Goal: Task Accomplishment & Management: Use online tool/utility

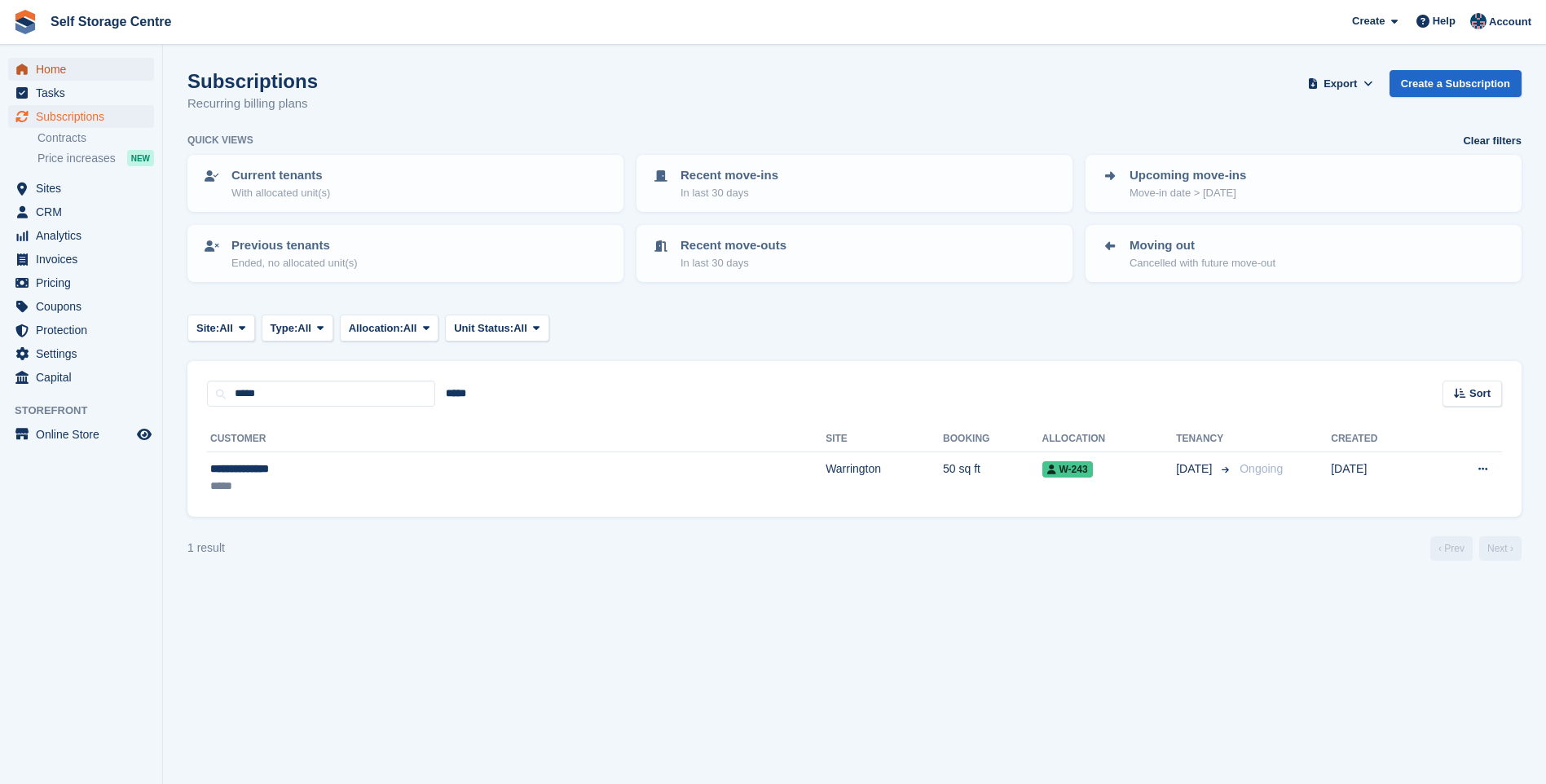
click at [55, 70] on span "Home" at bounding box center [84, 70] width 98 height 23
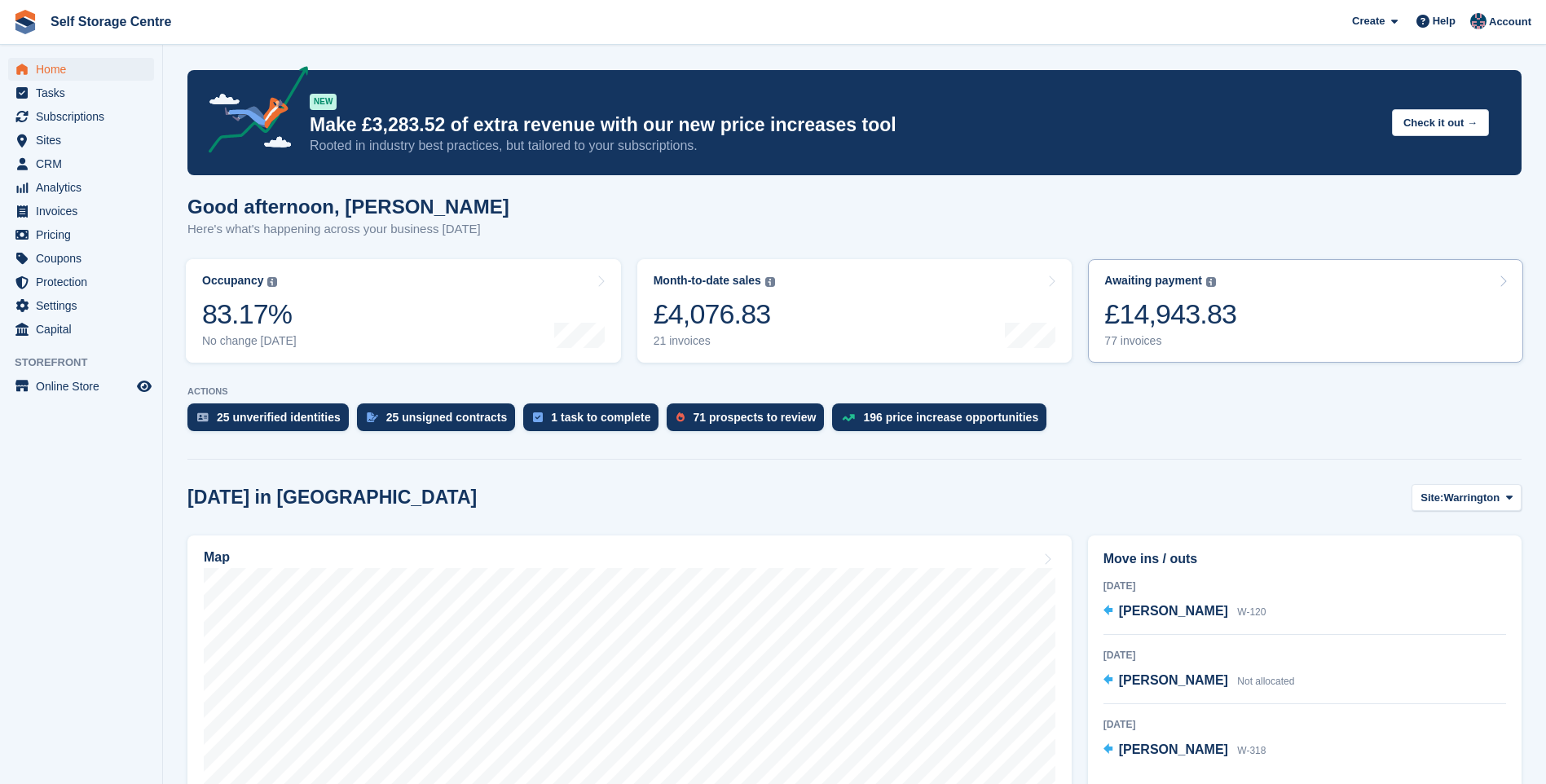
click at [1325, 297] on link "Awaiting payment The total outstanding balance on all open invoices. £14,943.83…" at bounding box center [1305, 311] width 436 height 104
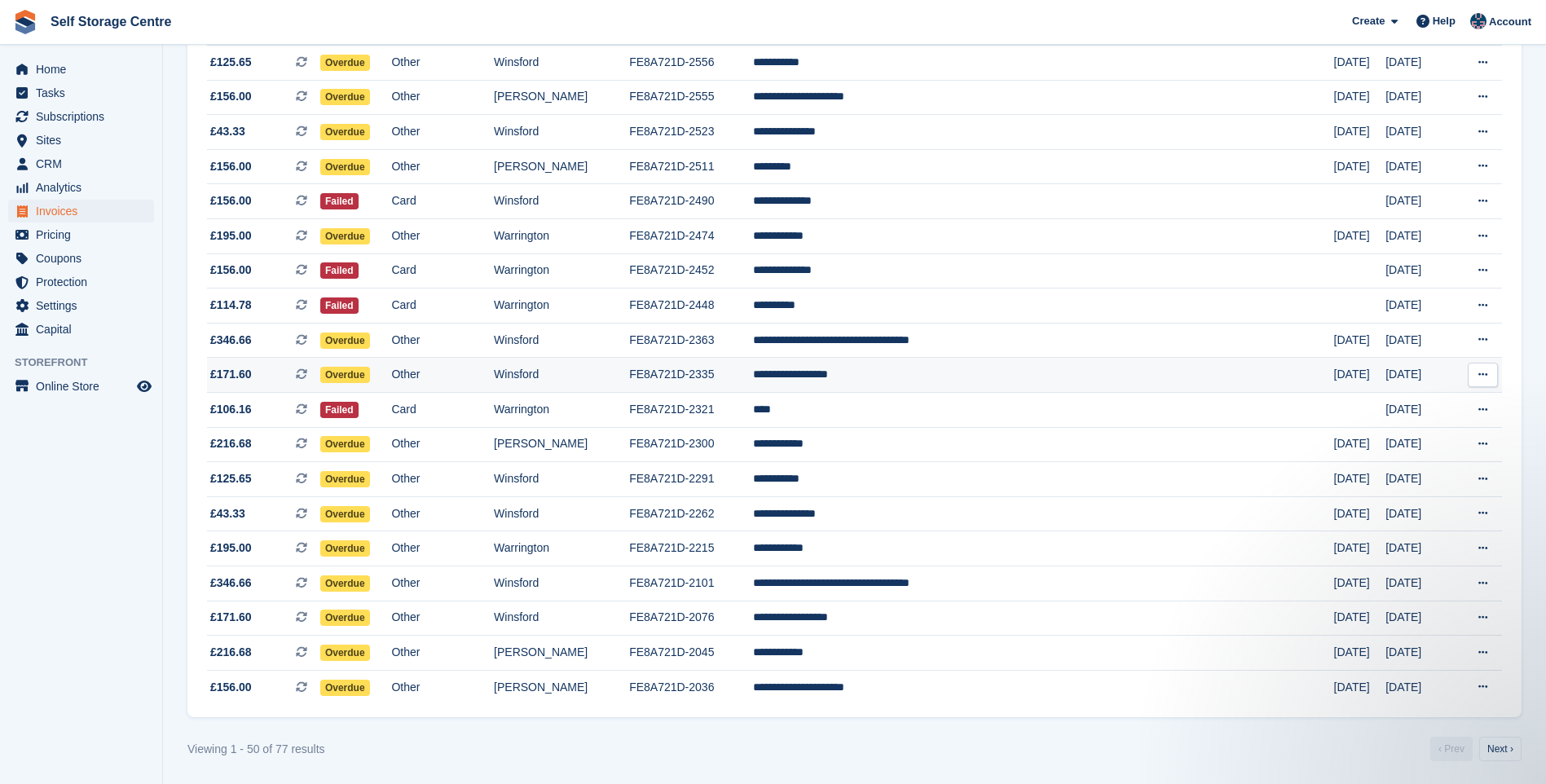
scroll to position [1222, 0]
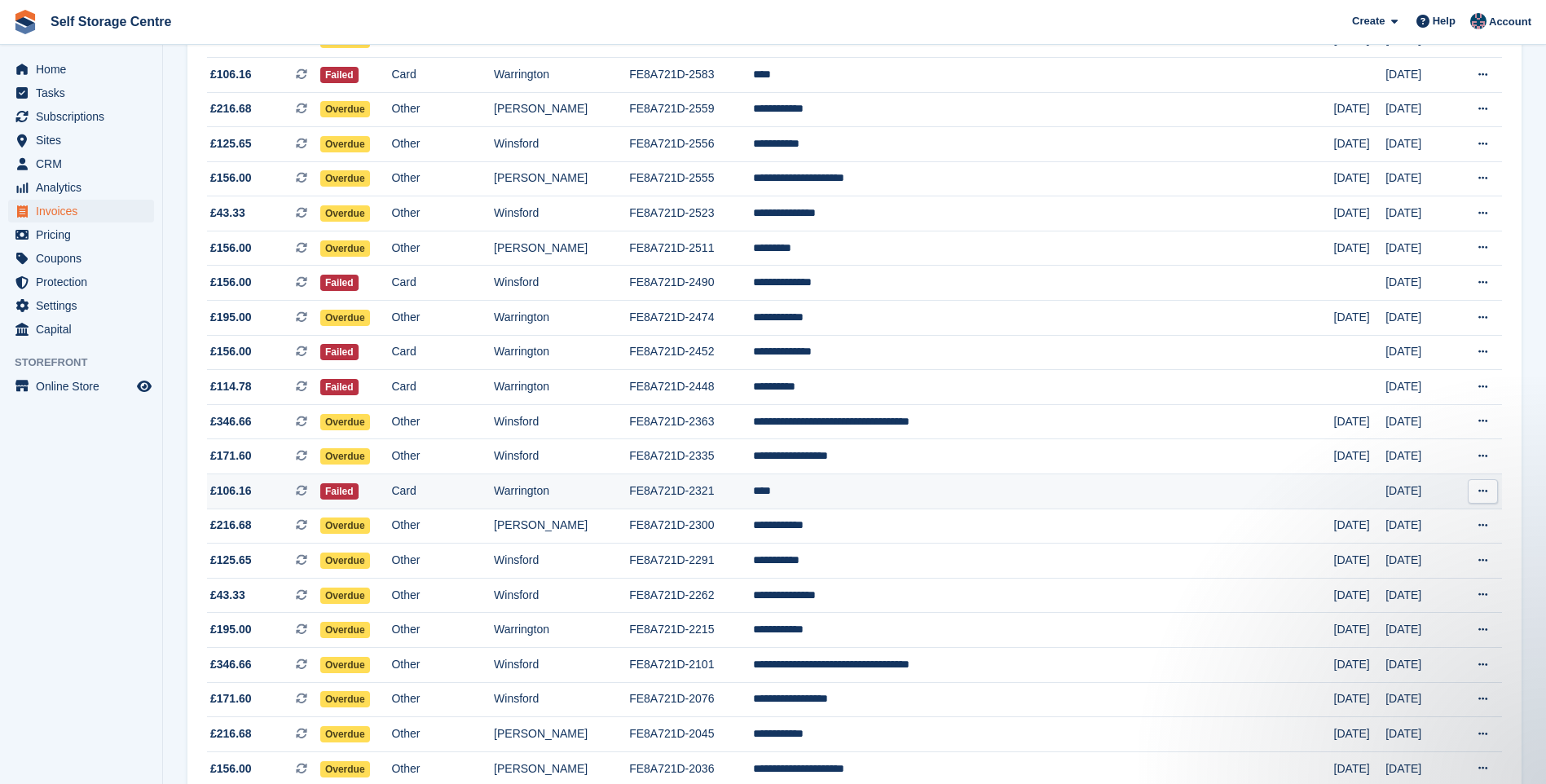
click at [892, 494] on td "****" at bounding box center [1044, 492] width 581 height 35
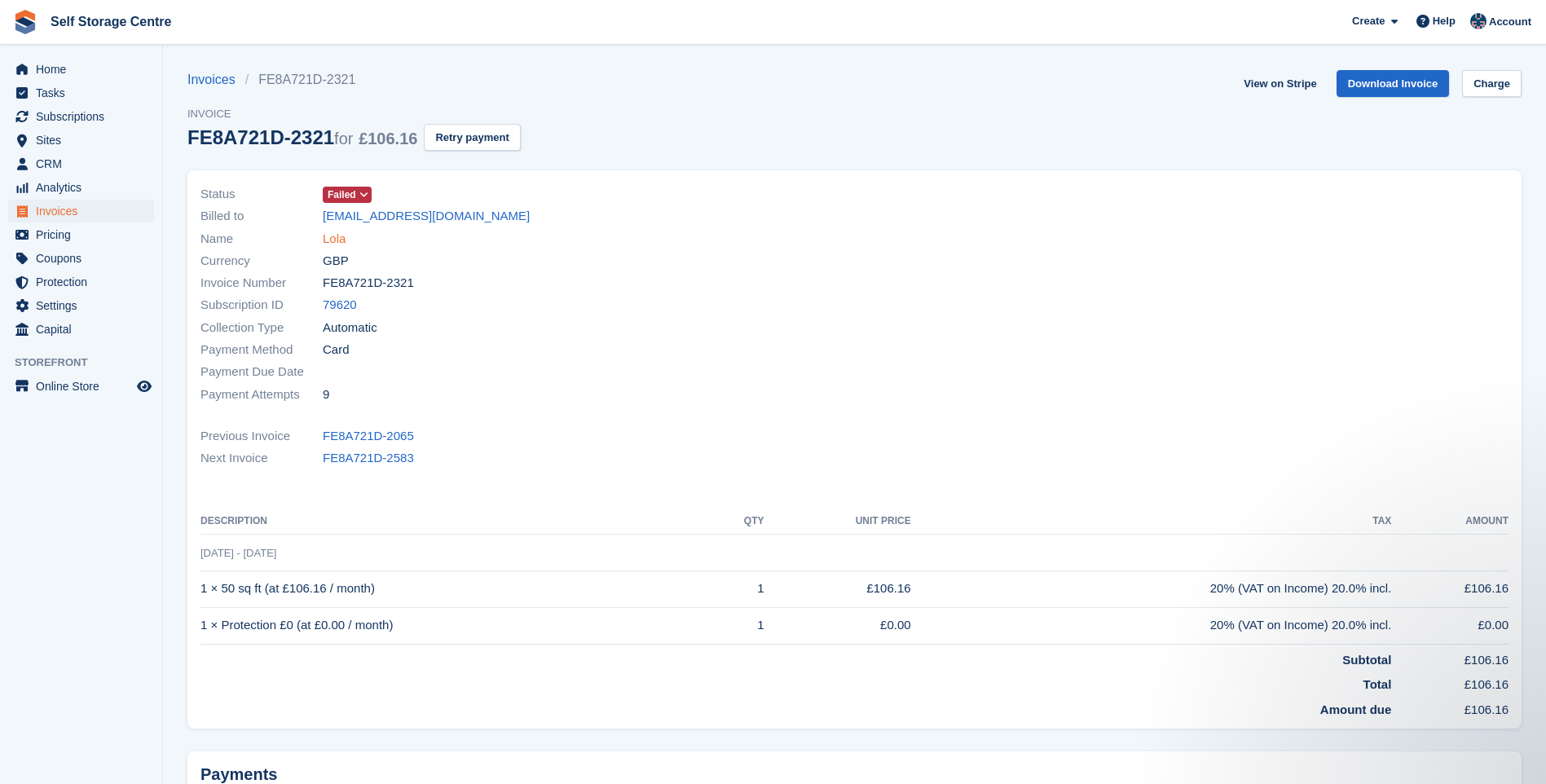
click at [336, 239] on link "Lola" at bounding box center [334, 238] width 23 height 18
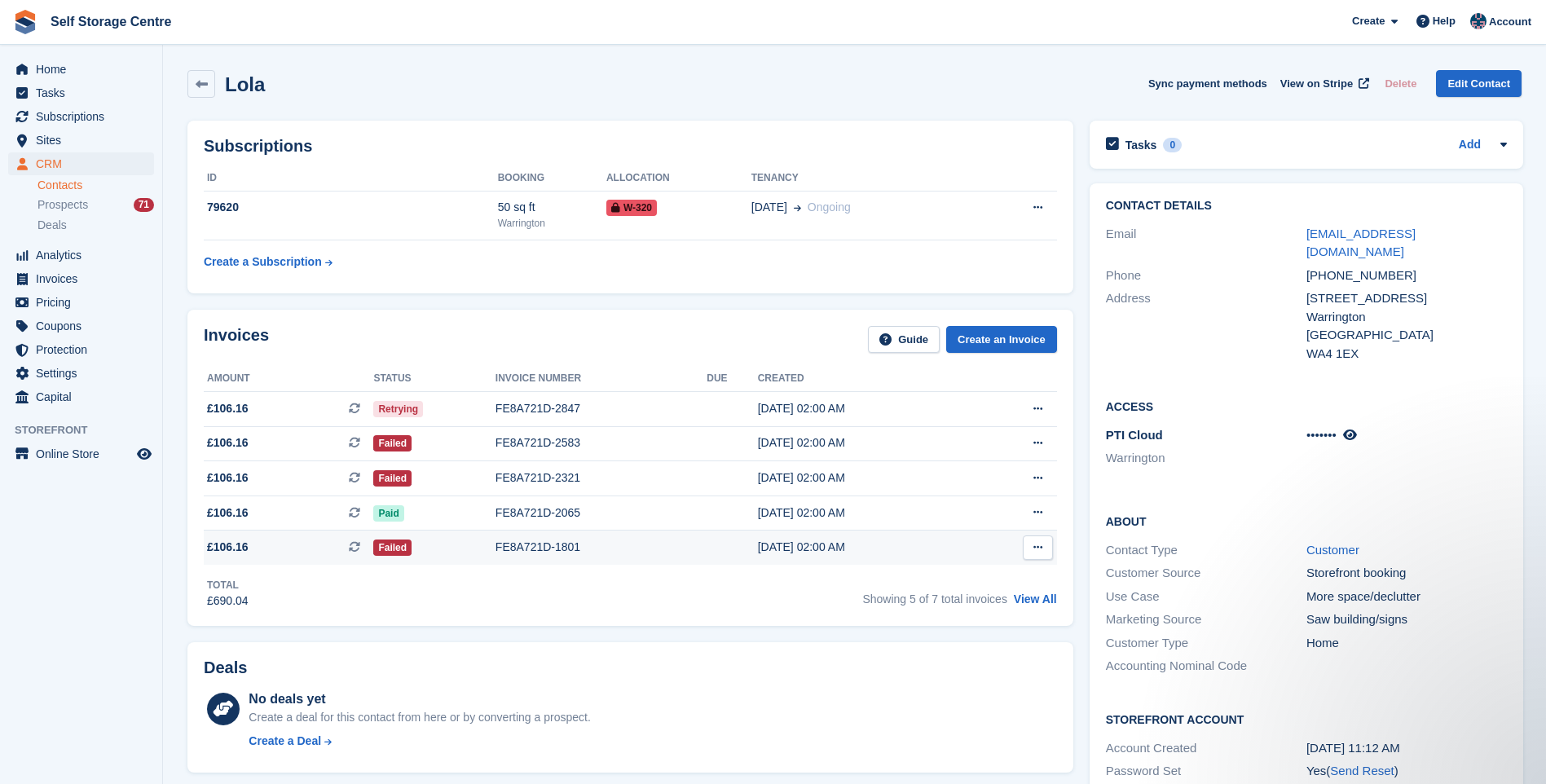
click at [552, 552] on div "FE8A721D-1801" at bounding box center [601, 546] width 211 height 17
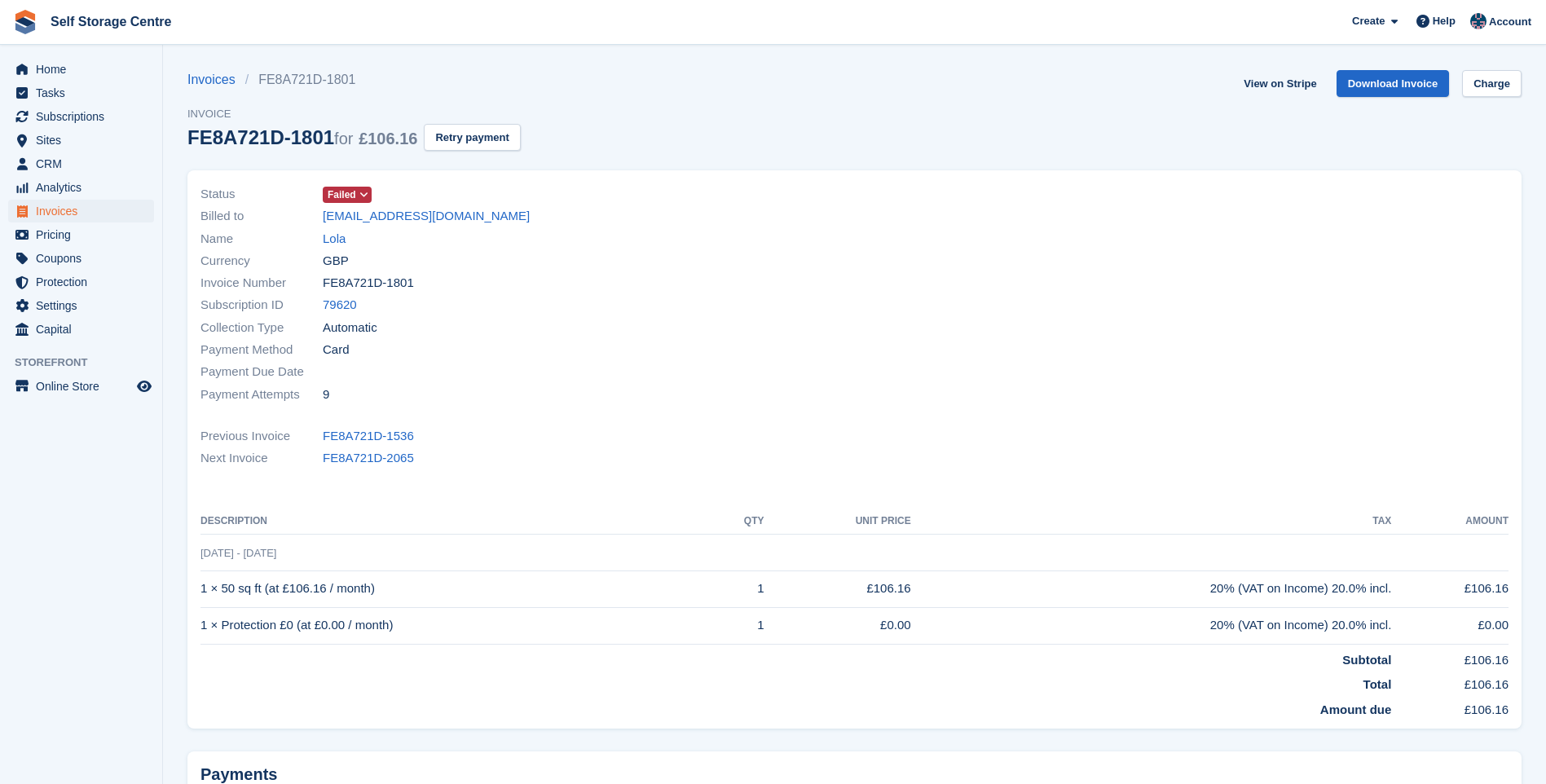
click at [354, 191] on span "Failed" at bounding box center [341, 194] width 28 height 15
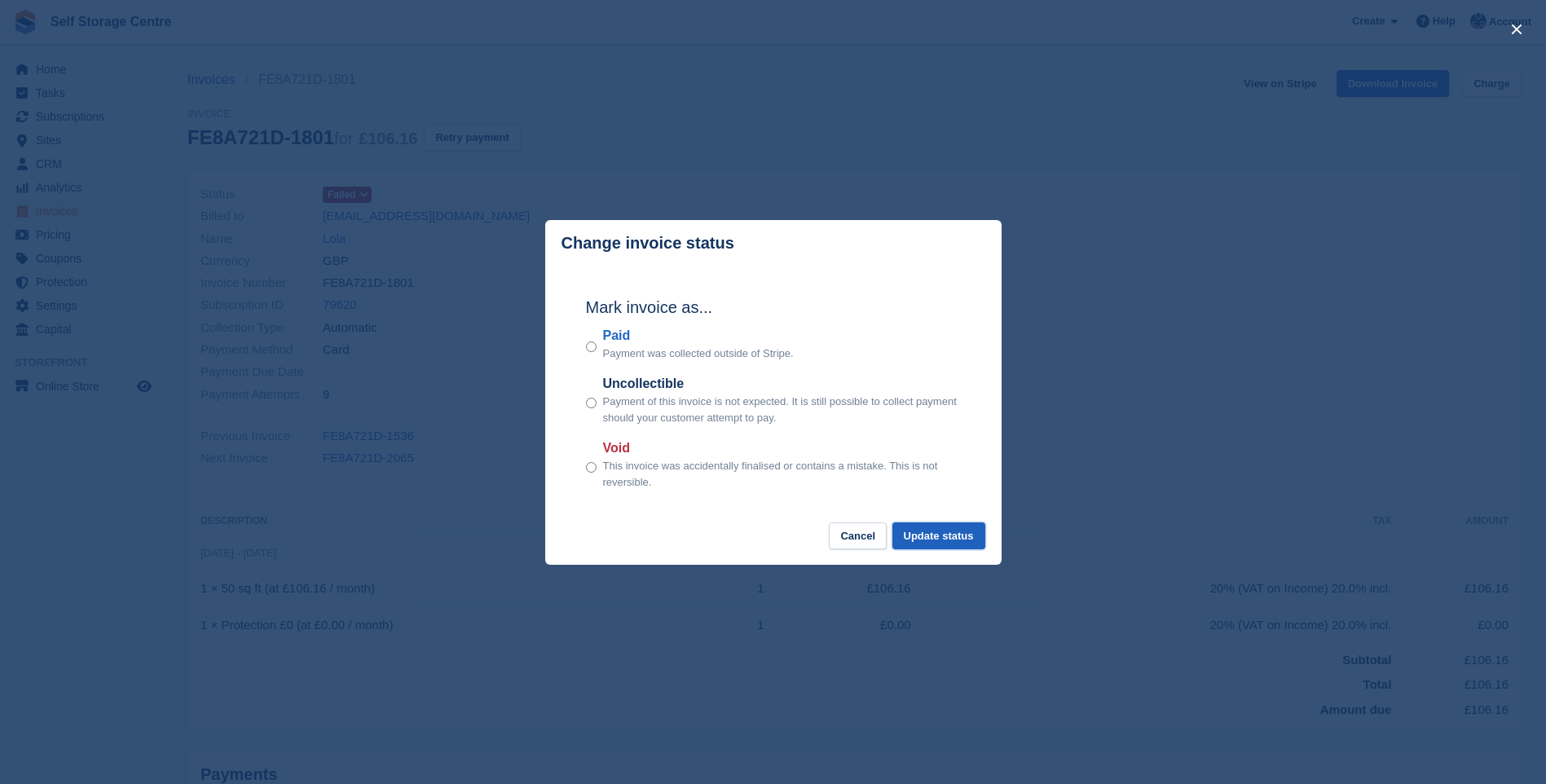
click at [948, 536] on button "Update status" at bounding box center [939, 536] width 93 height 27
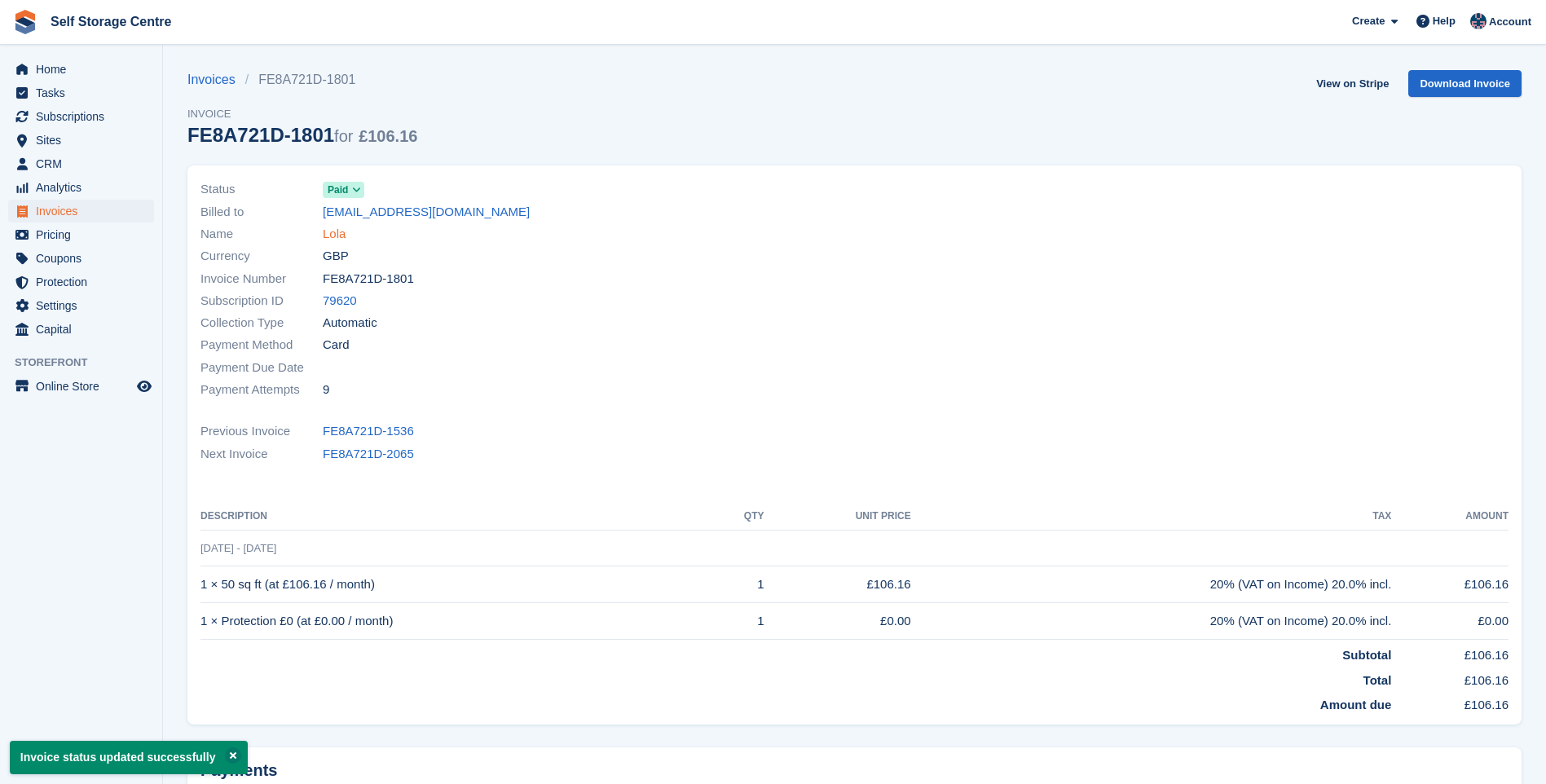
click at [335, 228] on link "Lola" at bounding box center [334, 234] width 23 height 18
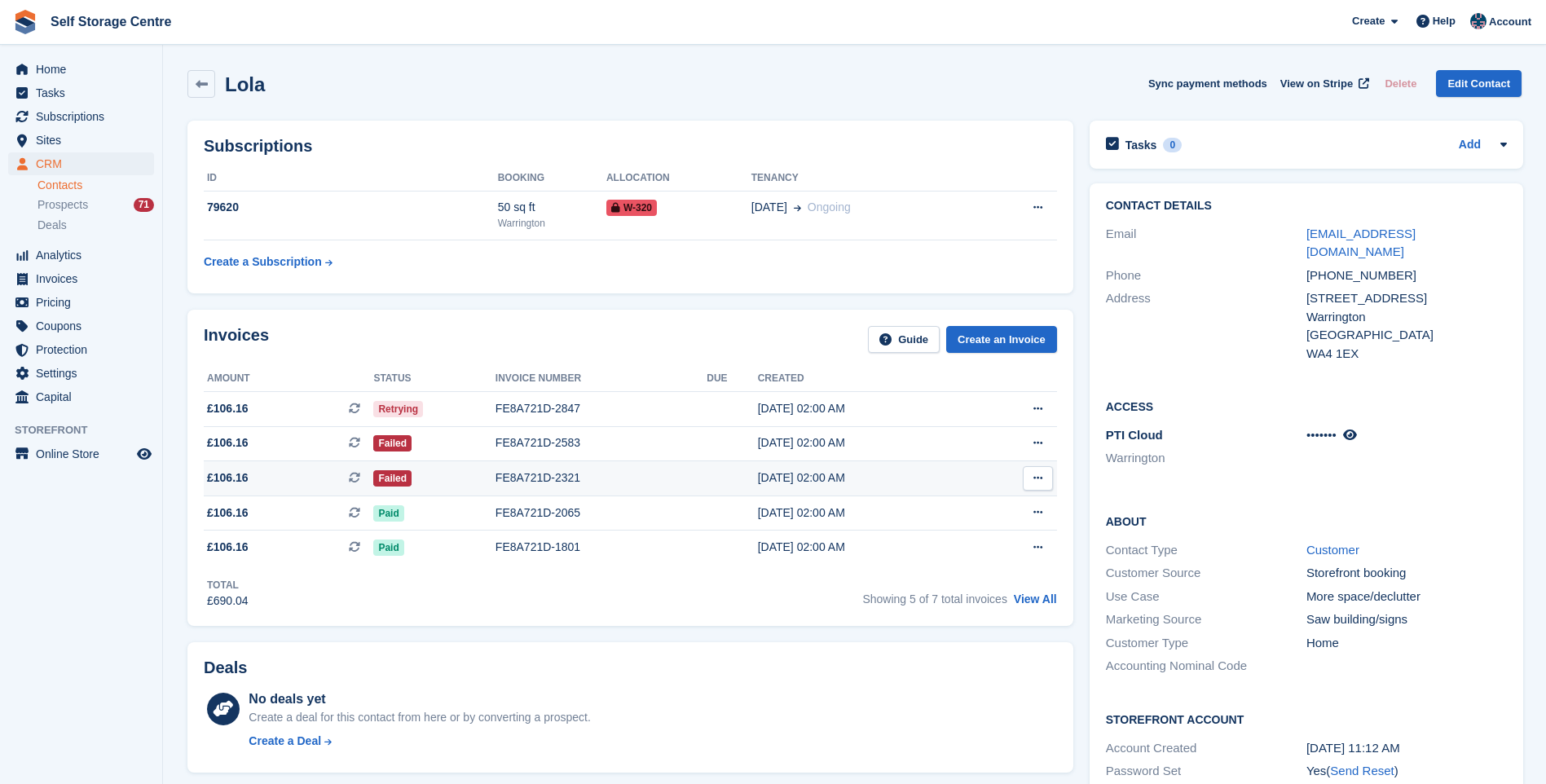
click at [540, 478] on div "FE8A721D-2321" at bounding box center [601, 477] width 211 height 17
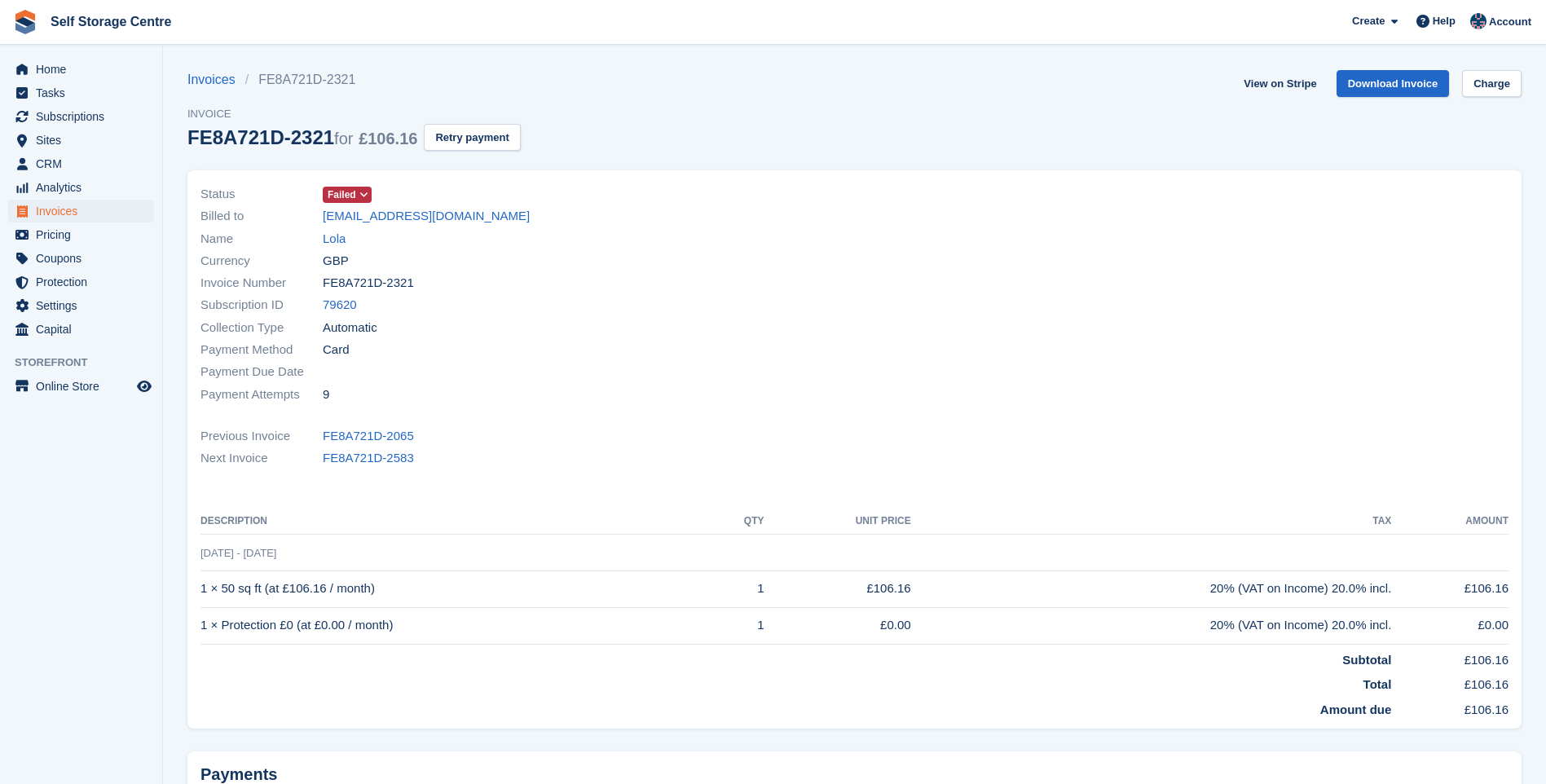
click at [349, 195] on span "Failed" at bounding box center [341, 194] width 28 height 15
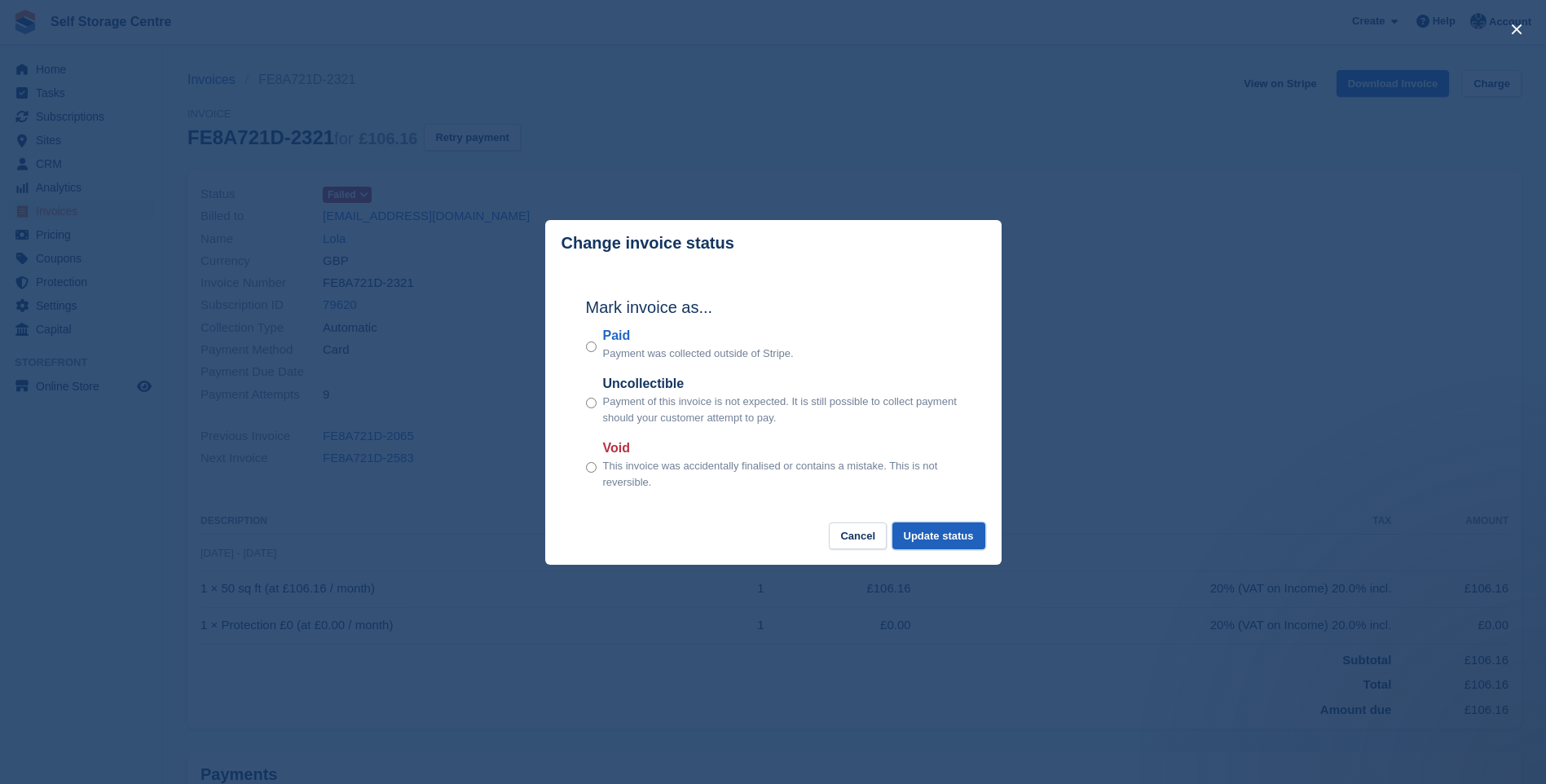
click at [958, 537] on button "Update status" at bounding box center [939, 536] width 93 height 27
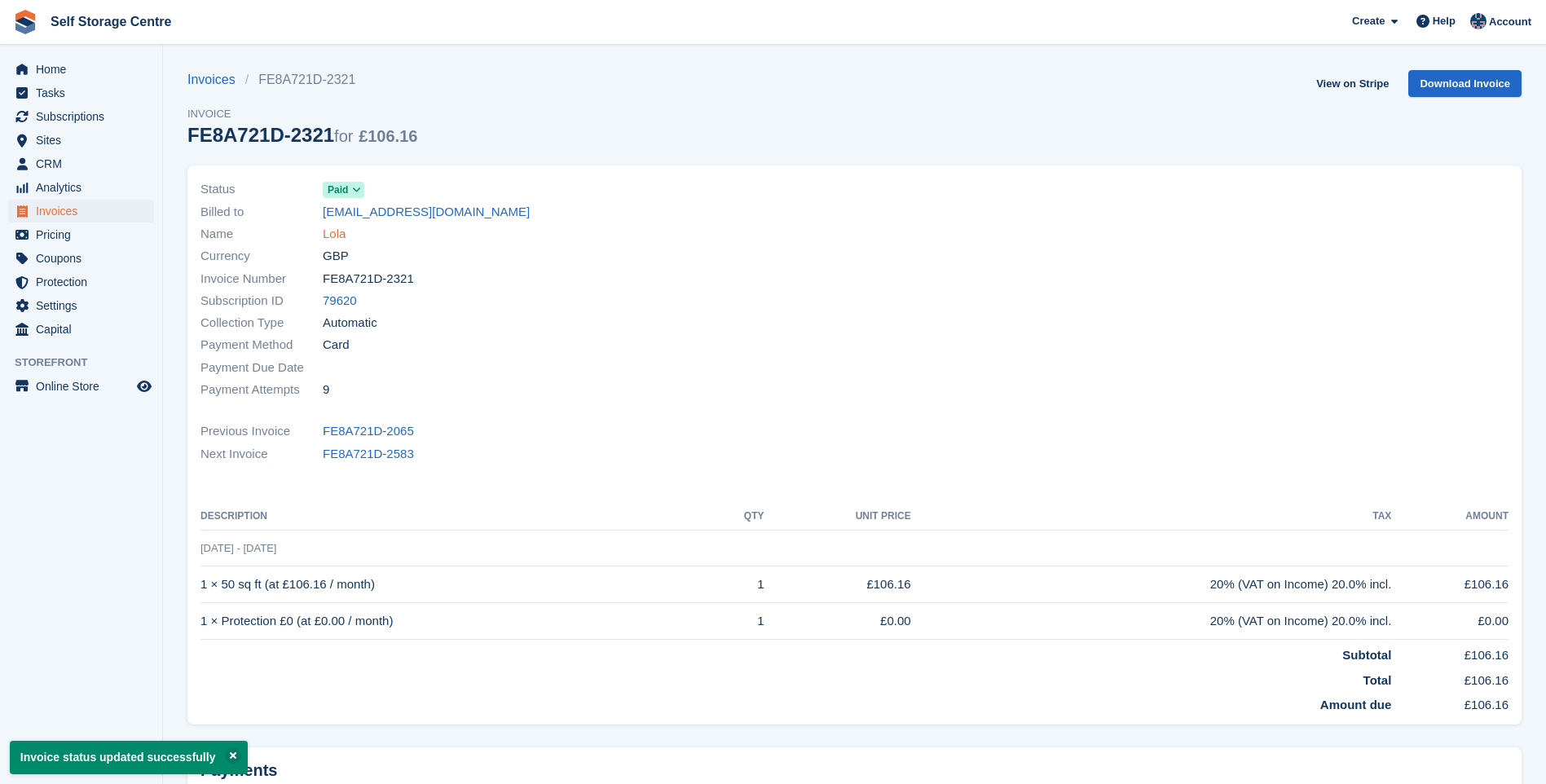
click at [335, 237] on link "Lola" at bounding box center [334, 234] width 23 height 18
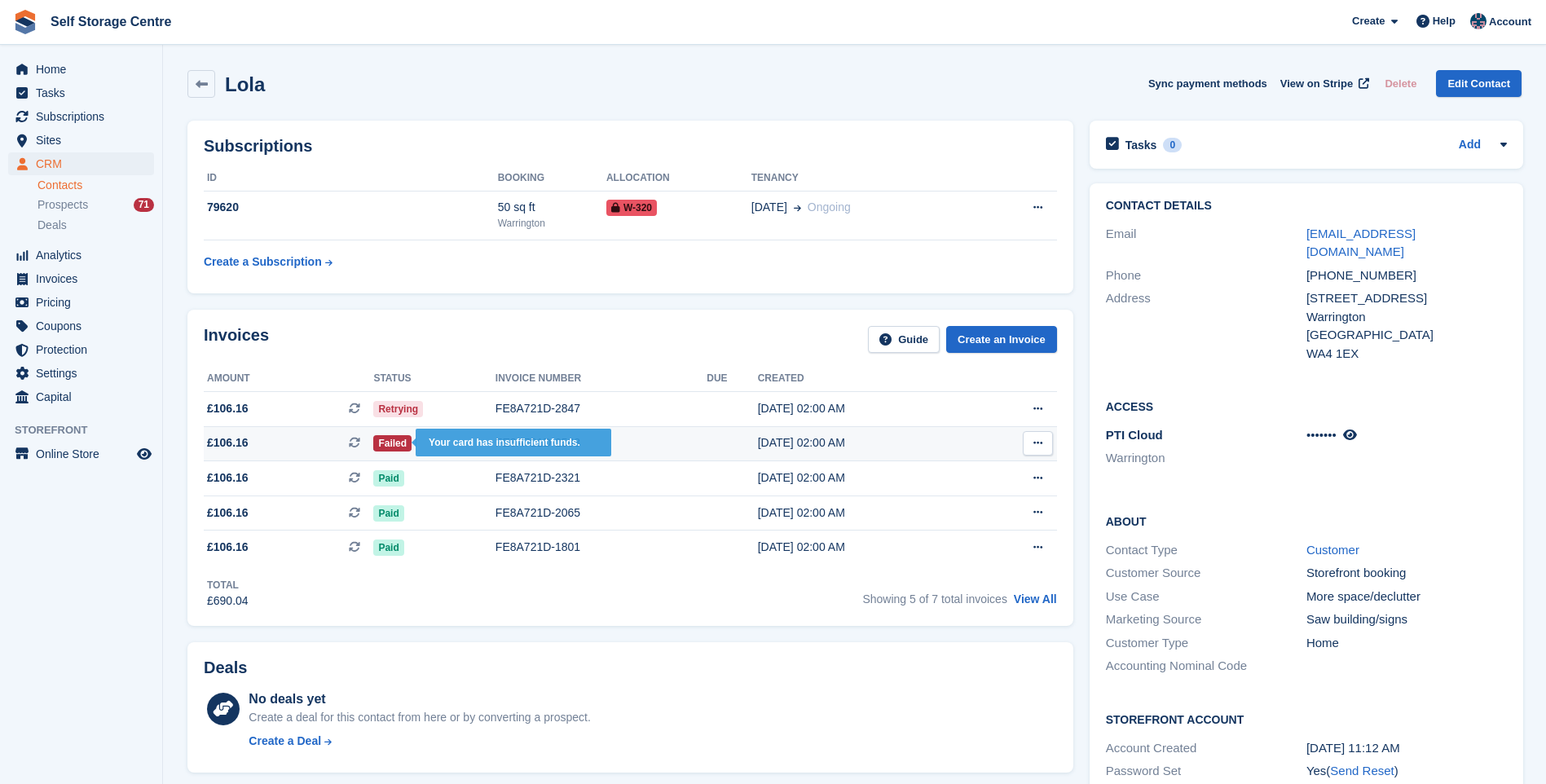
click at [379, 440] on span "Failed" at bounding box center [392, 443] width 39 height 17
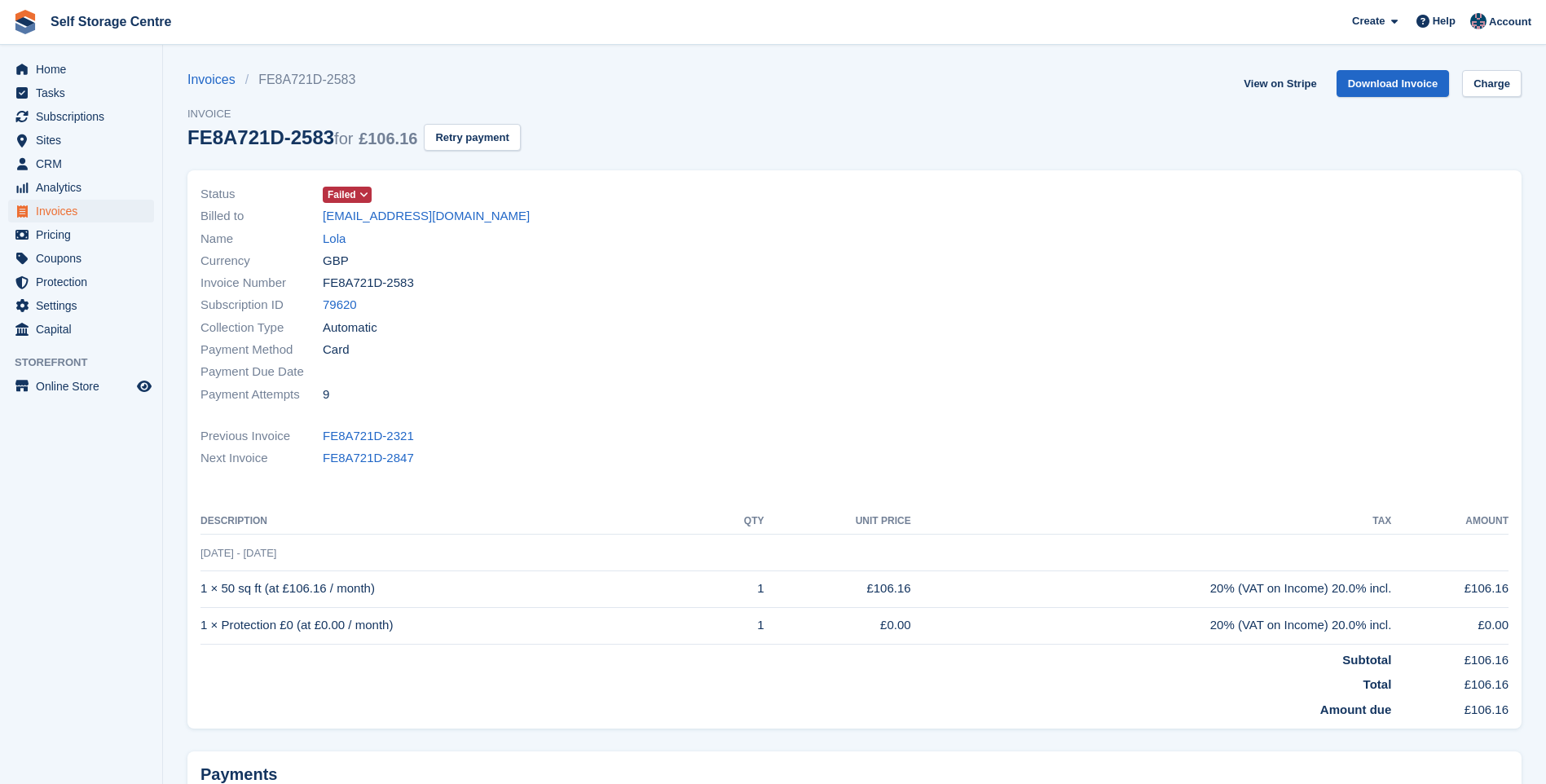
click at [354, 185] on link "Failed" at bounding box center [348, 194] width 49 height 18
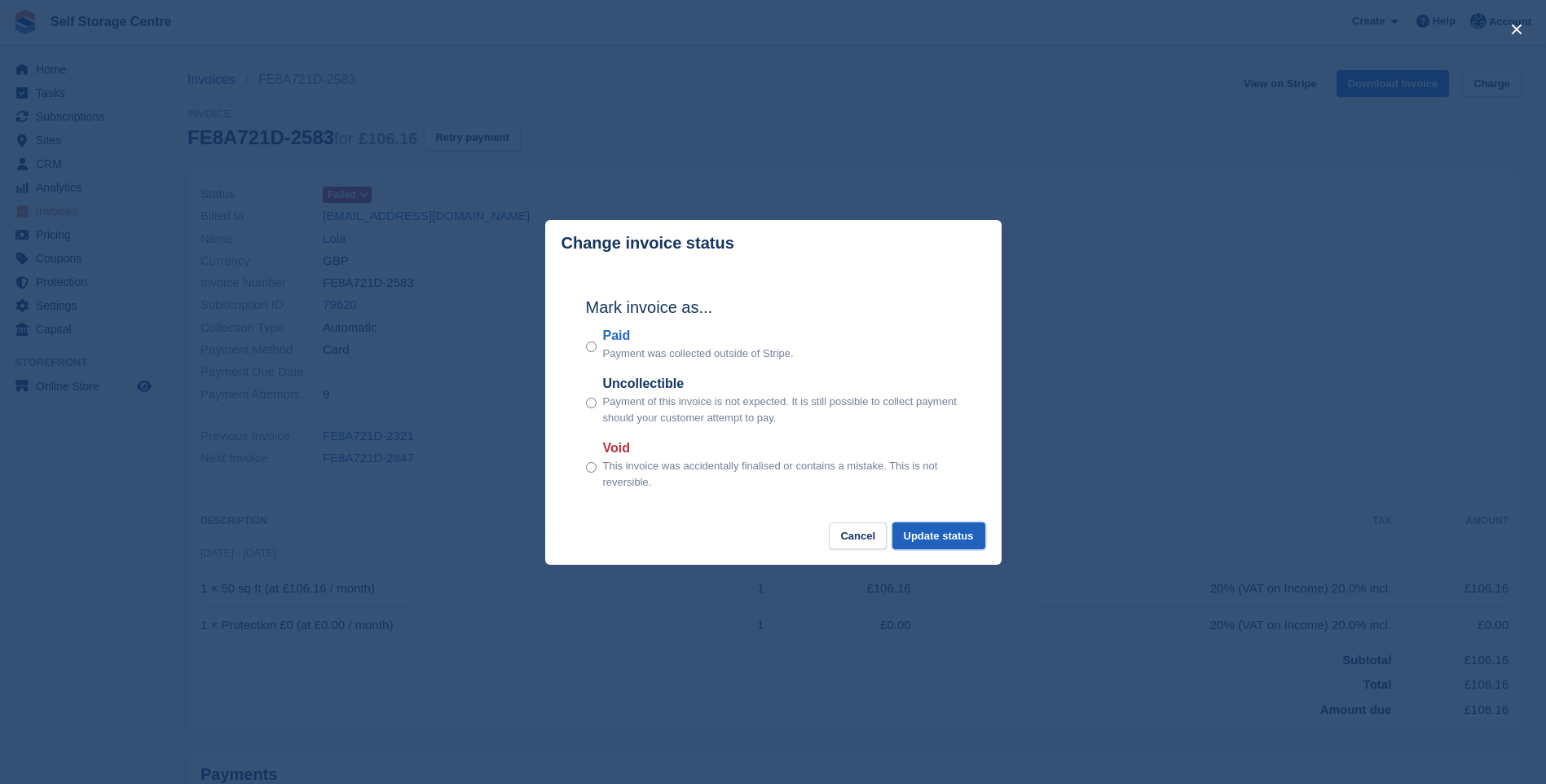
click at [937, 534] on button "Update status" at bounding box center [939, 536] width 93 height 27
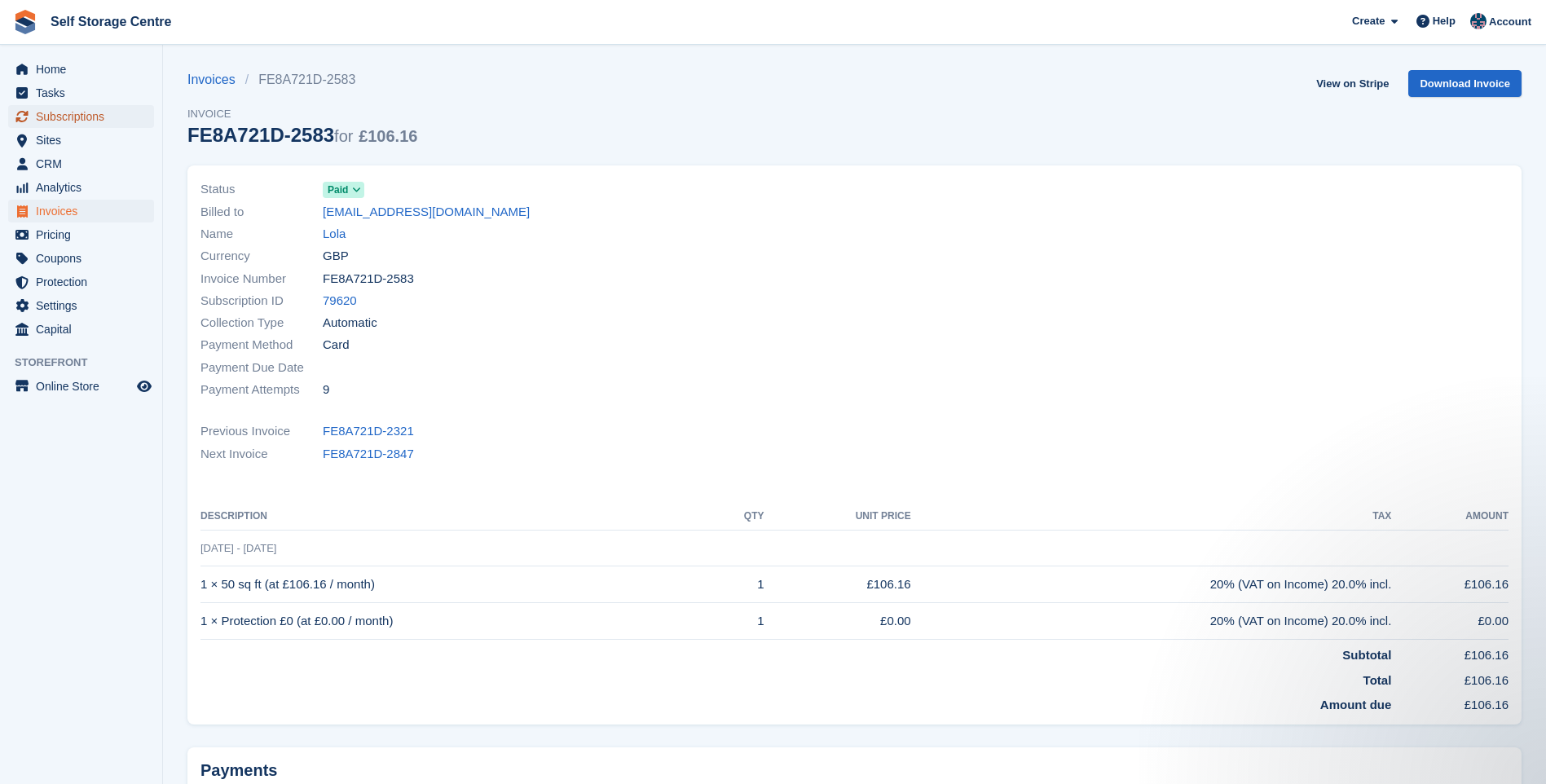
drag, startPoint x: 88, startPoint y: 117, endPoint x: 293, endPoint y: 180, distance: 214.5
click at [88, 117] on span "Subscriptions" at bounding box center [84, 116] width 98 height 23
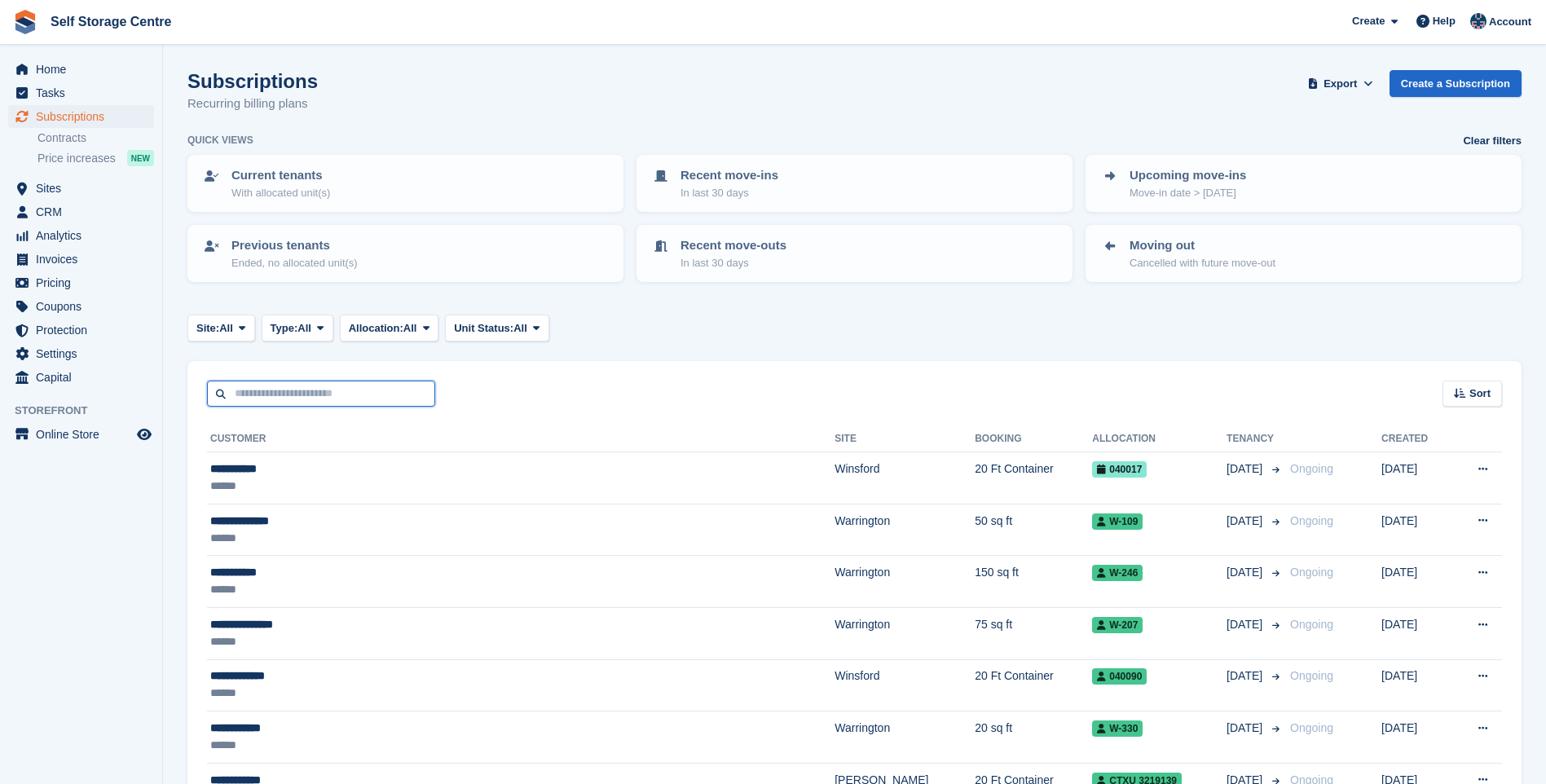
click at [367, 395] on input "text" at bounding box center [320, 393] width 228 height 27
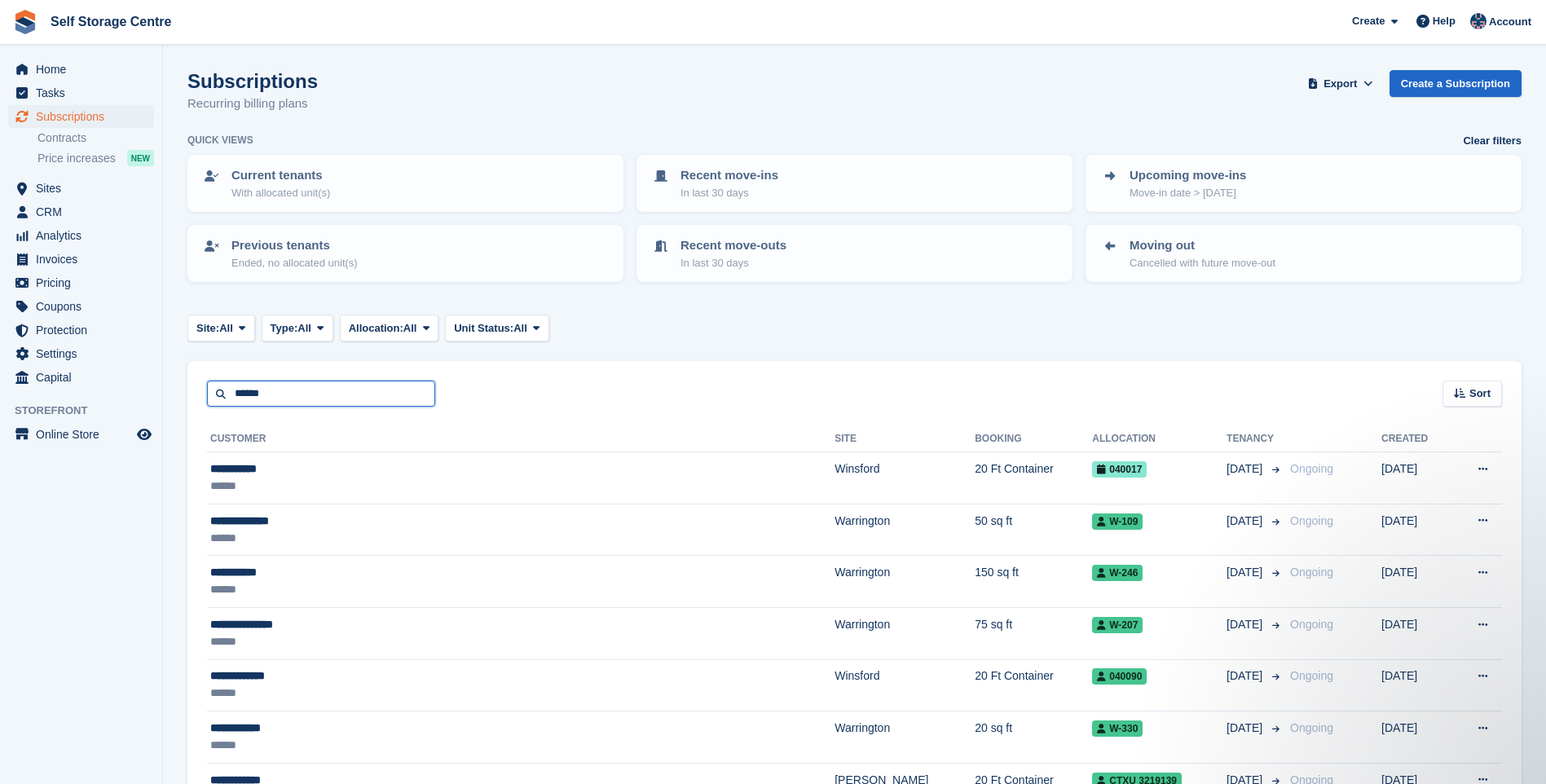
type input "******"
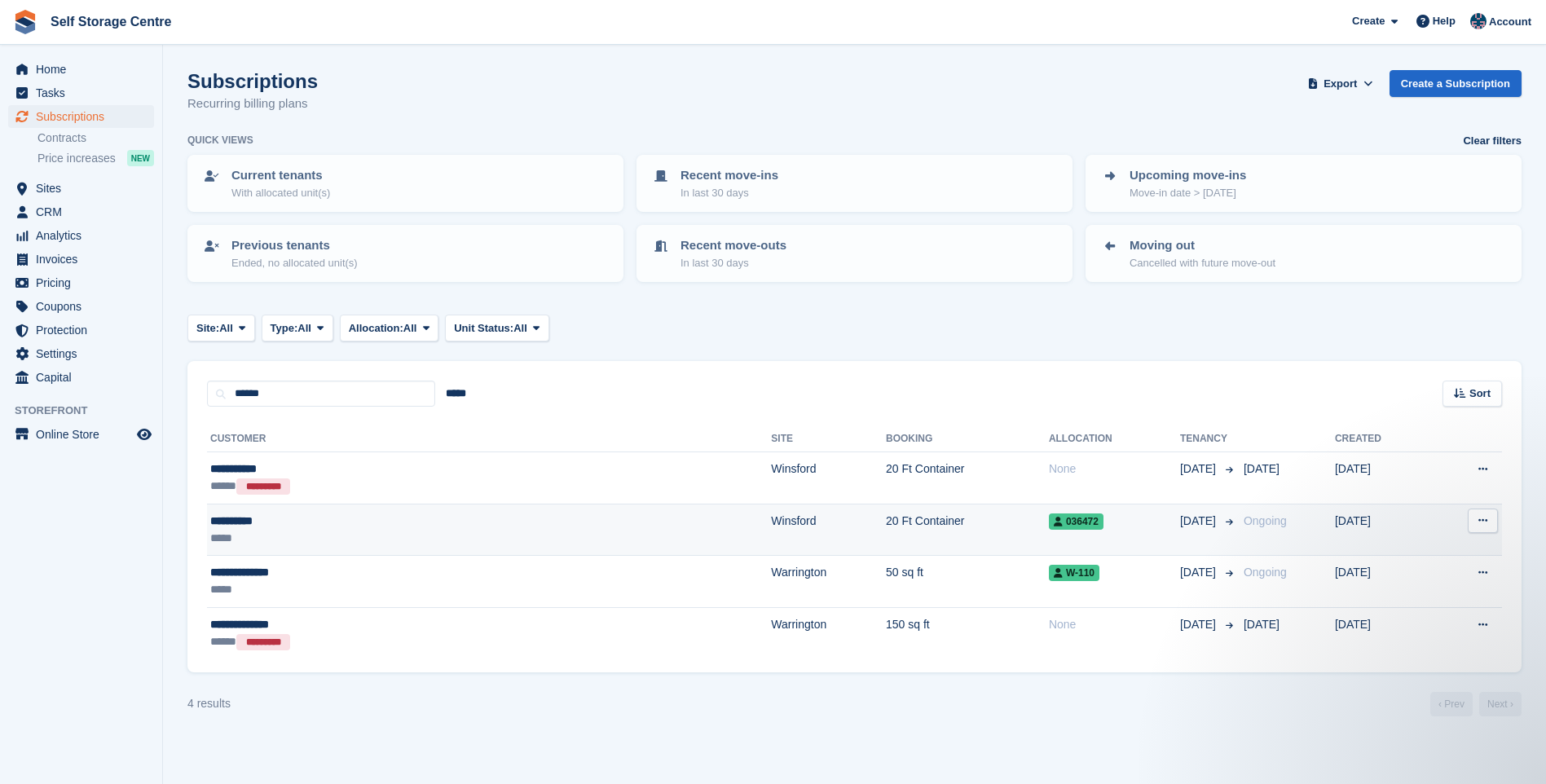
click at [321, 517] on div "**********" at bounding box center [345, 521] width 269 height 17
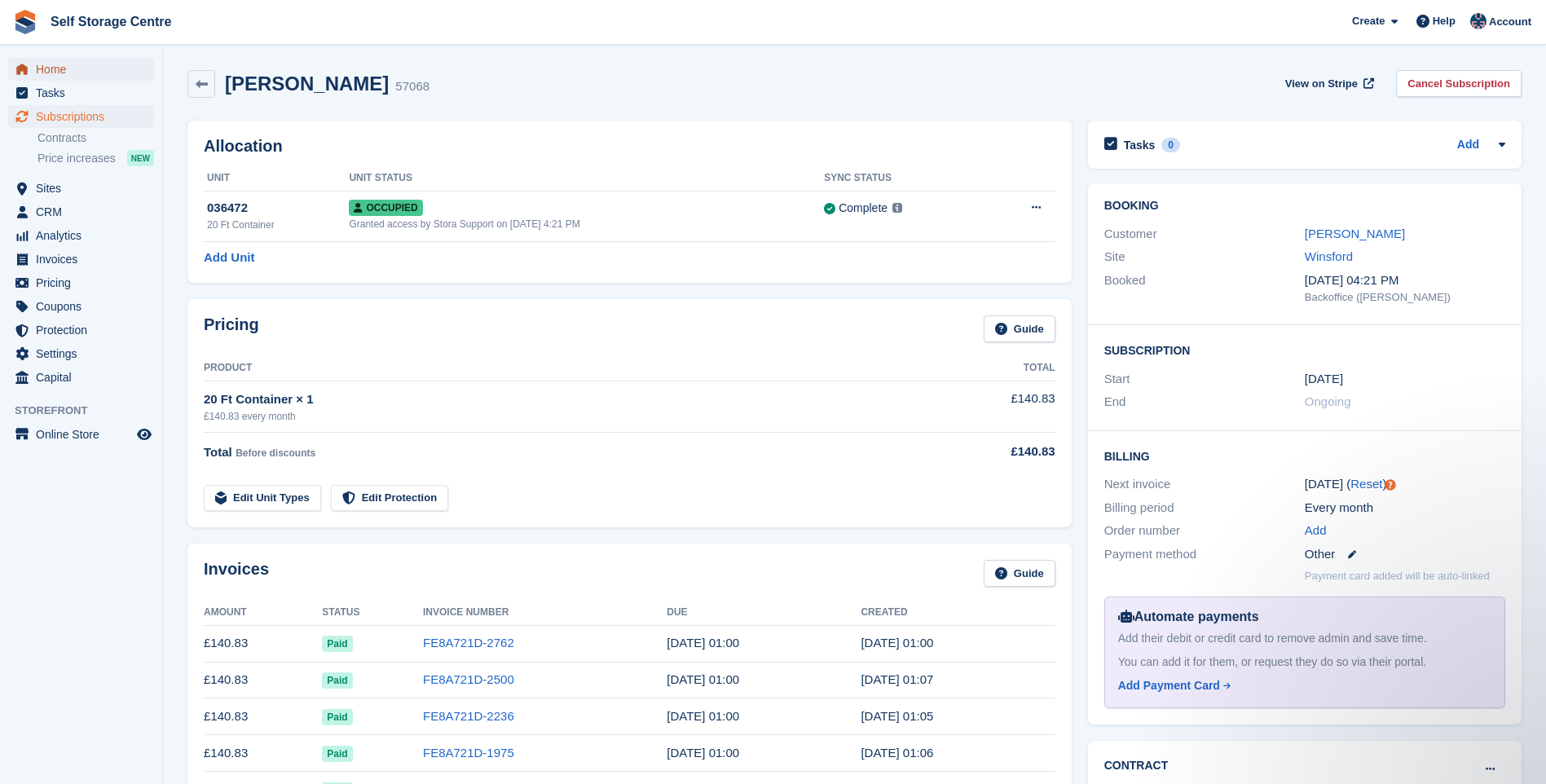
click at [37, 70] on span "Home" at bounding box center [84, 70] width 98 height 23
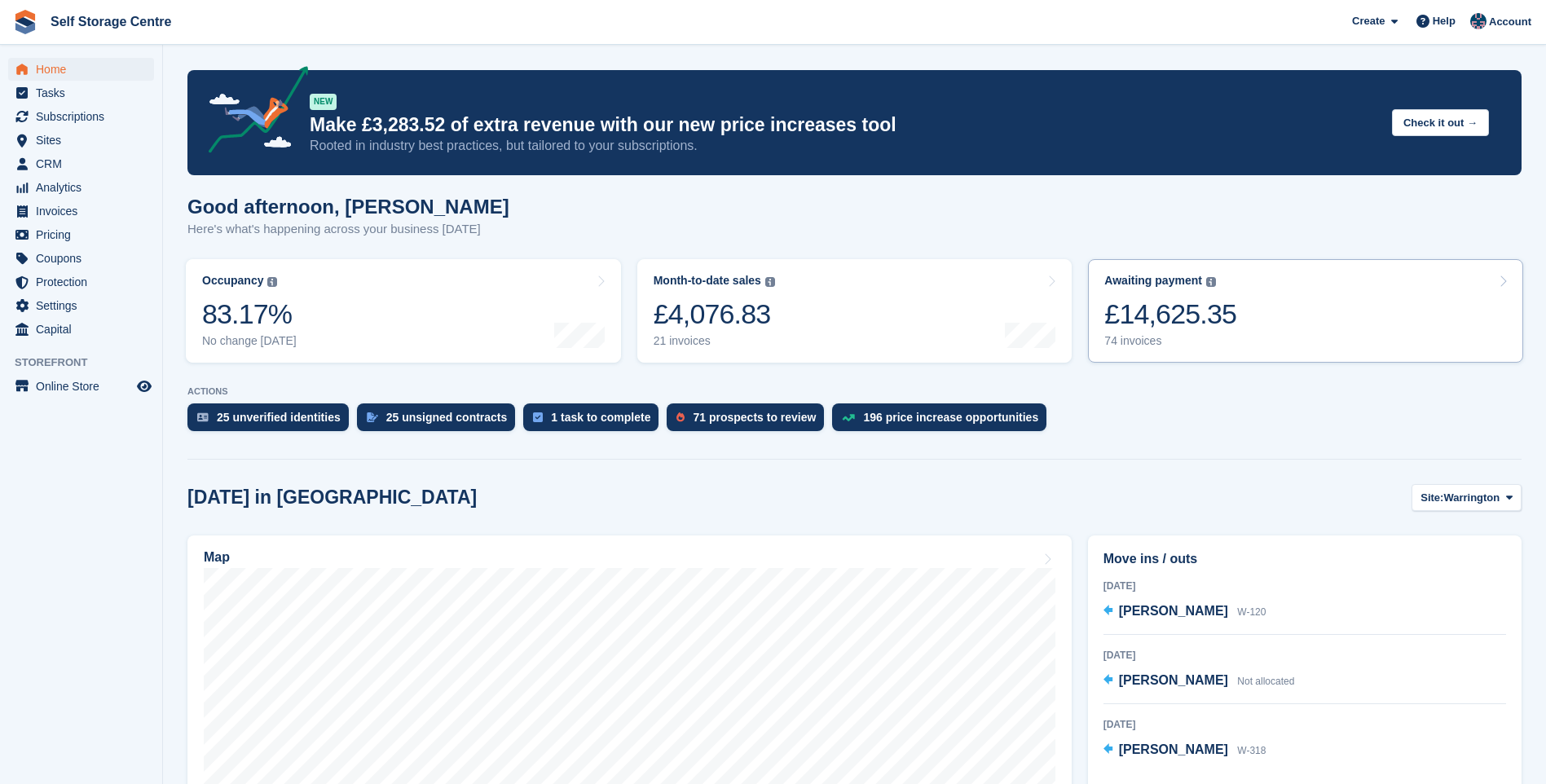
click at [1288, 304] on link "Awaiting payment The total outstanding balance on all open invoices. £14,625.35…" at bounding box center [1305, 311] width 436 height 104
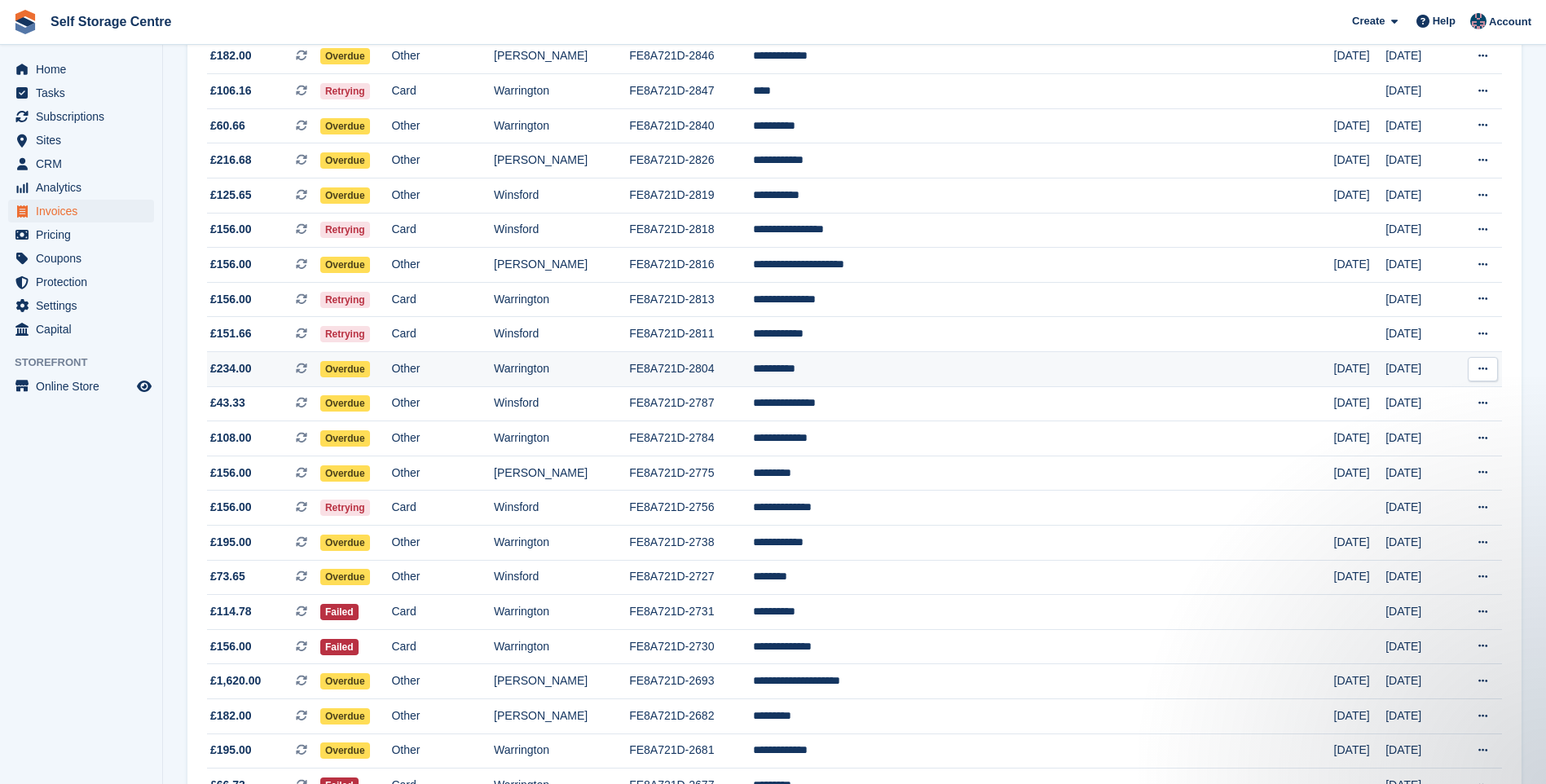
scroll to position [570, 0]
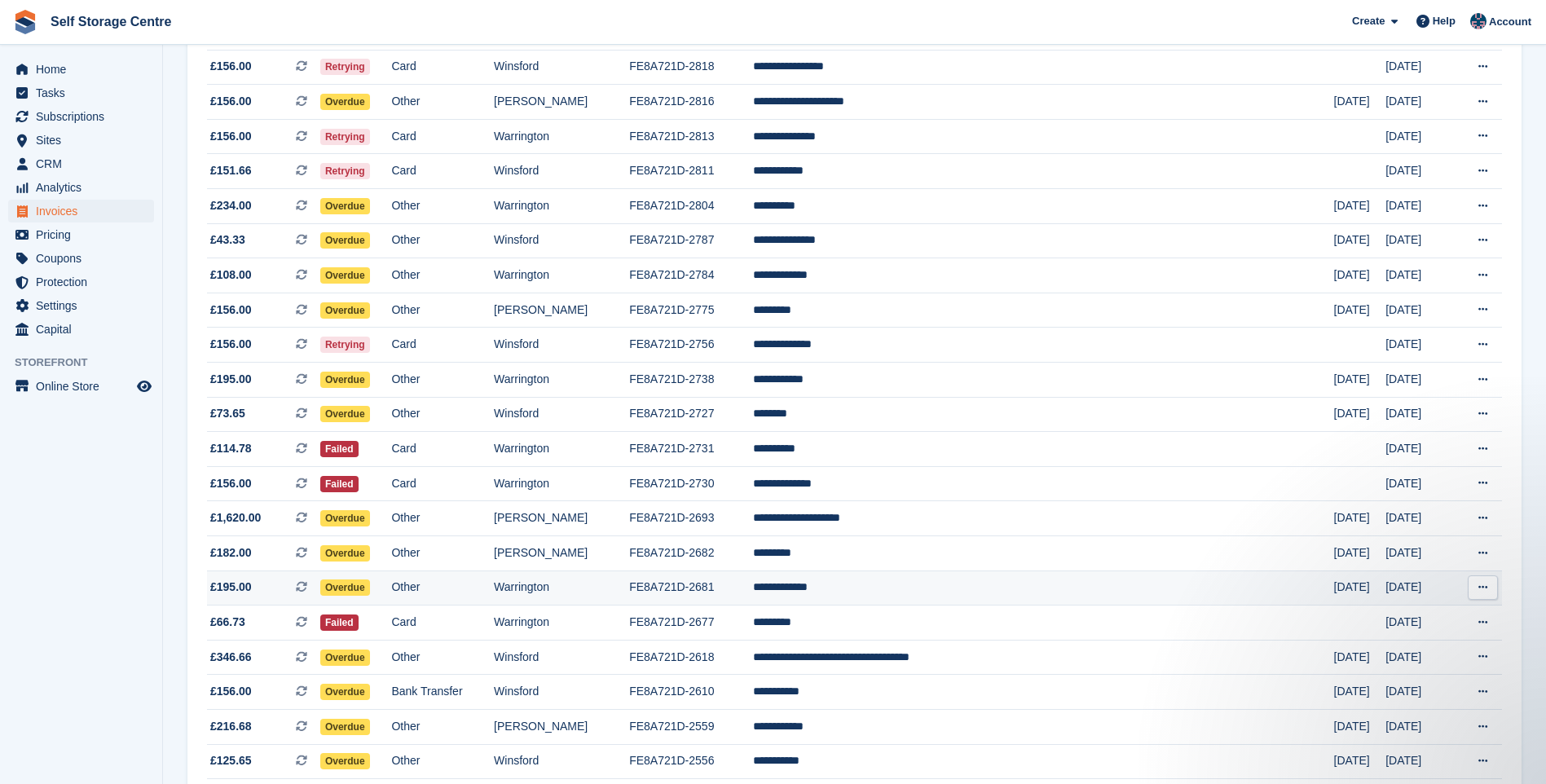
click at [905, 587] on td "**********" at bounding box center [1044, 588] width 581 height 35
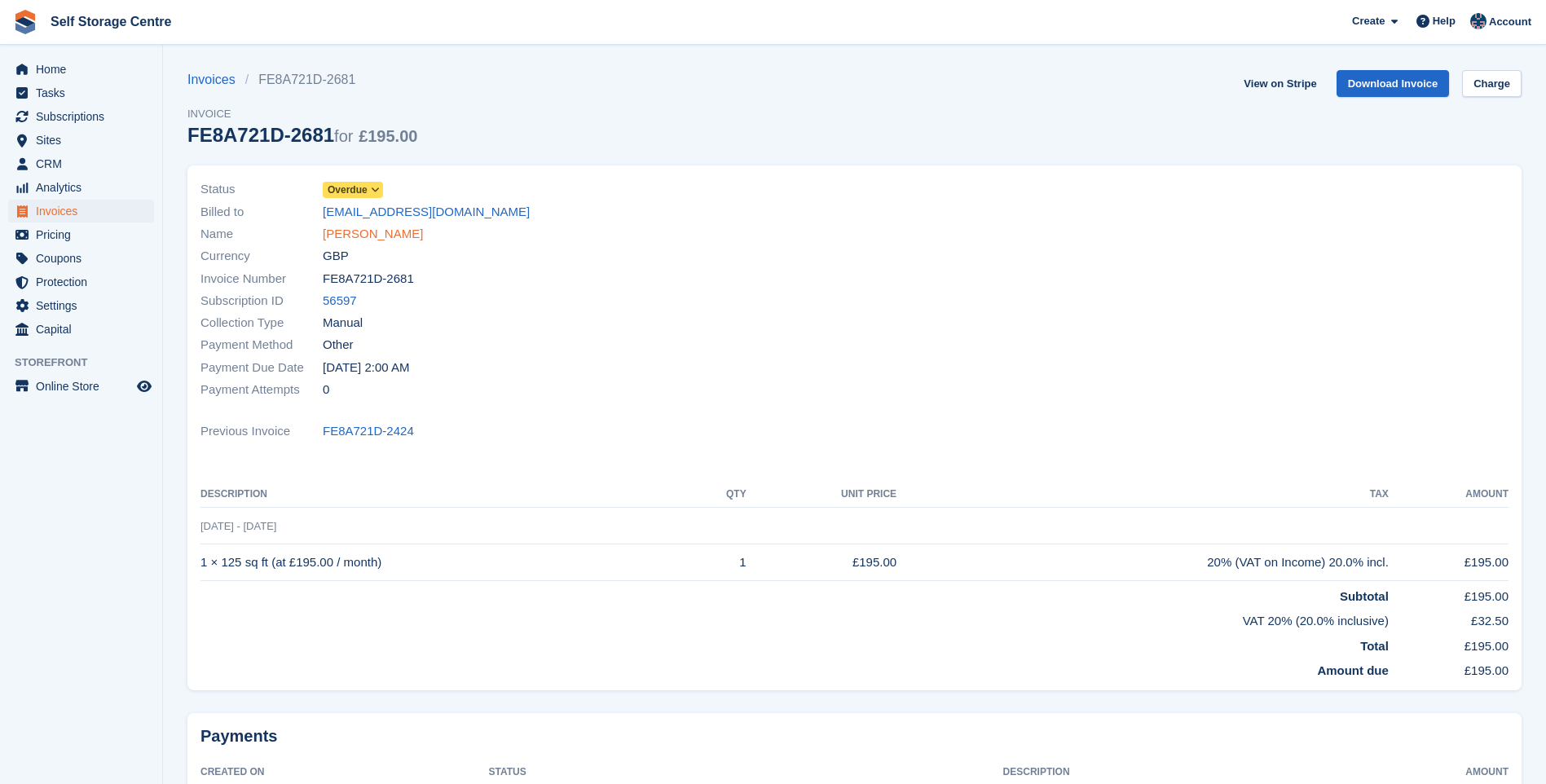
click at [370, 228] on link "Patrick Bevan" at bounding box center [373, 234] width 100 height 18
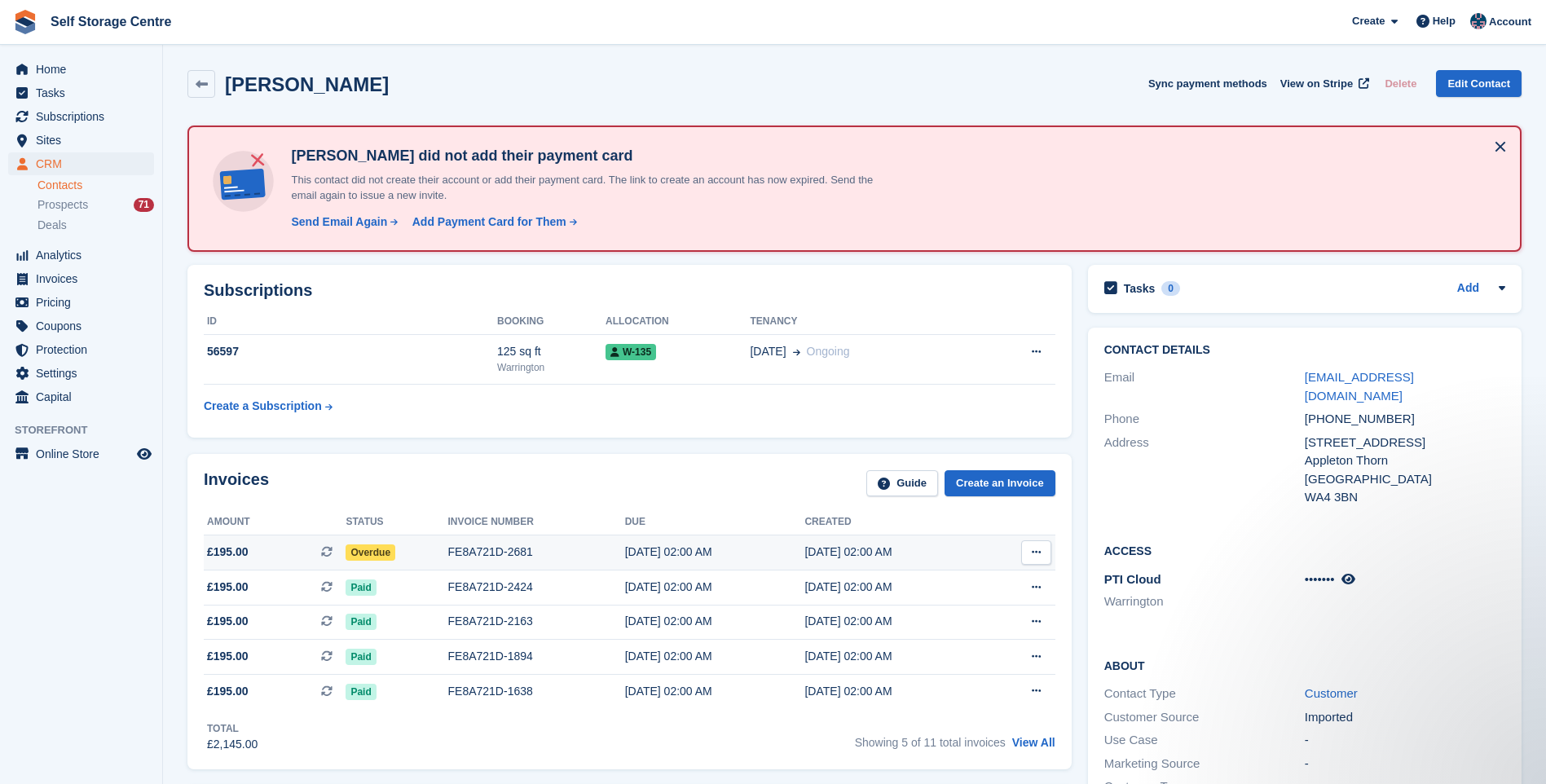
click at [496, 551] on div "FE8A721D-2681" at bounding box center [536, 552] width 177 height 17
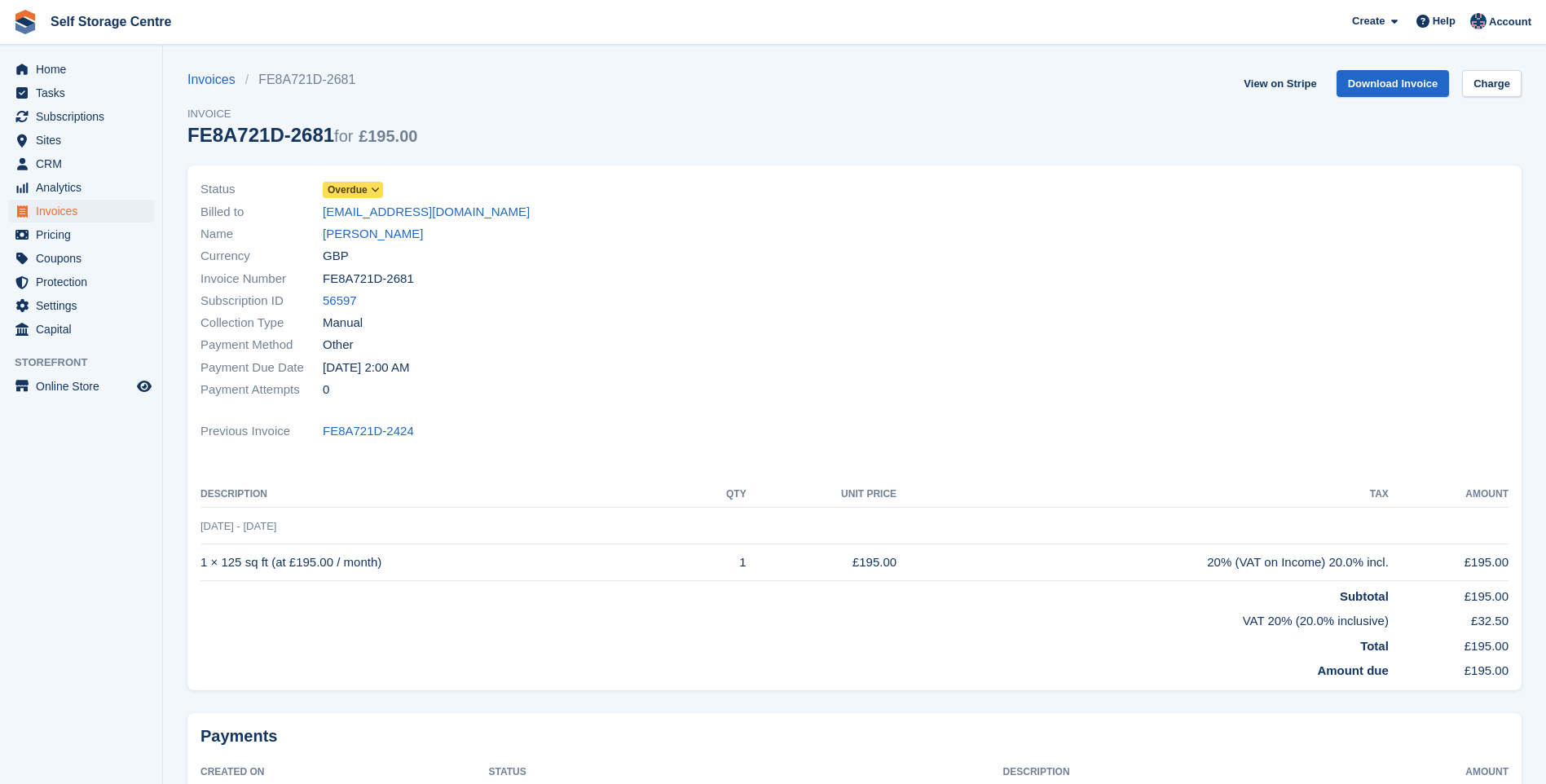
click at [380, 189] on span at bounding box center [376, 189] width 13 height 13
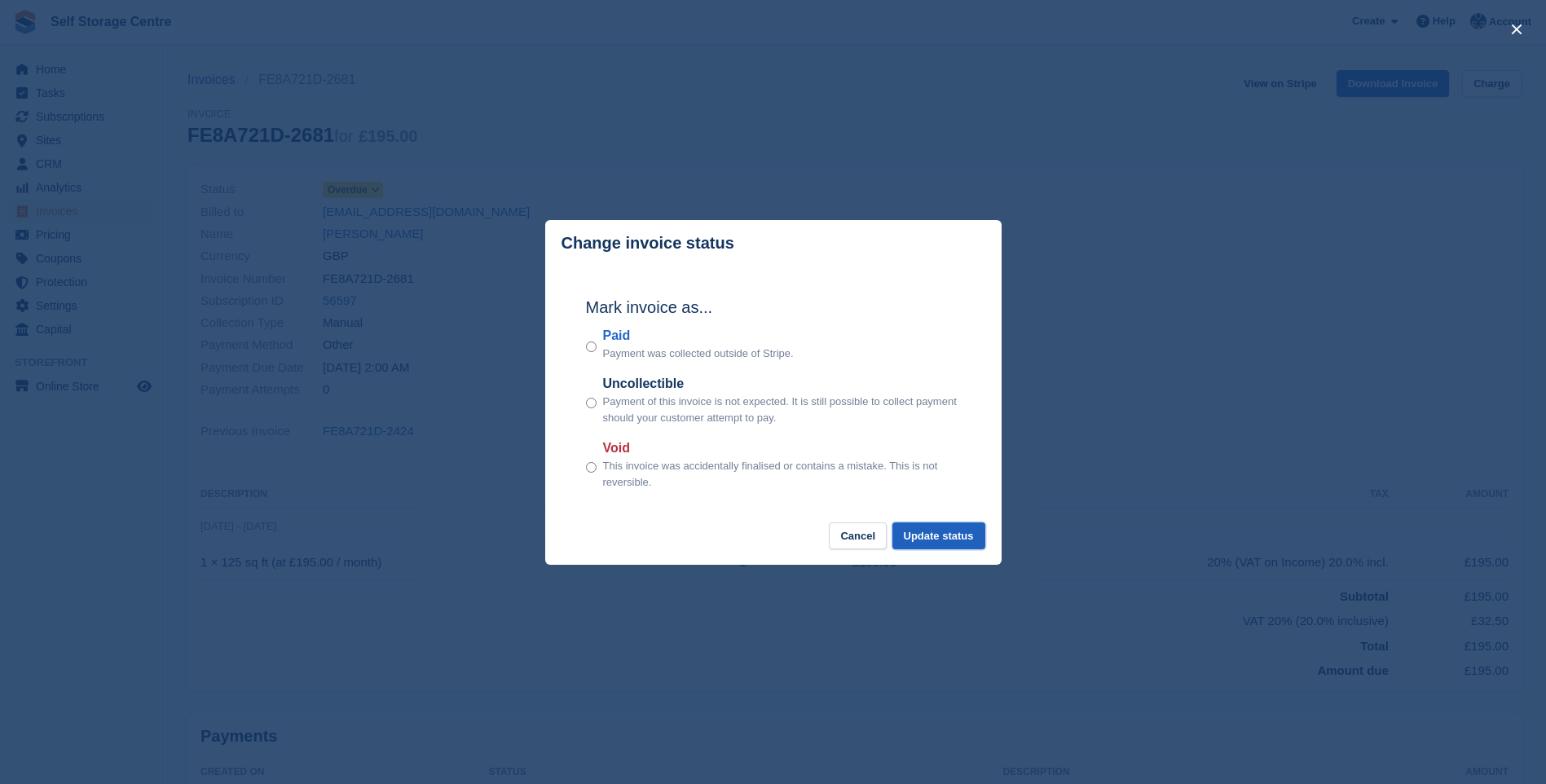
click at [918, 531] on button "Update status" at bounding box center [939, 536] width 93 height 27
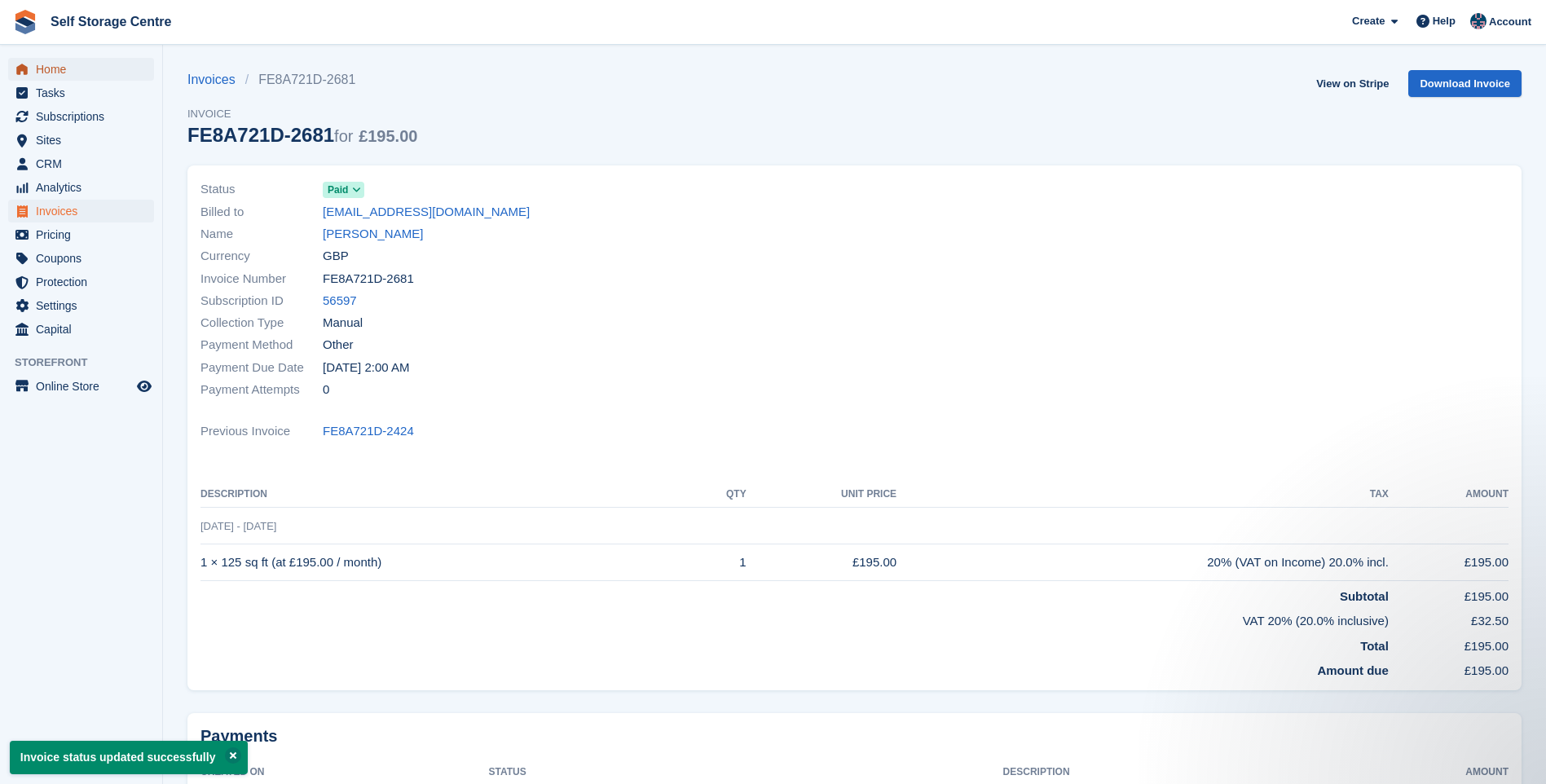
click at [53, 64] on span "Home" at bounding box center [84, 70] width 98 height 23
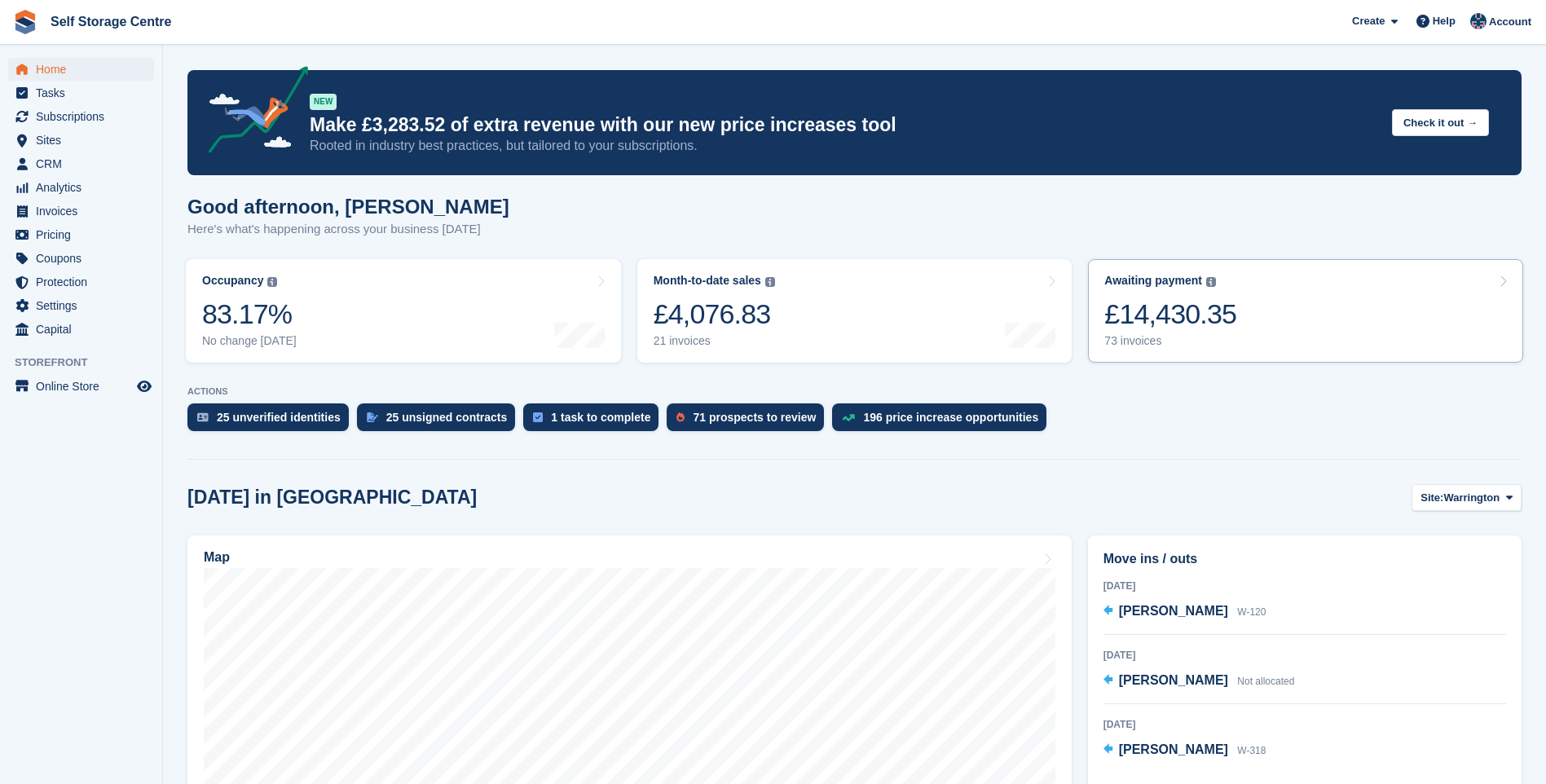
click at [1300, 311] on link "Awaiting payment The total outstanding balance on all open invoices. £14,430.35…" at bounding box center [1305, 311] width 436 height 104
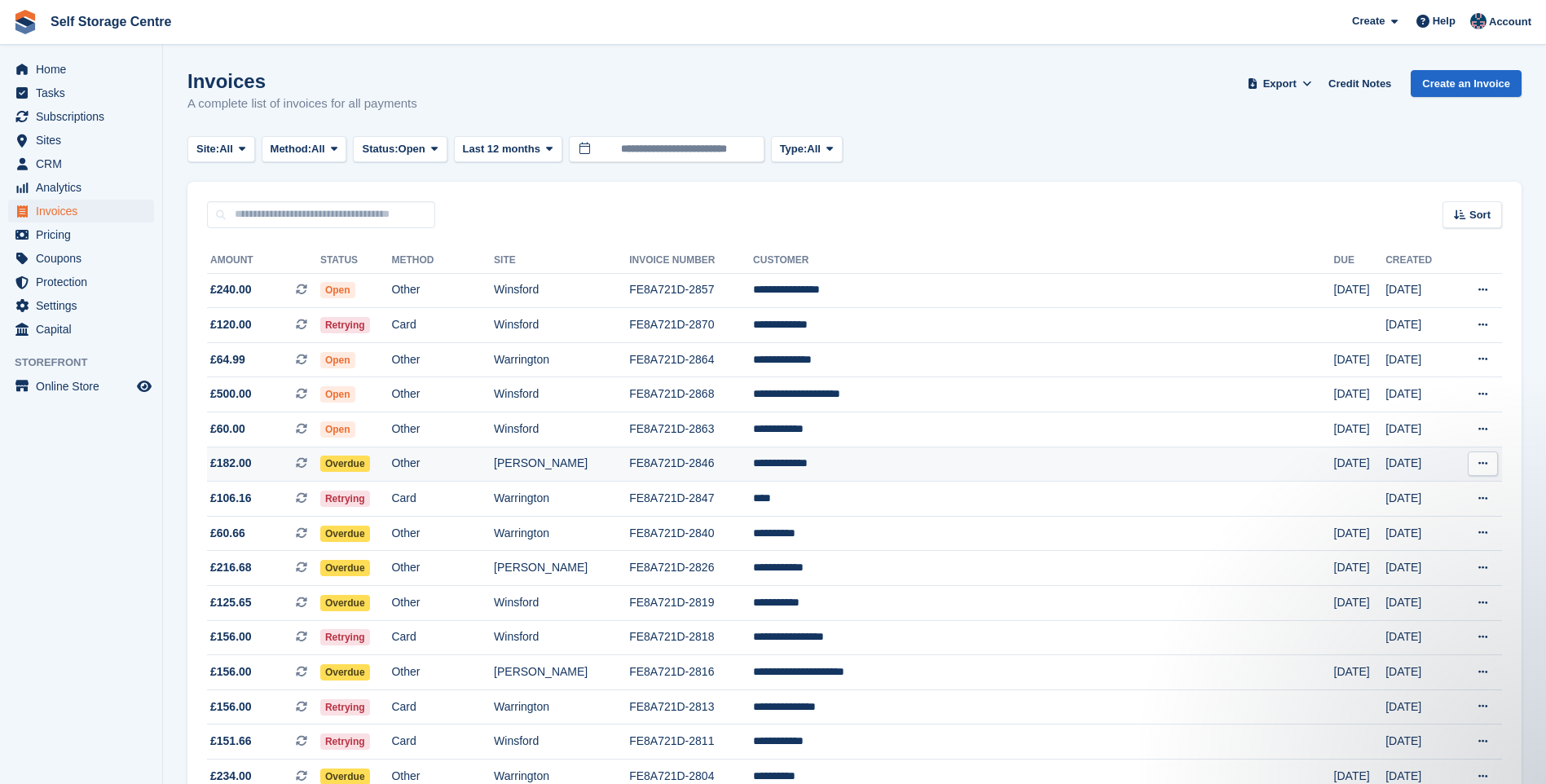
scroll to position [82, 0]
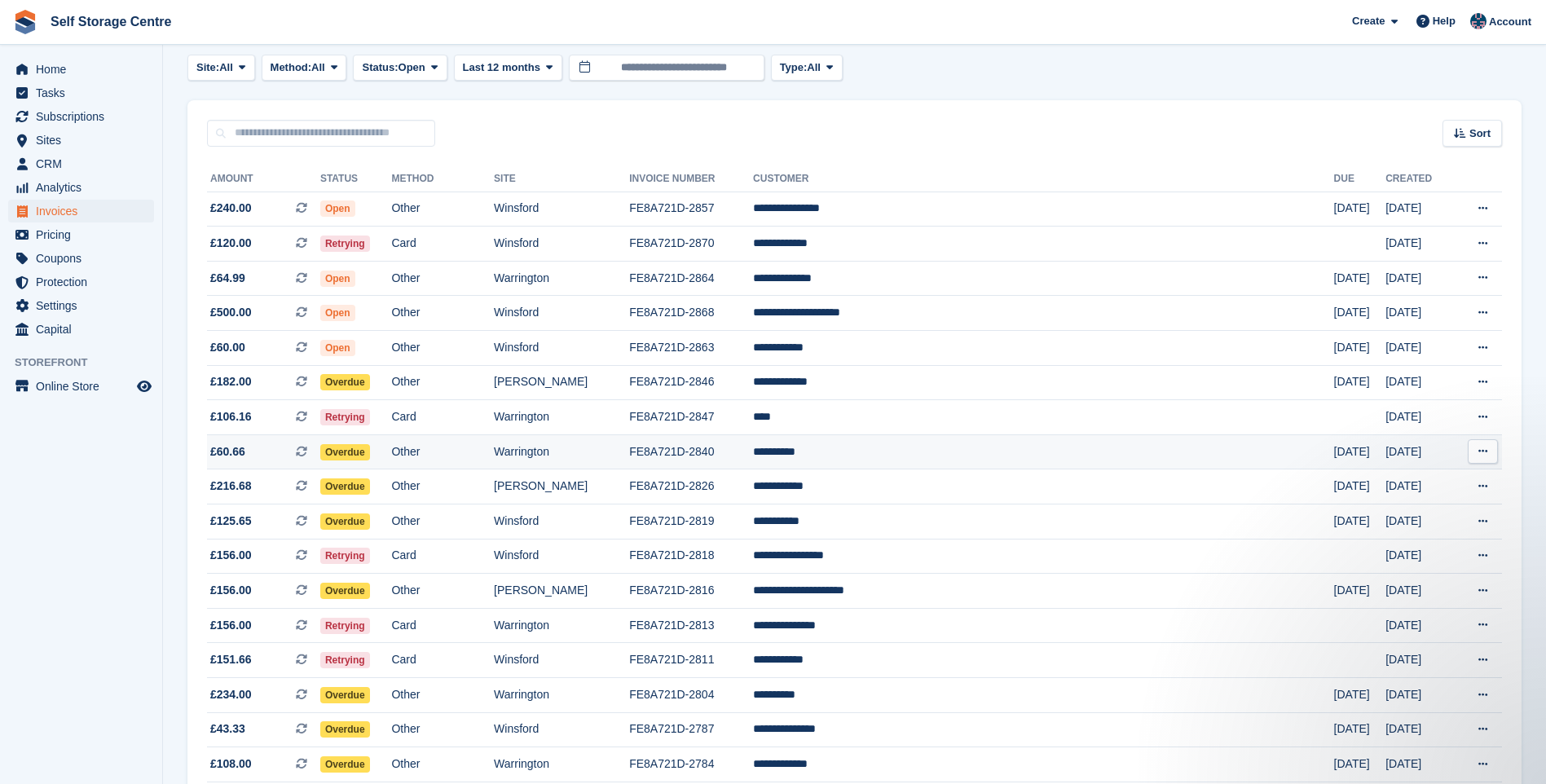
click at [890, 453] on td "**********" at bounding box center [1044, 452] width 581 height 35
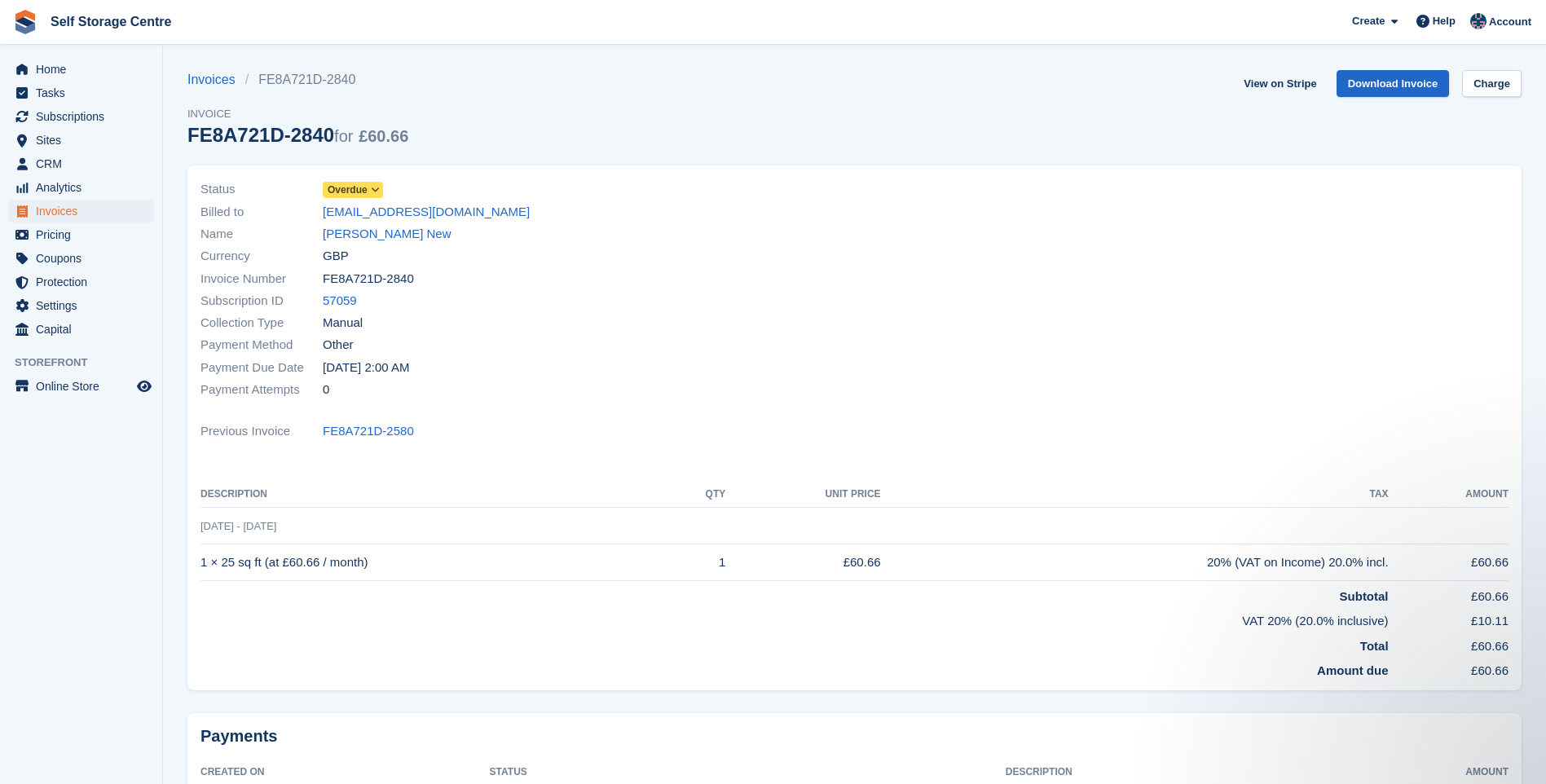
click at [377, 189] on icon at bounding box center [375, 189] width 9 height 10
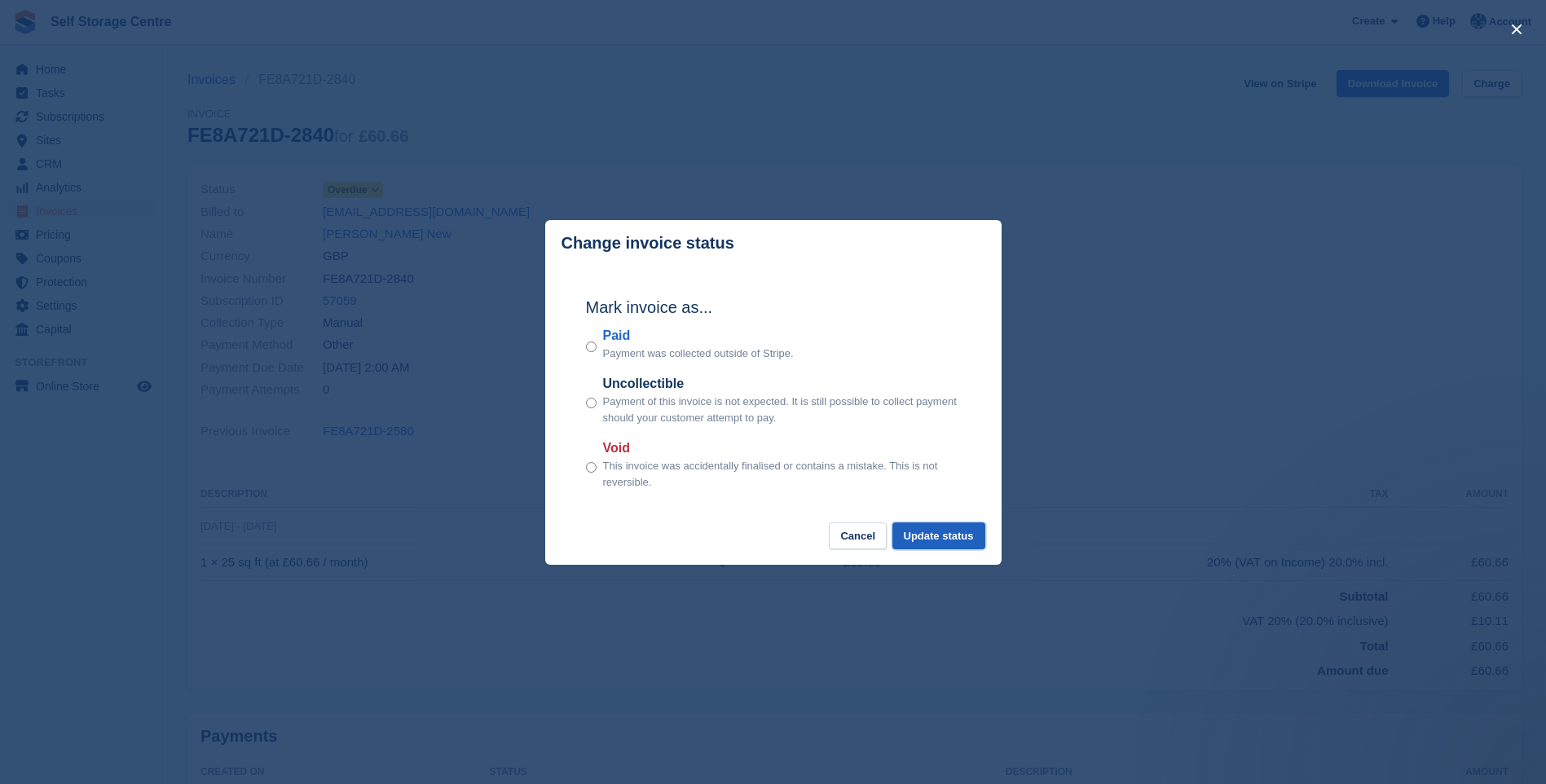
click at [959, 531] on button "Update status" at bounding box center [939, 536] width 93 height 27
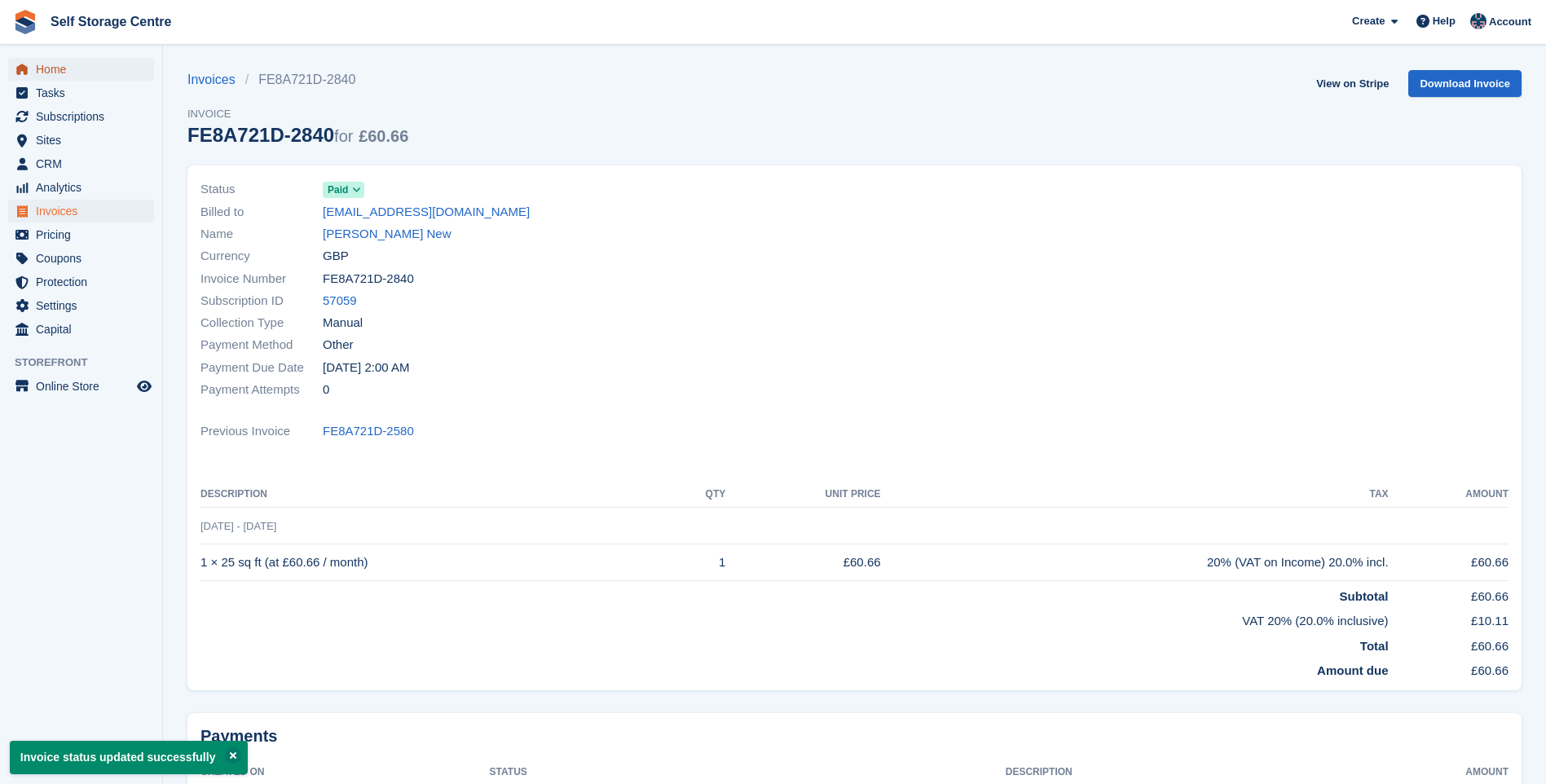
click at [53, 67] on span "Home" at bounding box center [84, 70] width 98 height 23
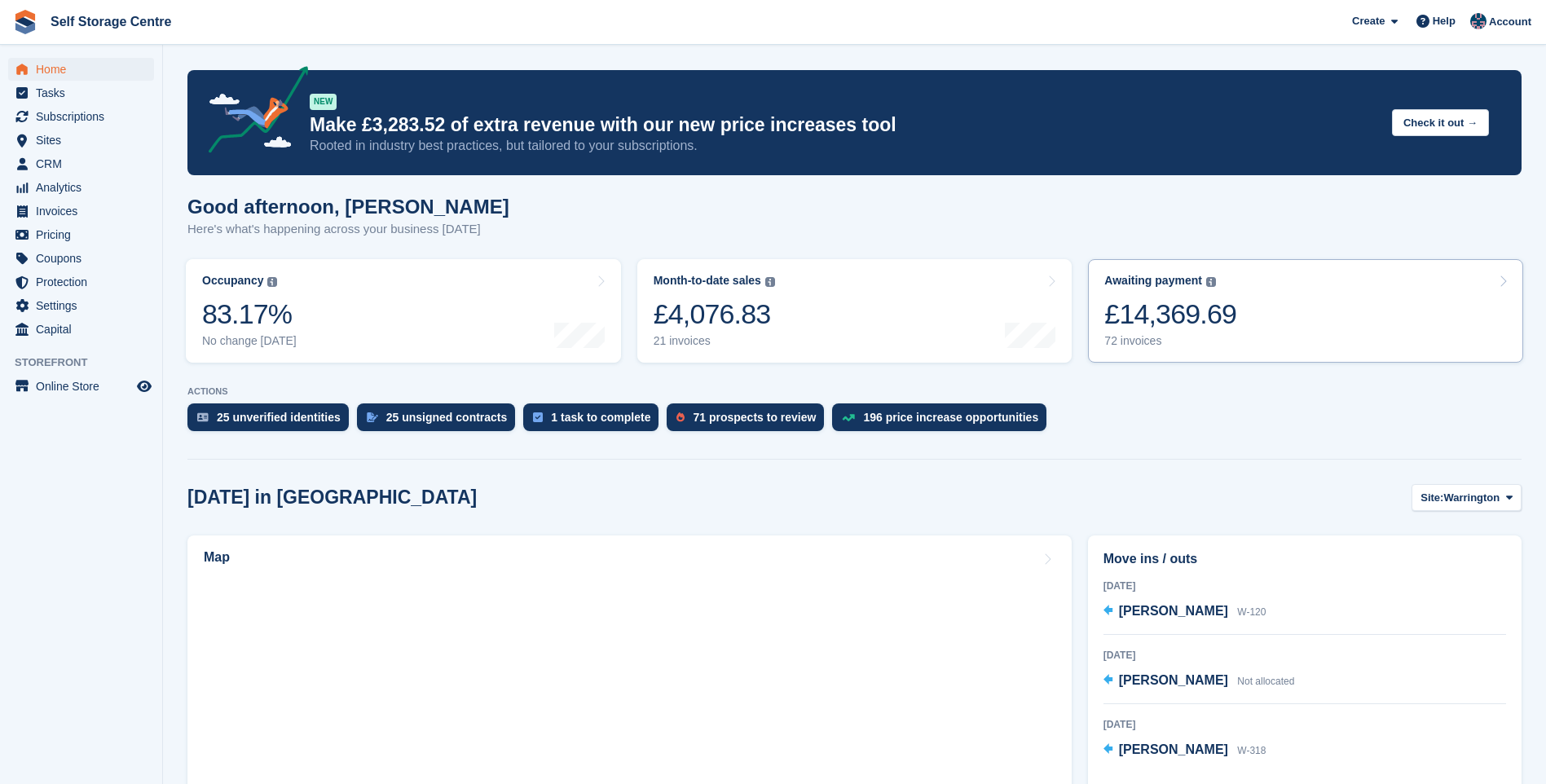
click at [1285, 304] on link "Awaiting payment The total outstanding balance on all open invoices. £14,369.69…" at bounding box center [1305, 311] width 436 height 104
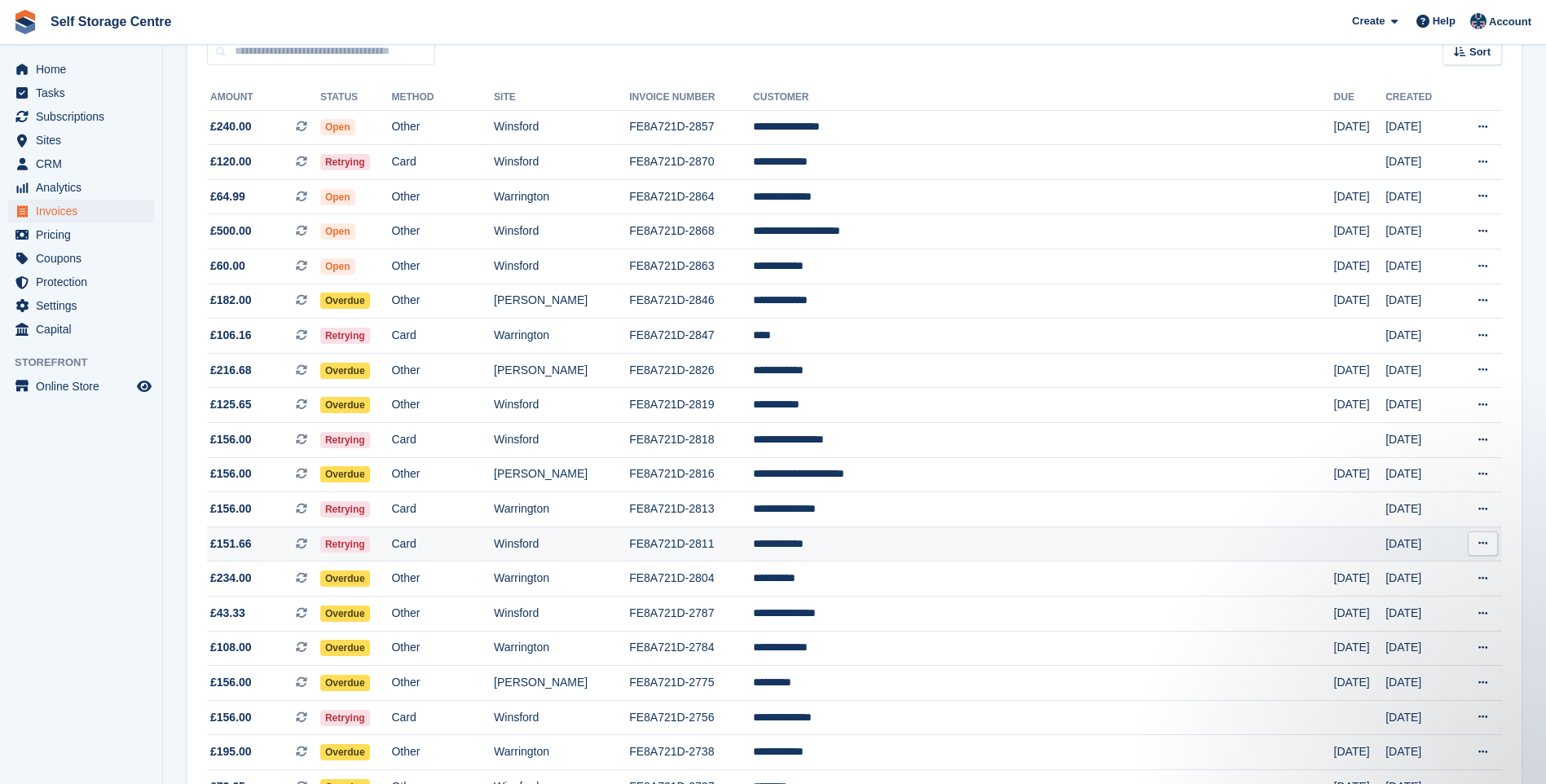
scroll to position [245, 0]
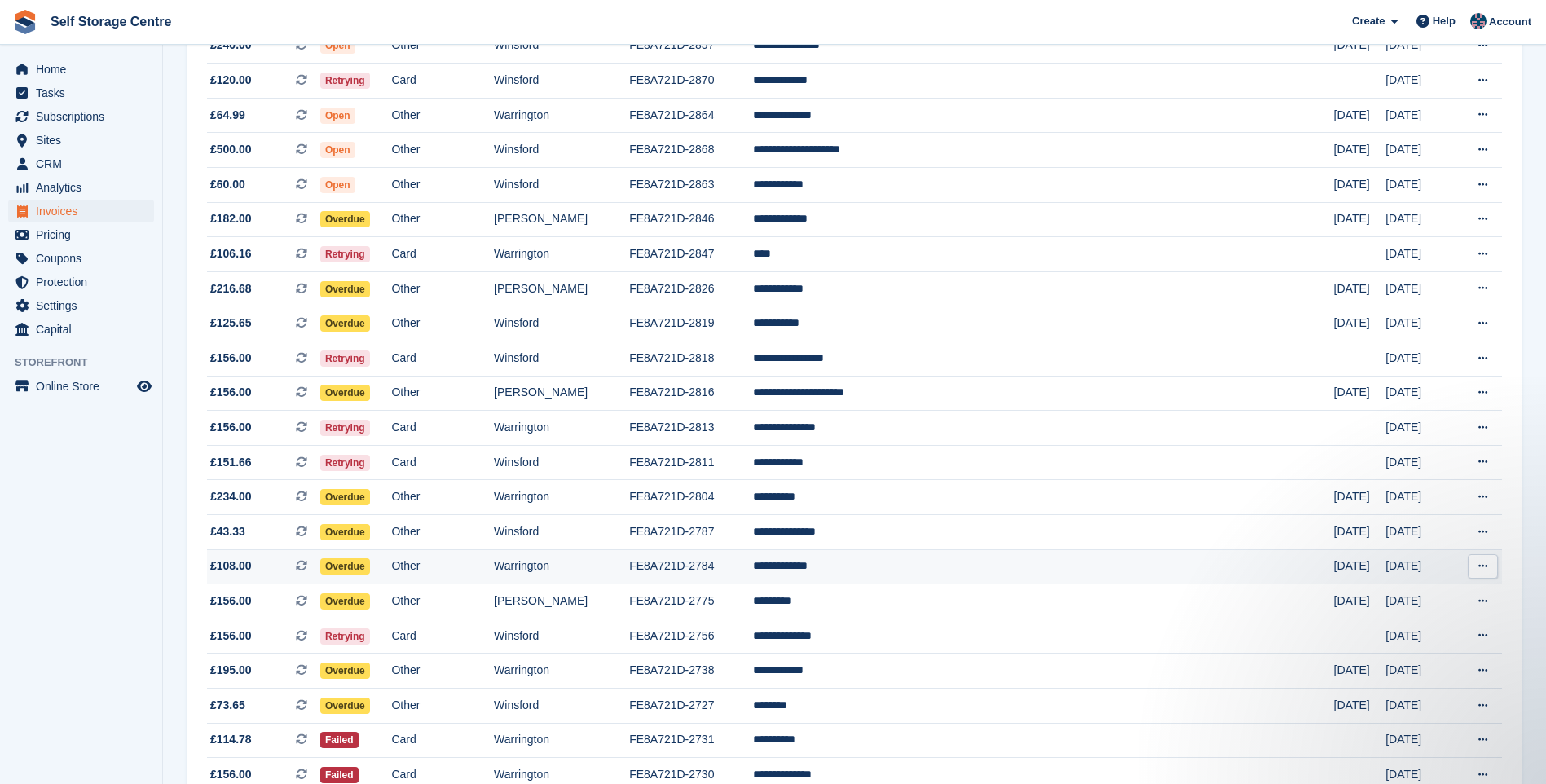
click at [748, 561] on td "FE8A721D-2784" at bounding box center [691, 567] width 124 height 35
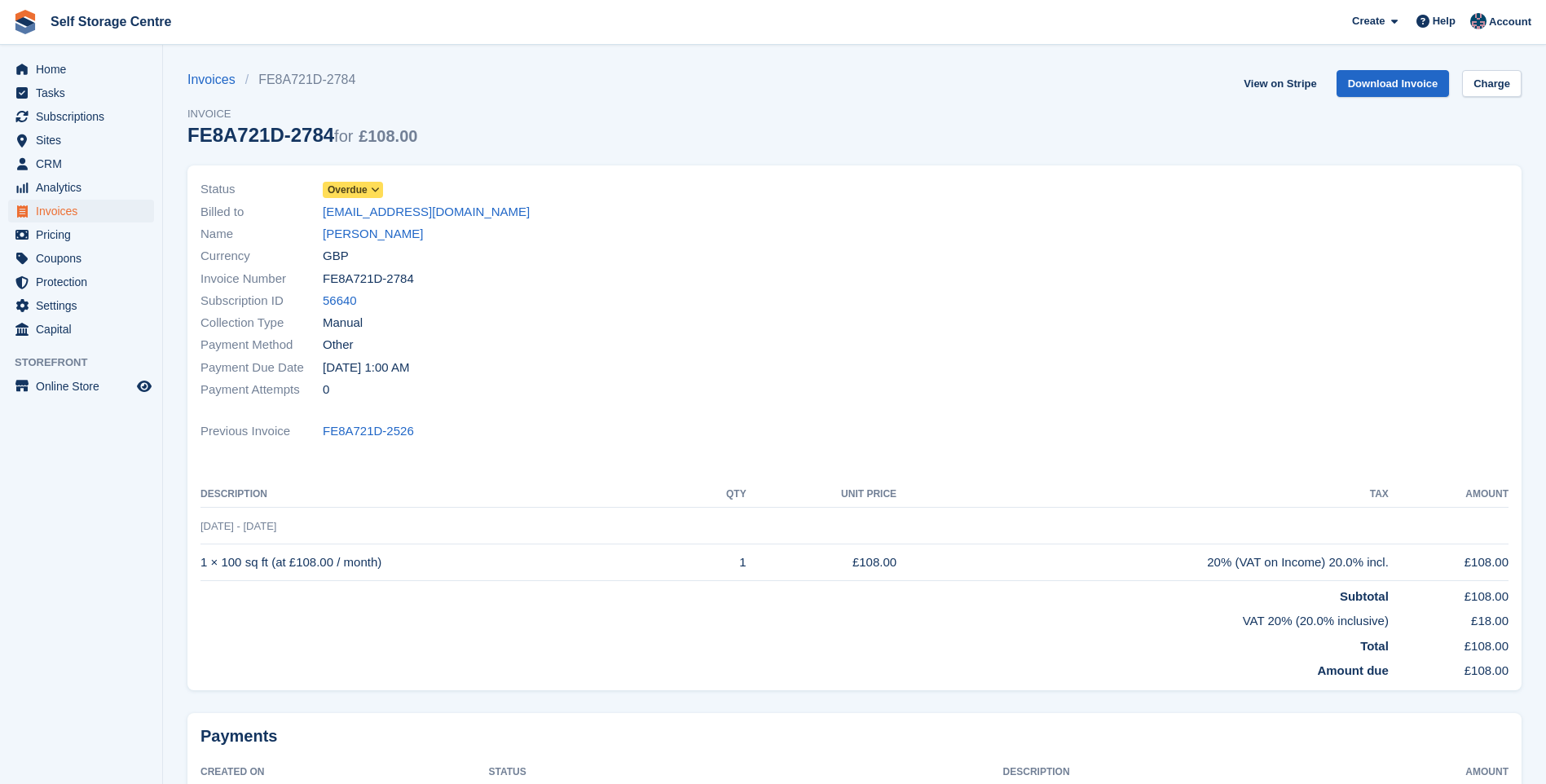
click at [370, 191] on icon at bounding box center [375, 189] width 9 height 10
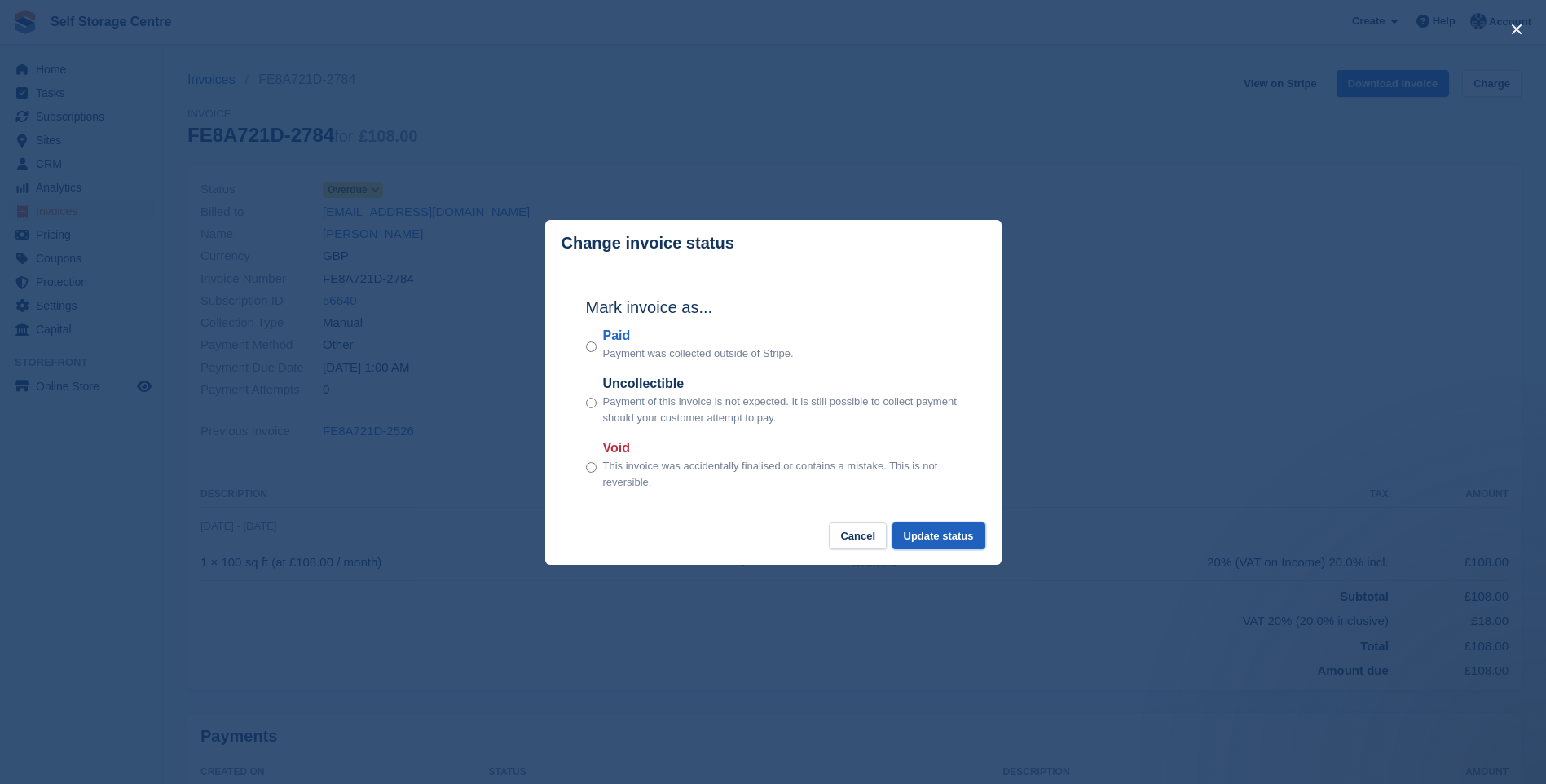
click at [948, 535] on button "Update status" at bounding box center [939, 536] width 93 height 27
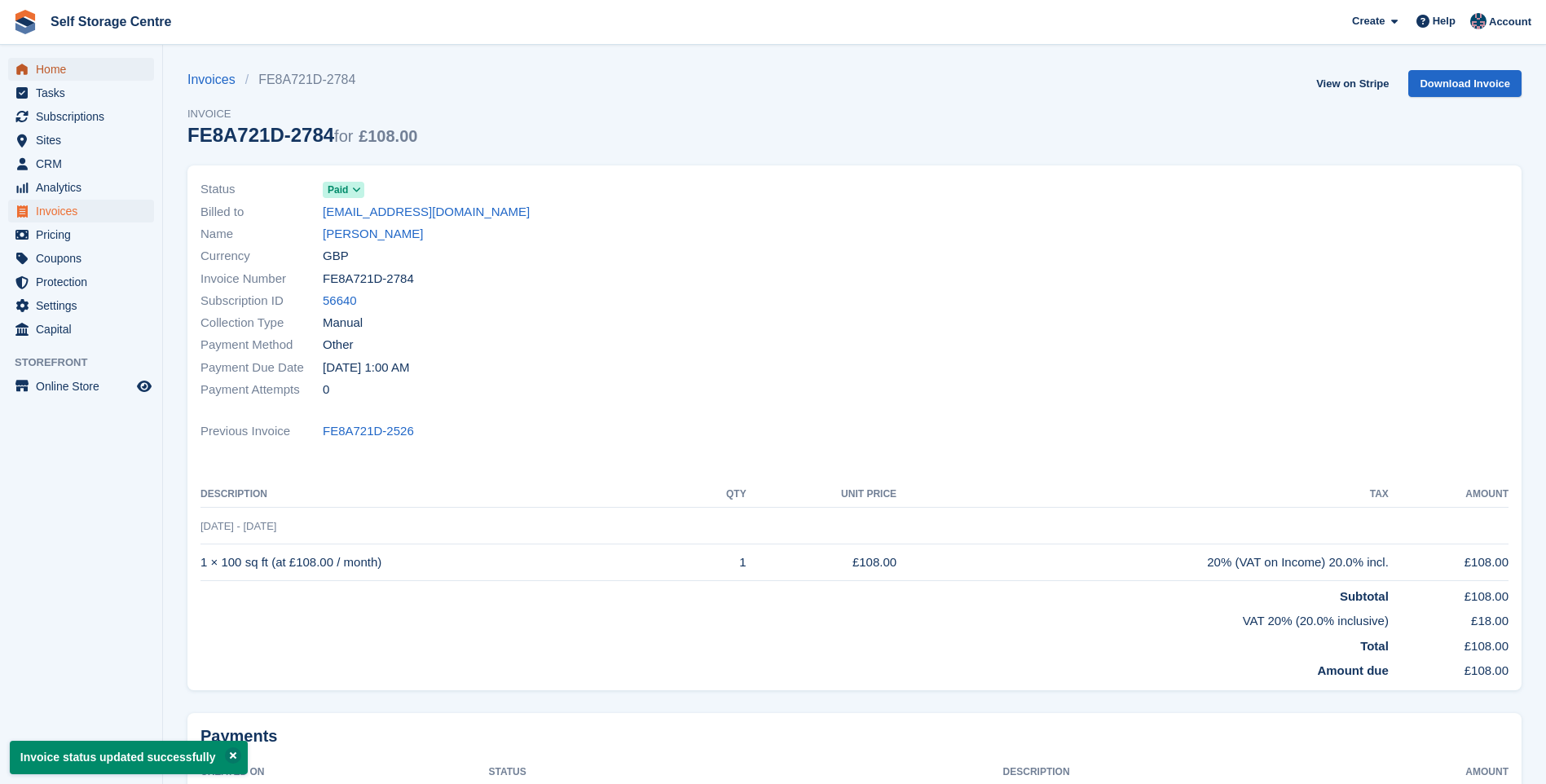
click at [61, 69] on span "Home" at bounding box center [84, 70] width 98 height 23
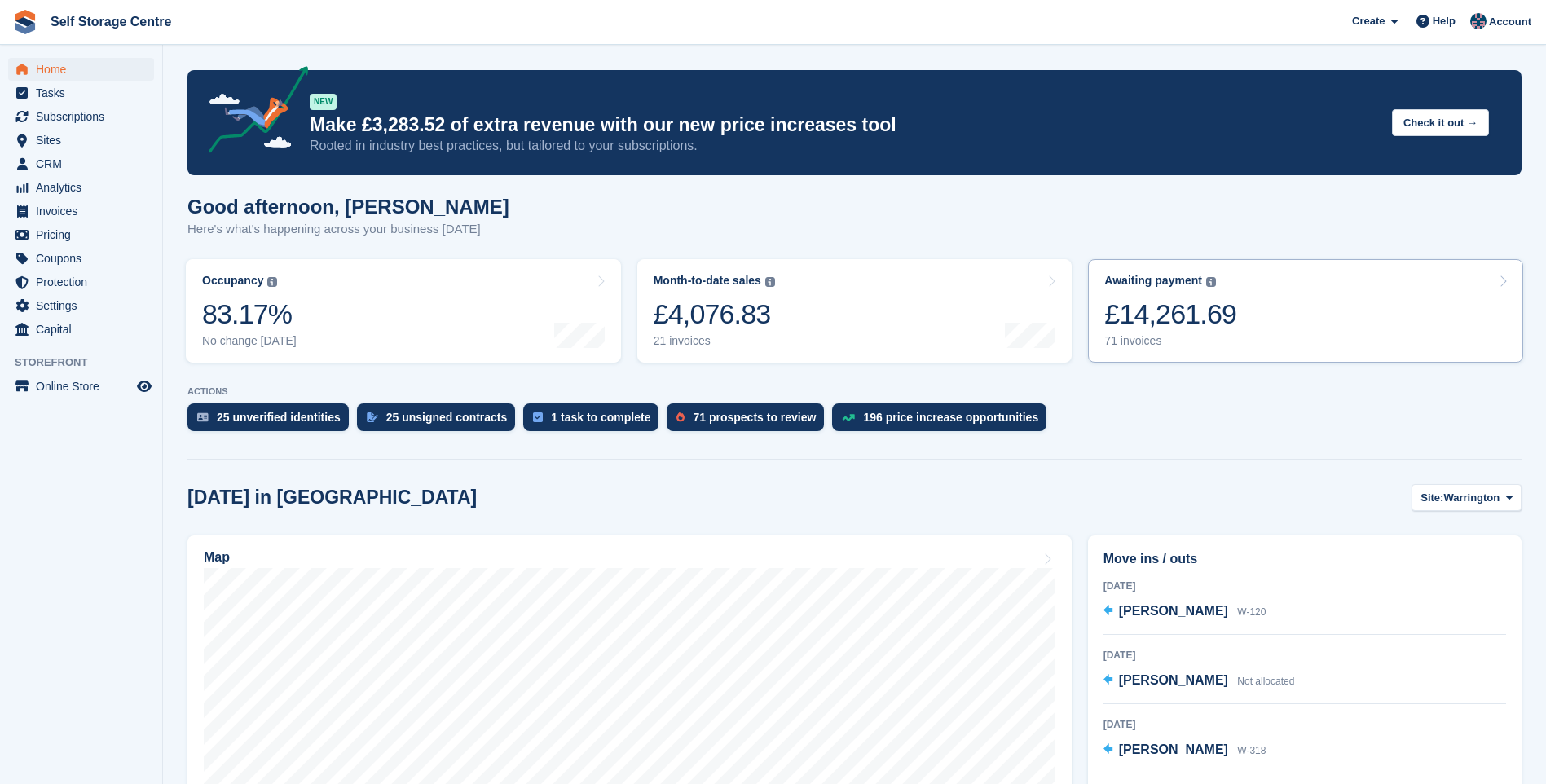
click at [1305, 311] on link "Awaiting payment The total outstanding balance on all open invoices. £14,261.69…" at bounding box center [1305, 311] width 436 height 104
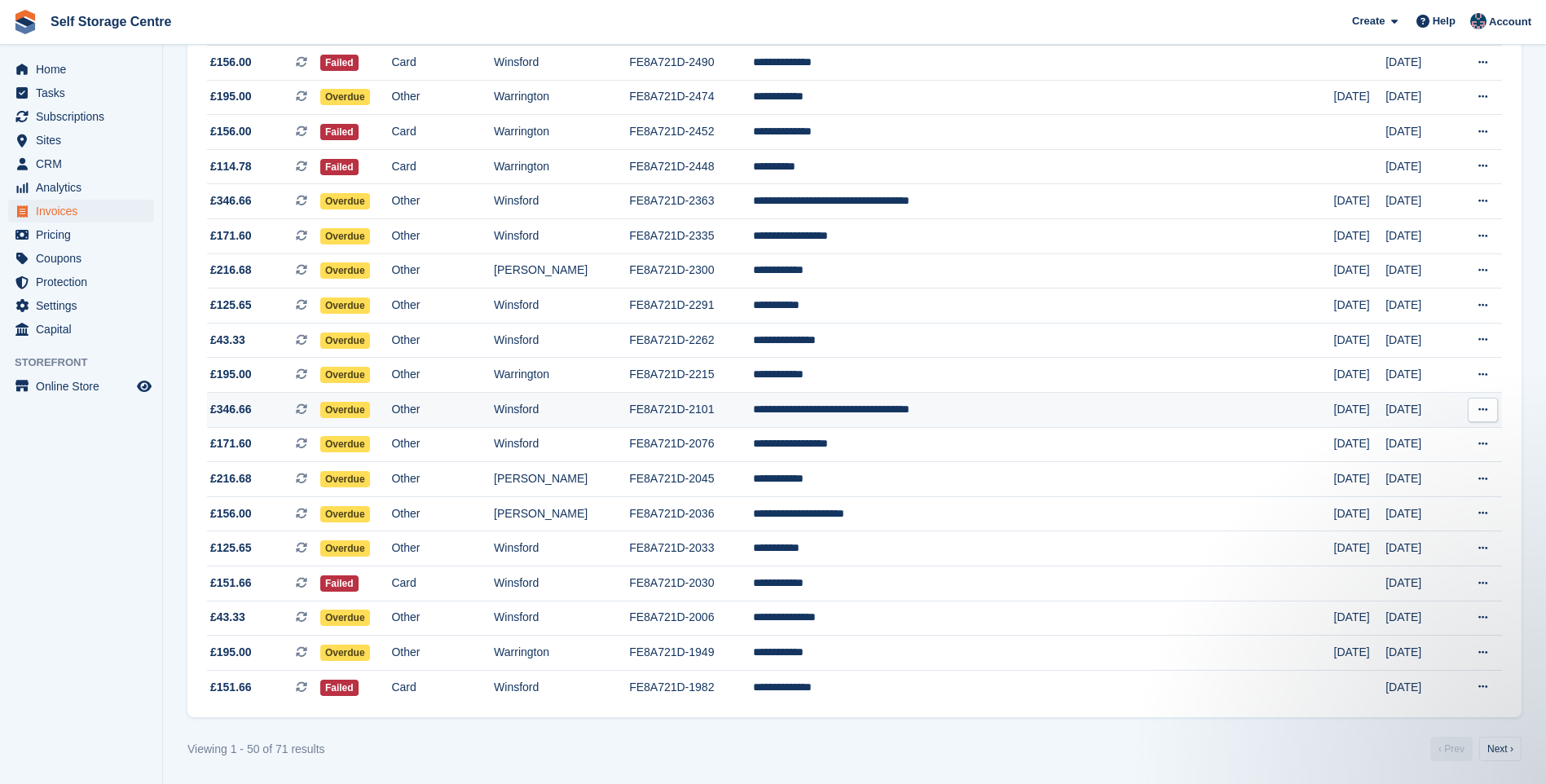
scroll to position [1306, 0]
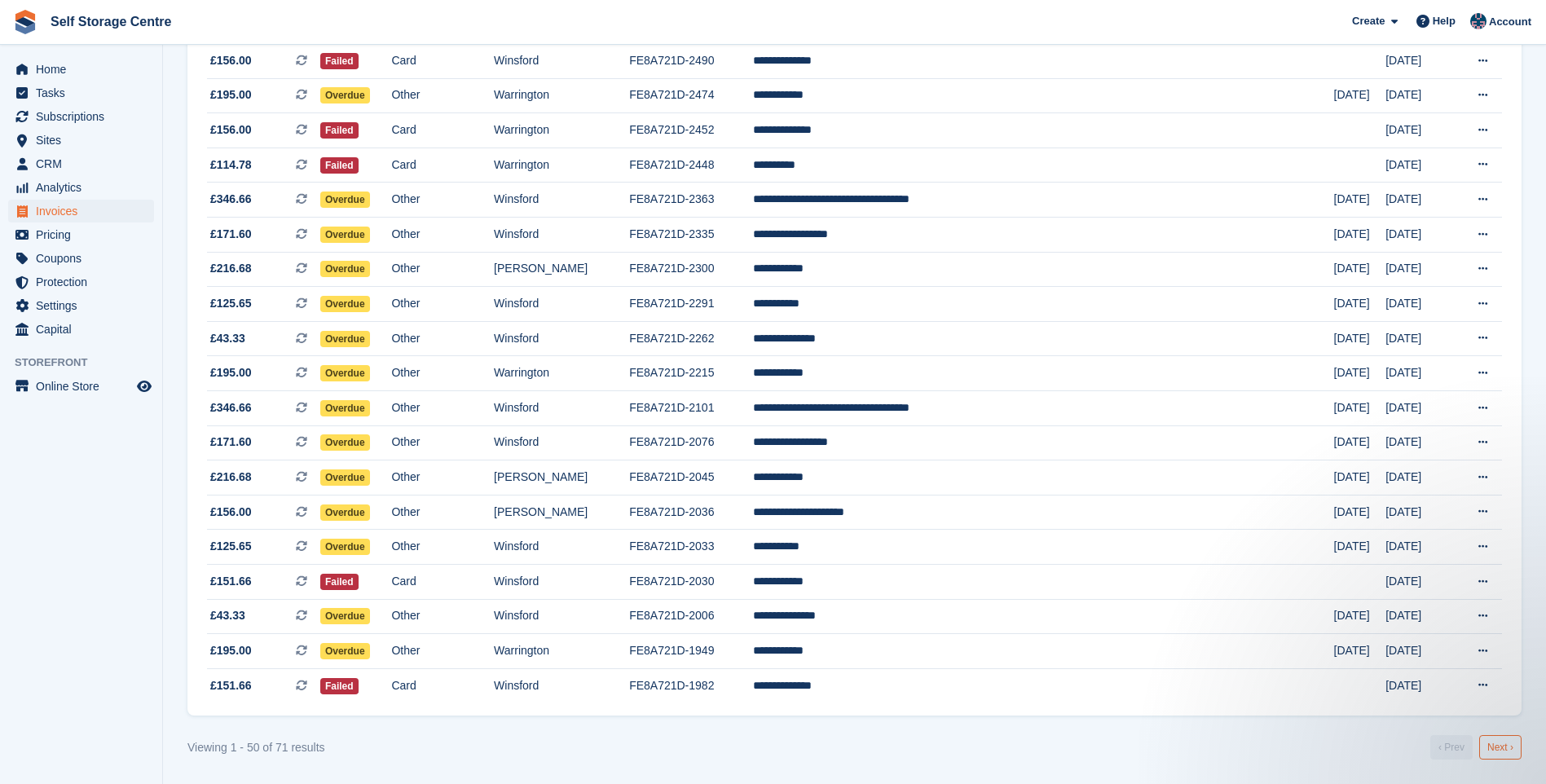
click at [1506, 750] on link "Next ›" at bounding box center [1500, 747] width 42 height 25
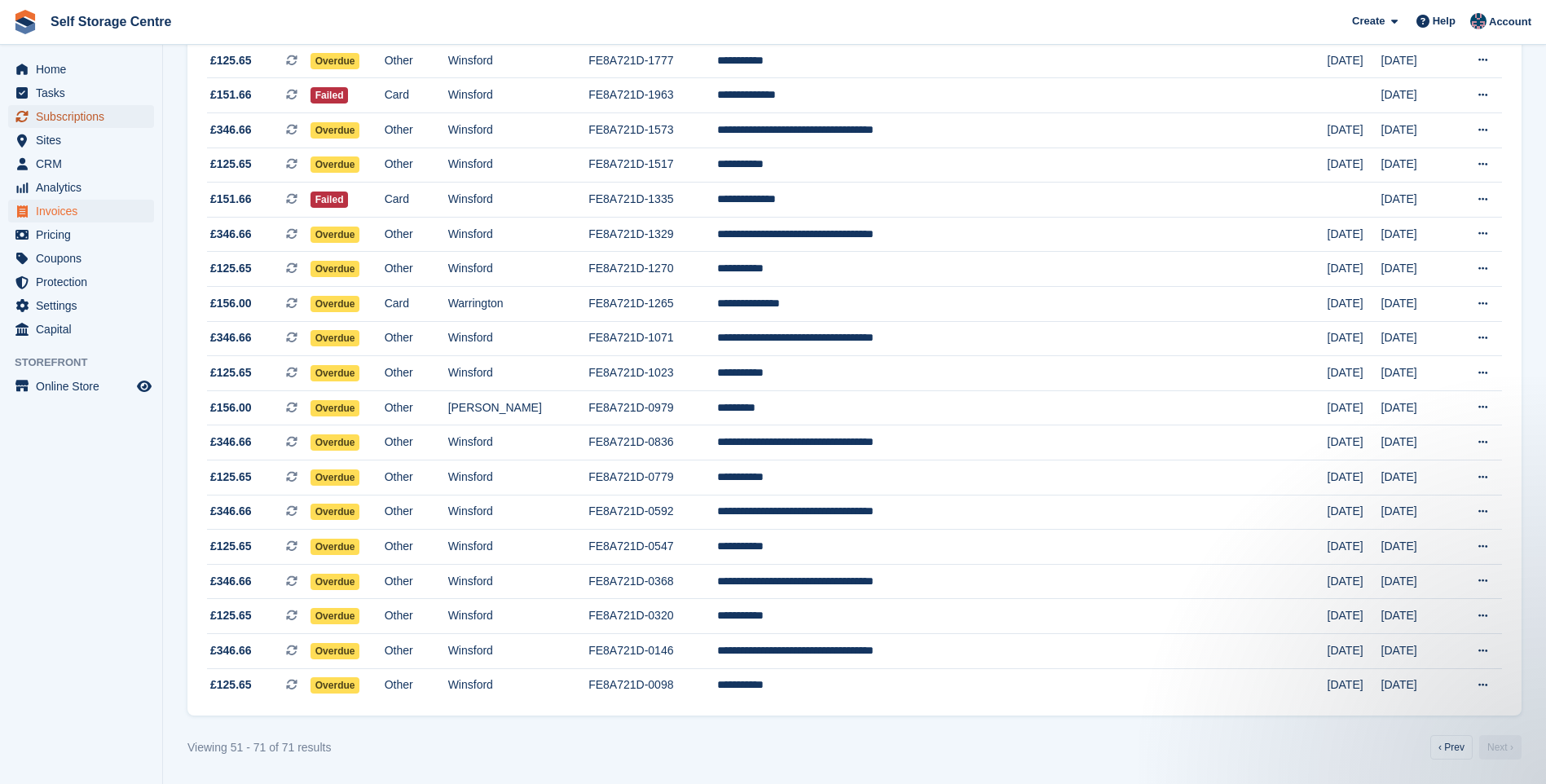
drag, startPoint x: 80, startPoint y: 114, endPoint x: 96, endPoint y: 113, distance: 16.0
click at [81, 114] on span "Subscriptions" at bounding box center [84, 116] width 98 height 23
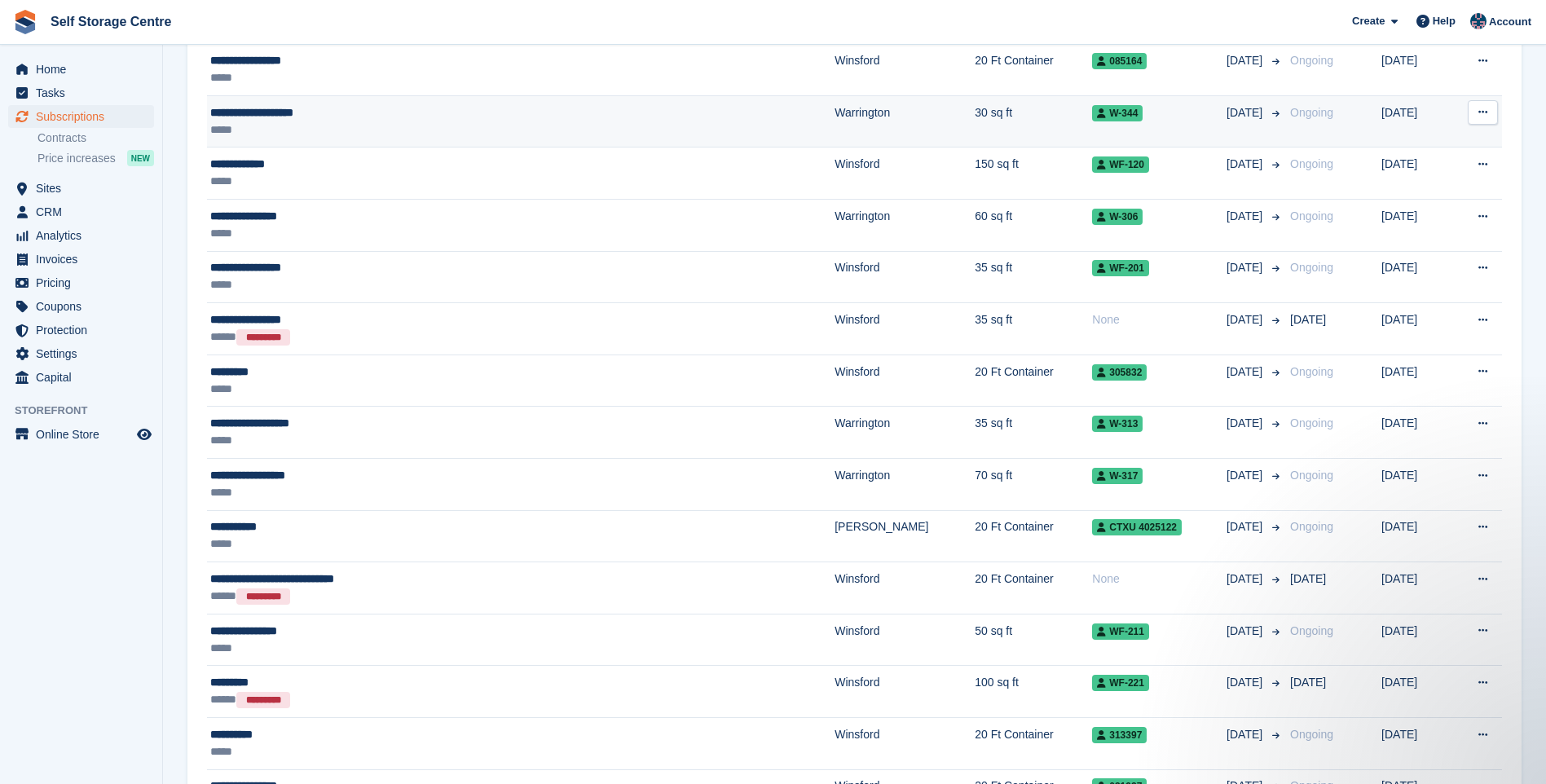
scroll to position [1222, 0]
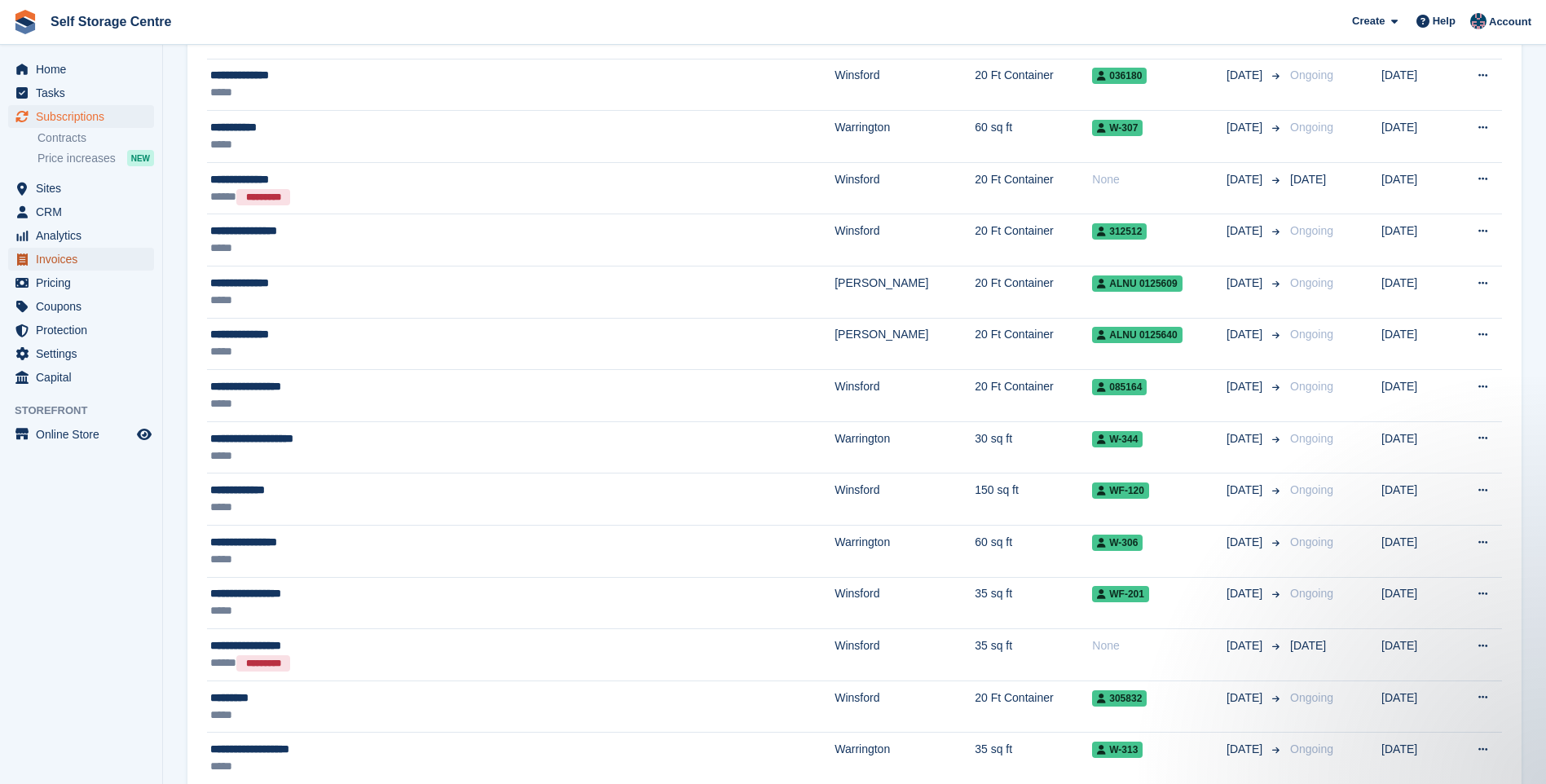
click at [67, 254] on span "Invoices" at bounding box center [84, 260] width 98 height 23
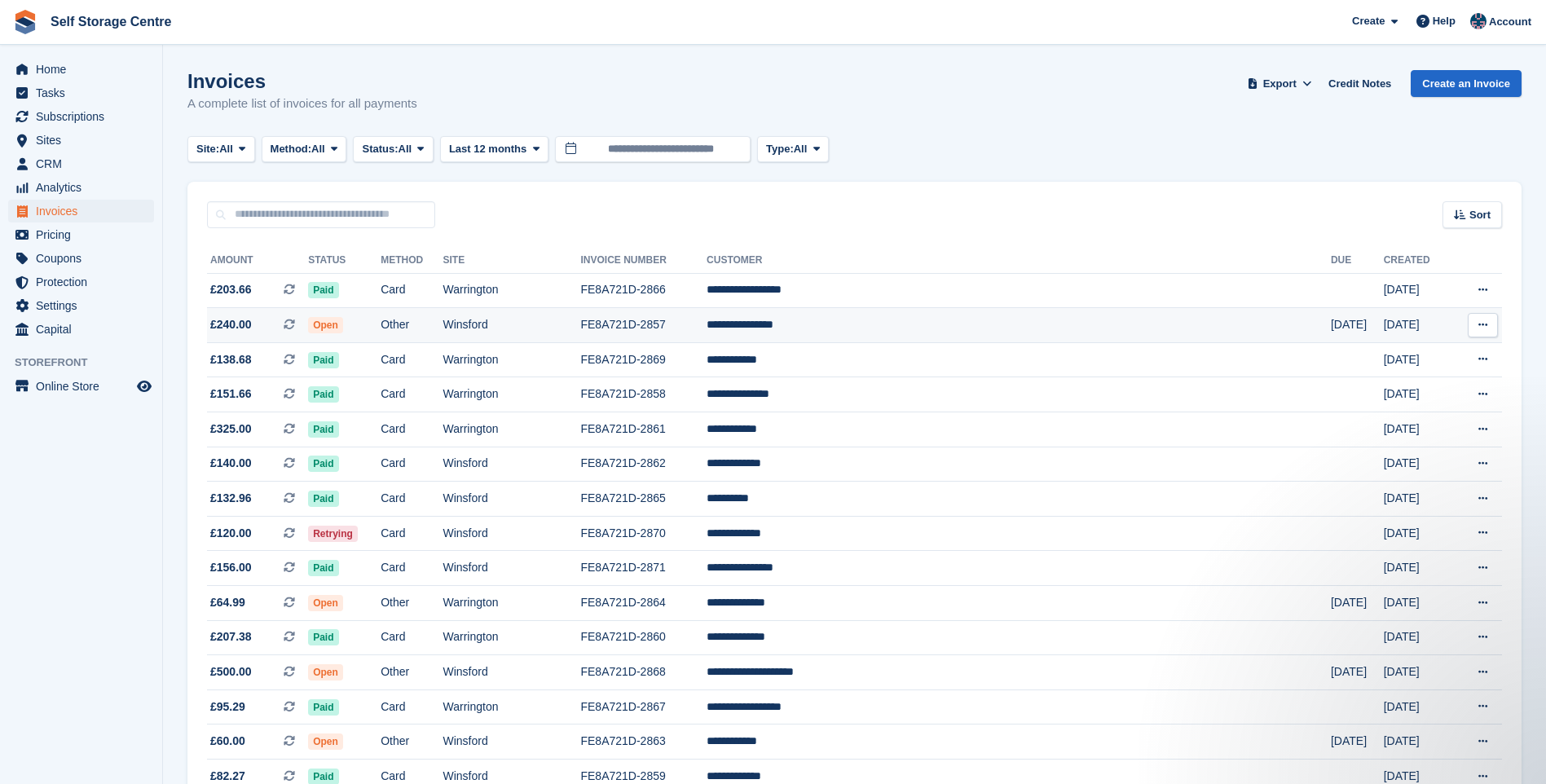
scroll to position [82, 0]
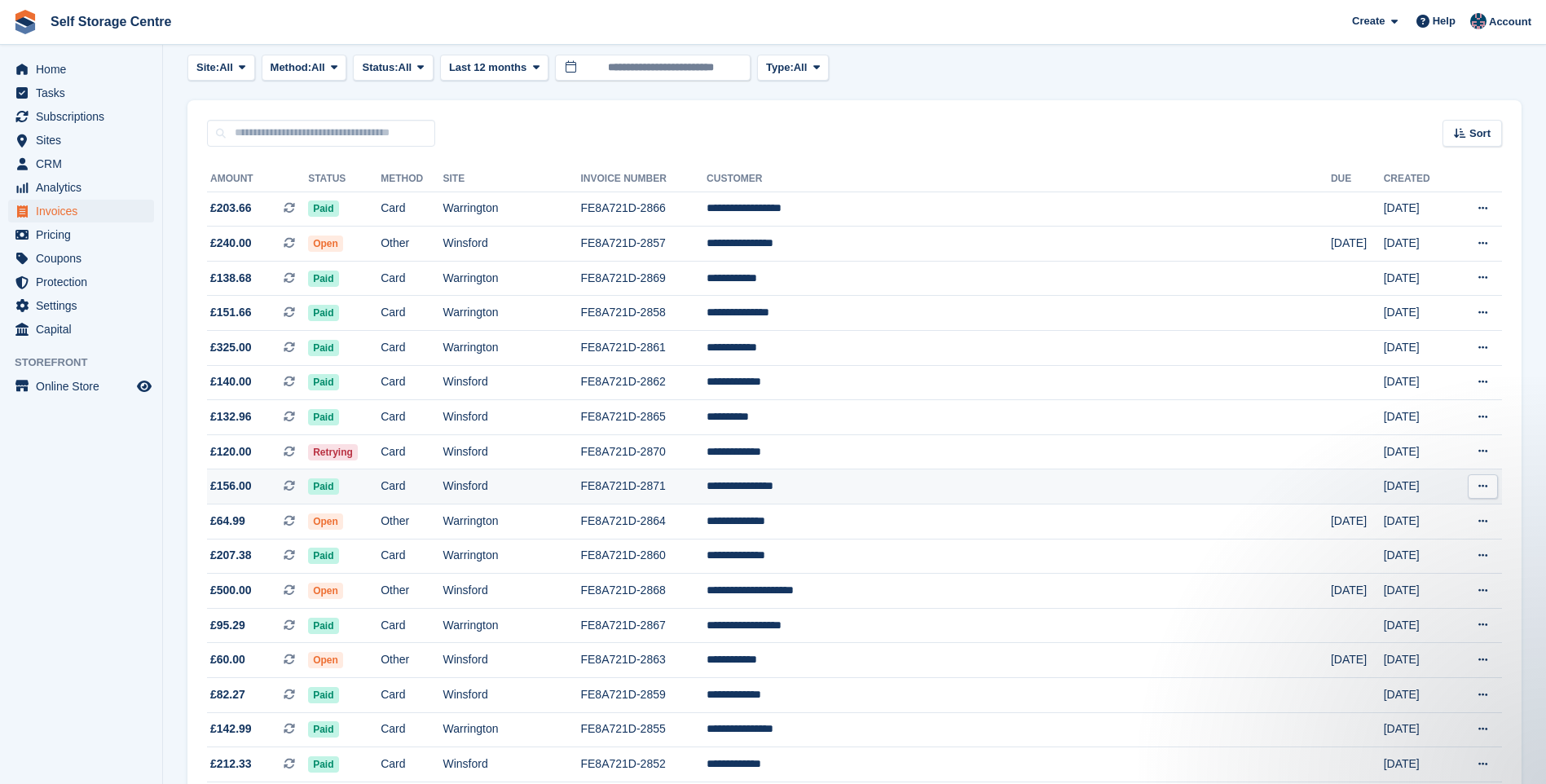
click at [283, 491] on span "£156.00 This is a recurring subscription invoice." at bounding box center [257, 486] width 101 height 17
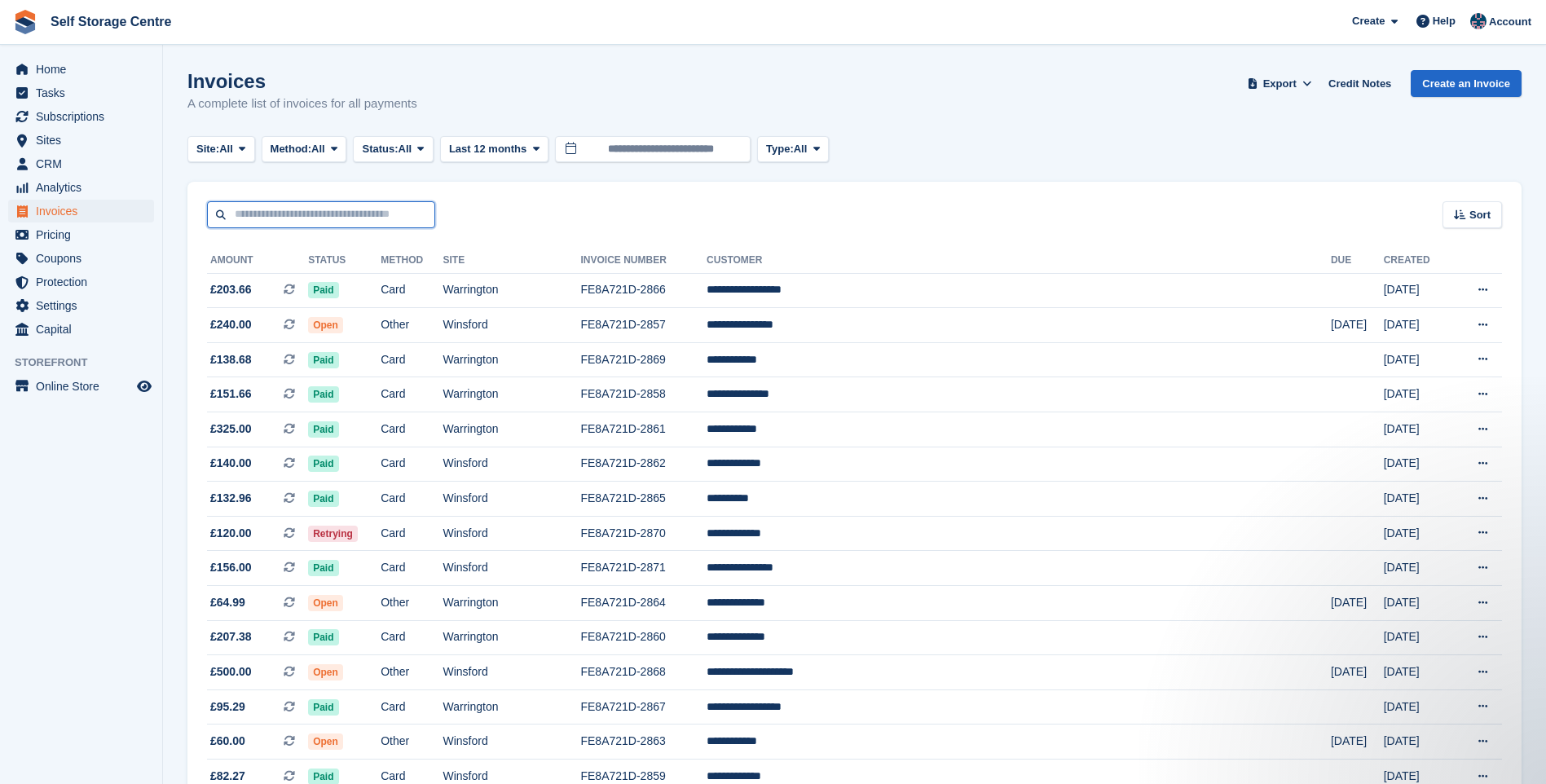
click at [277, 209] on input "text" at bounding box center [320, 215] width 228 height 27
type input "****"
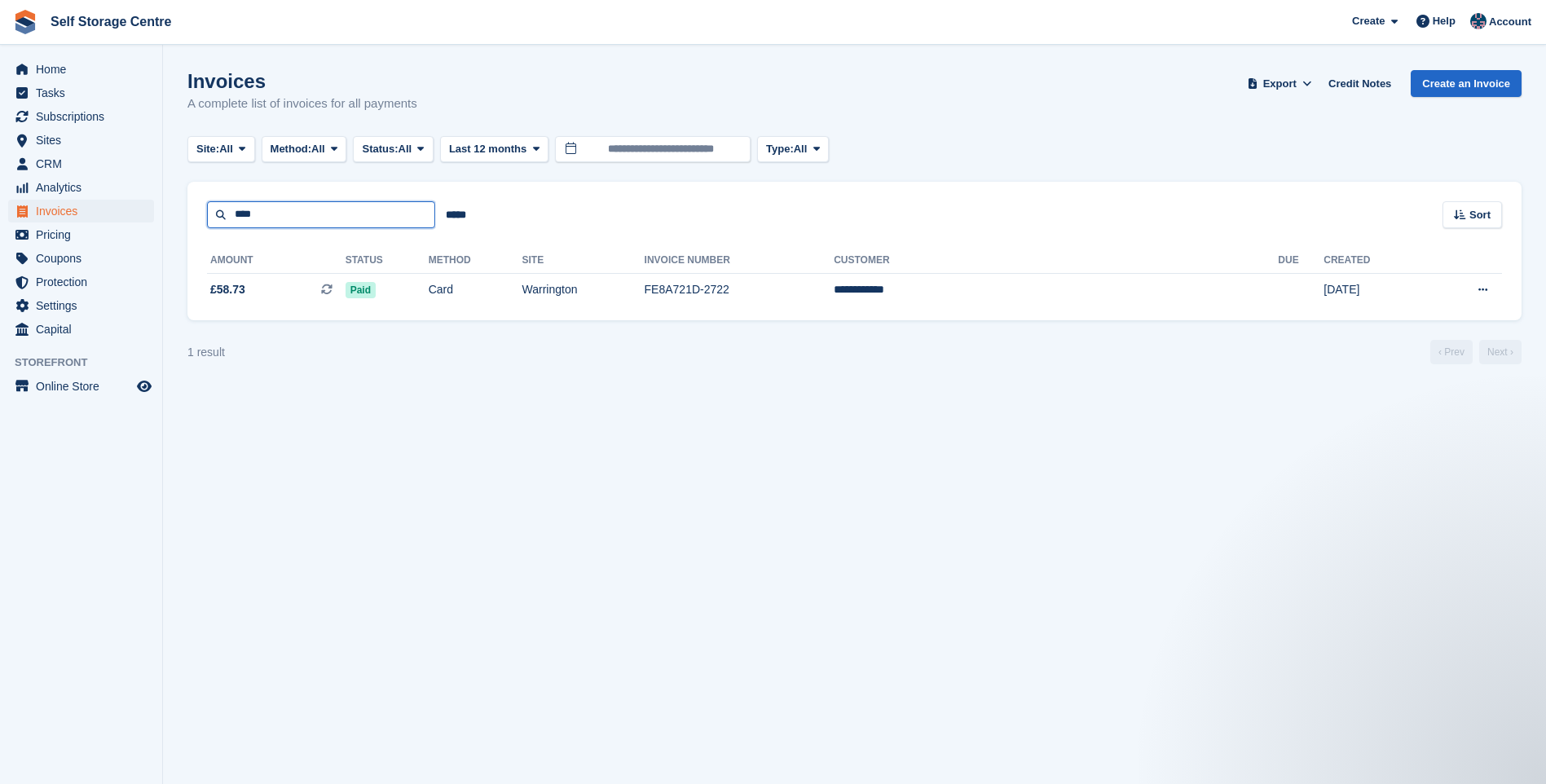
click at [261, 215] on input "****" at bounding box center [320, 215] width 228 height 27
type input "*"
type input "******"
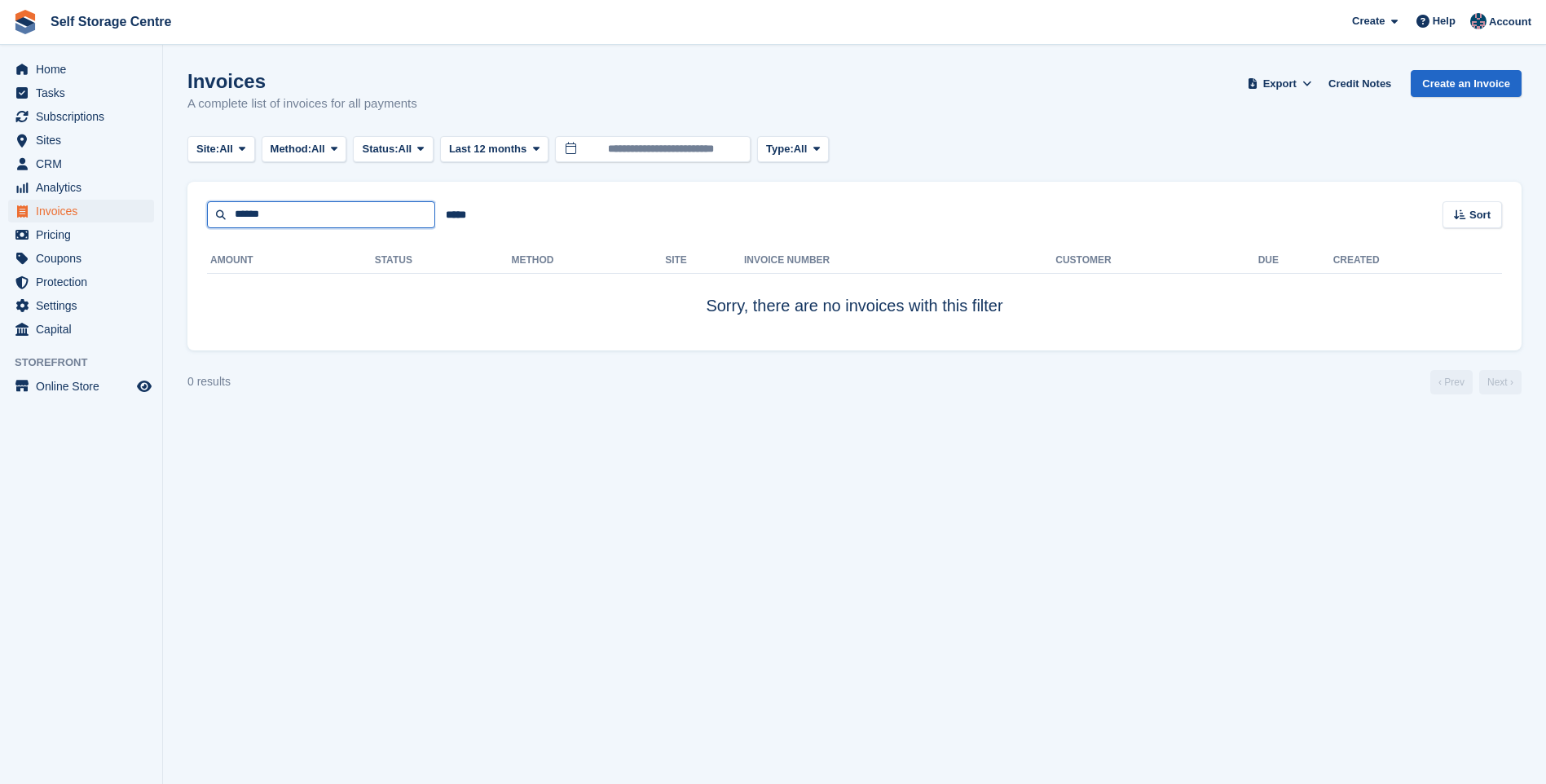
click at [327, 217] on input "******" at bounding box center [320, 215] width 228 height 27
type input "*"
click at [97, 162] on span "CRM" at bounding box center [84, 164] width 98 height 23
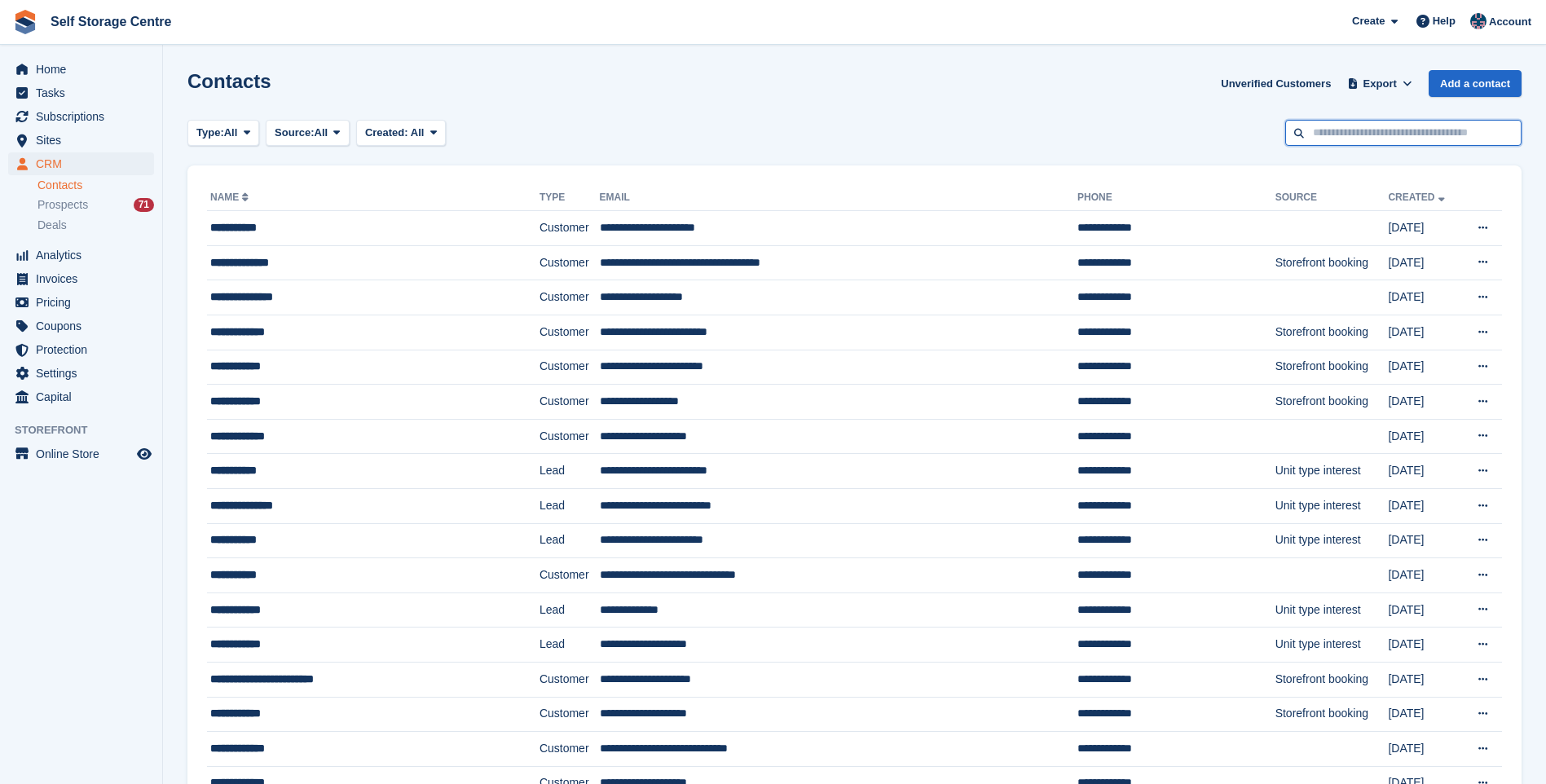
click at [1379, 130] on input "text" at bounding box center [1403, 133] width 237 height 27
type input "******"
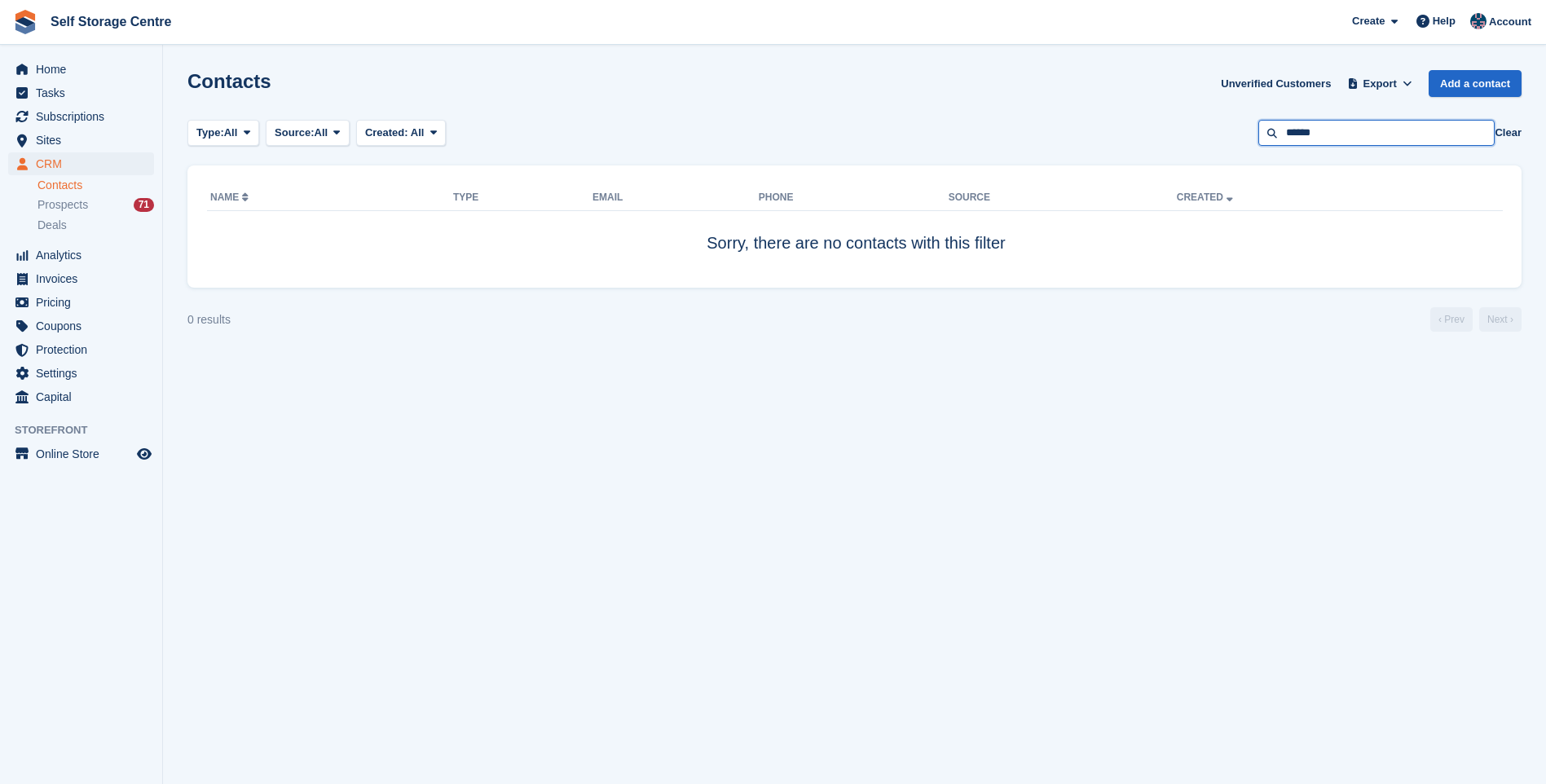
drag, startPoint x: 1376, startPoint y: 134, endPoint x: 1209, endPoint y: 136, distance: 167.0
click at [1209, 136] on div "Type: All All Lead Customer Source: All All Storefront Backoffice Pre-Opening i…" at bounding box center [854, 133] width 1334 height 27
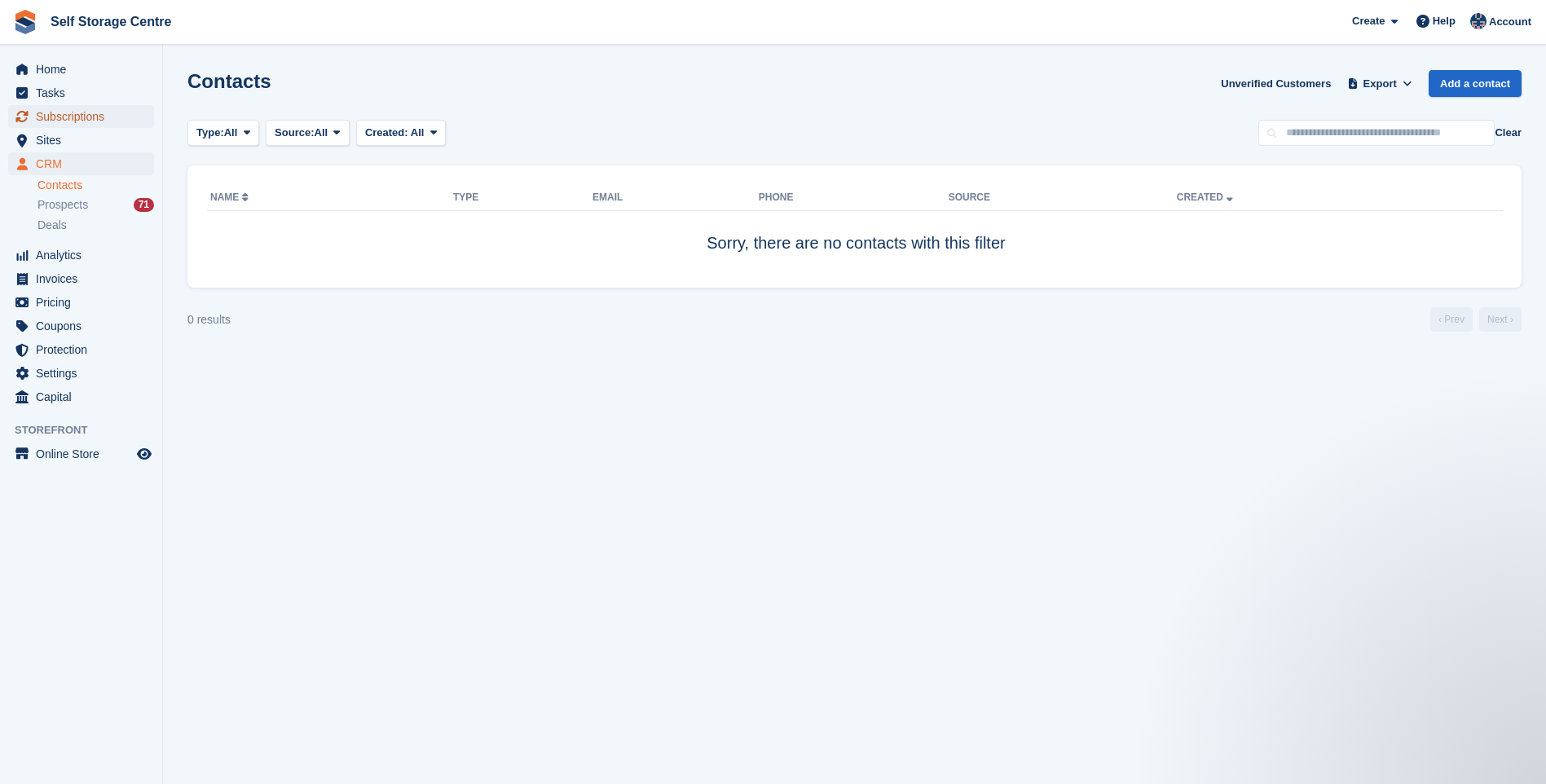
click at [83, 114] on span "Subscriptions" at bounding box center [84, 116] width 98 height 23
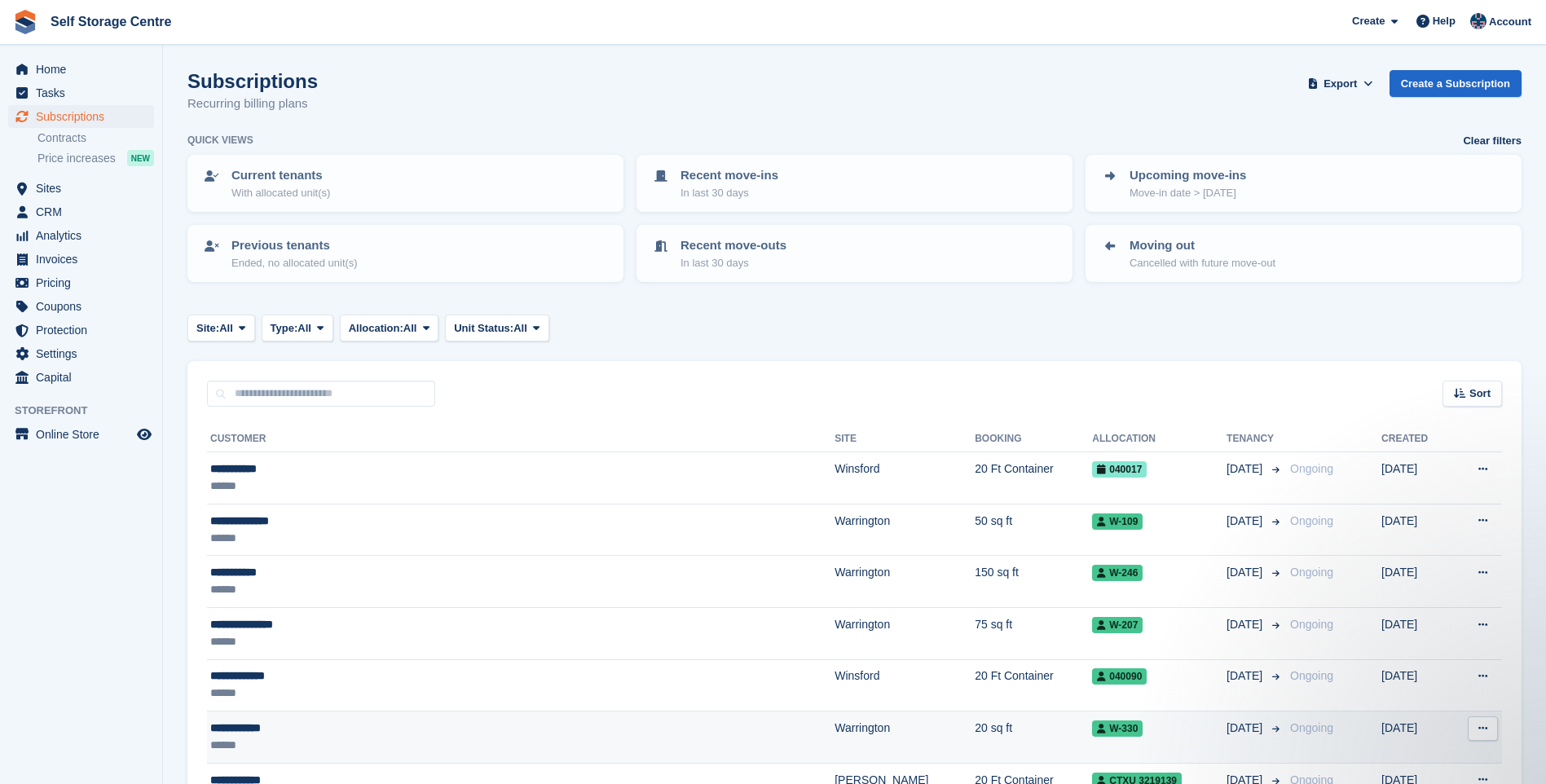
click at [350, 734] on div "**********" at bounding box center [419, 728] width 417 height 17
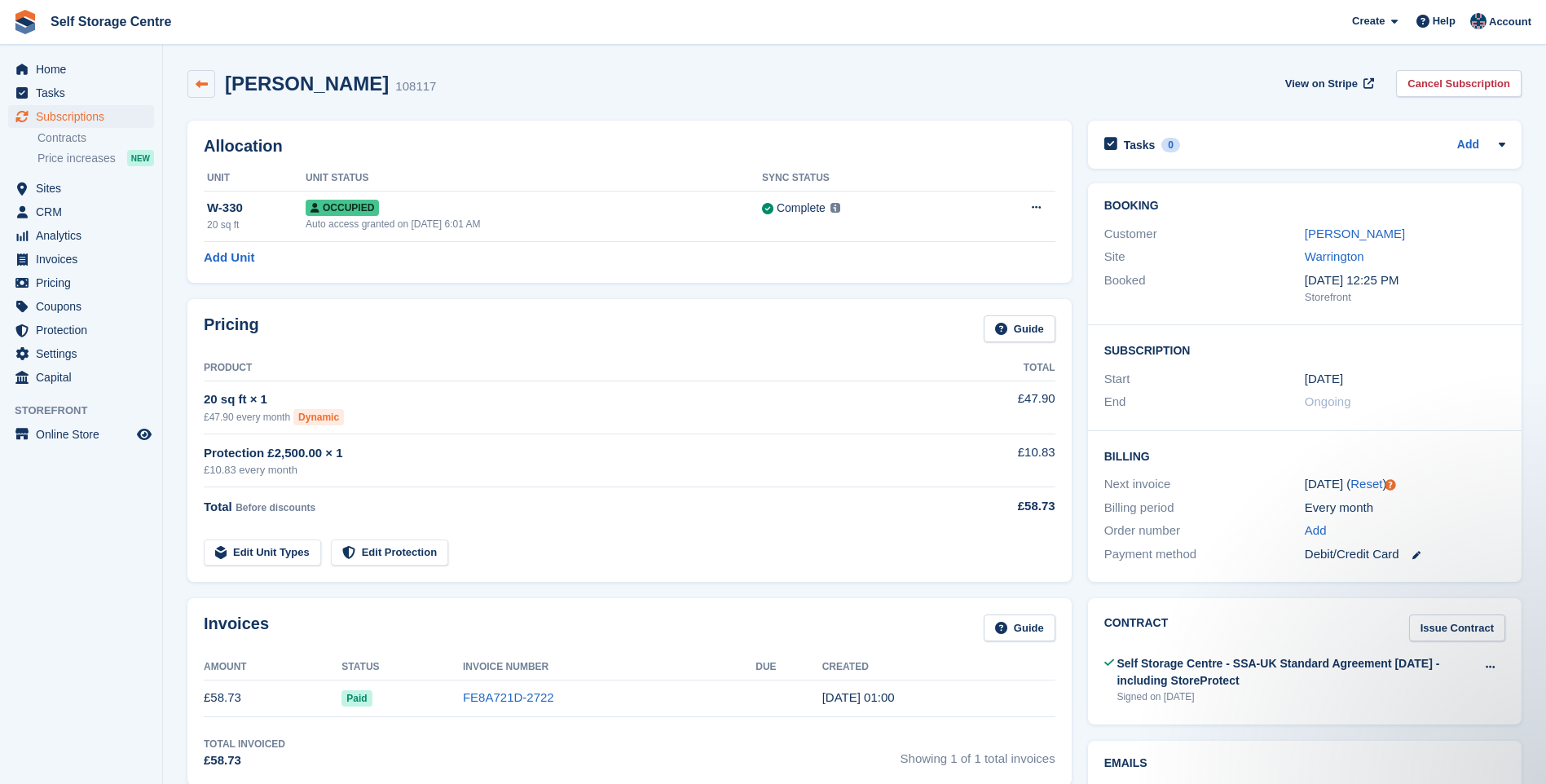
click at [205, 78] on icon at bounding box center [201, 84] width 12 height 12
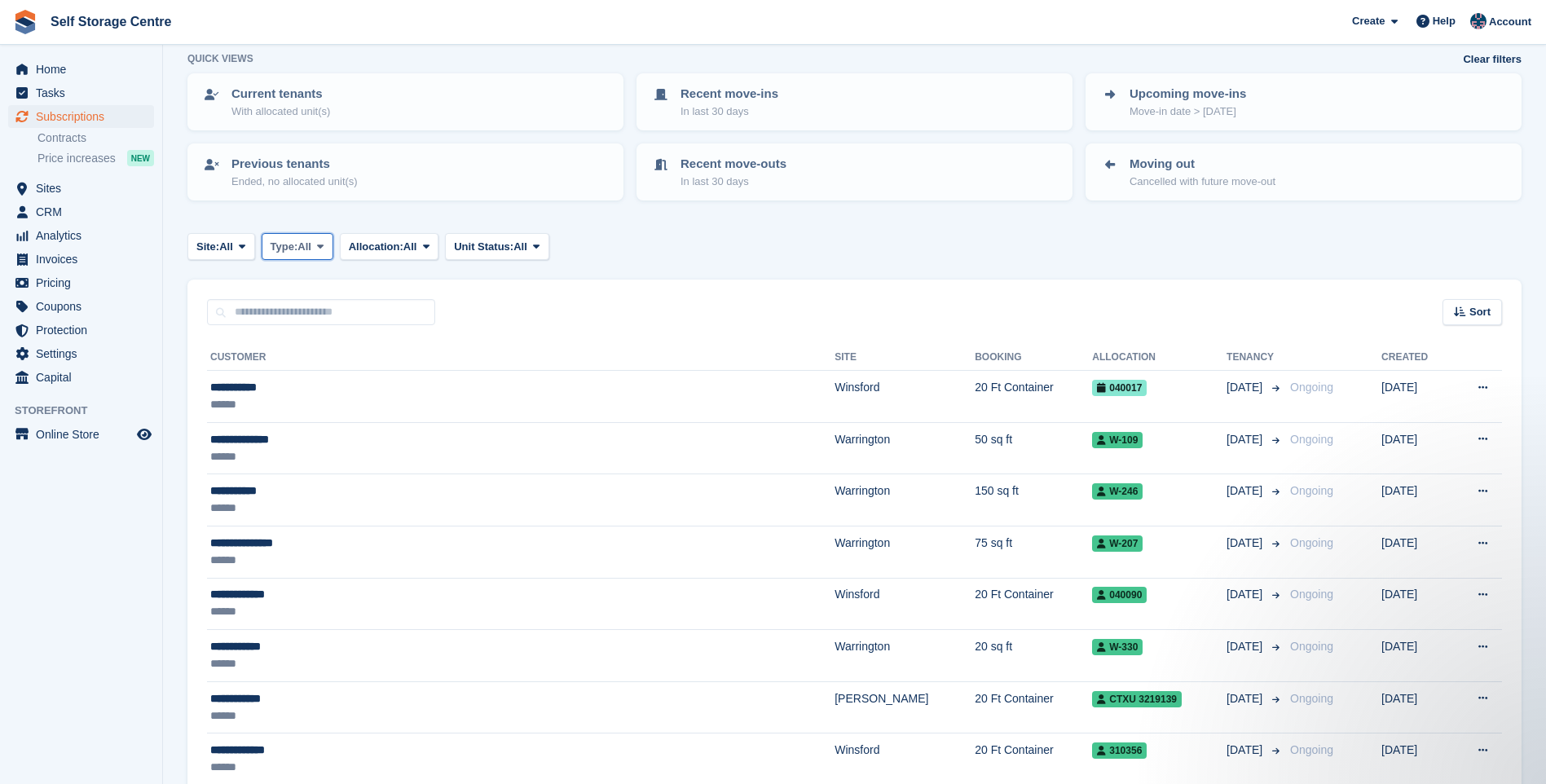
click at [321, 248] on span at bounding box center [320, 245] width 13 height 13
click at [499, 245] on span "Unit Status:" at bounding box center [484, 246] width 60 height 17
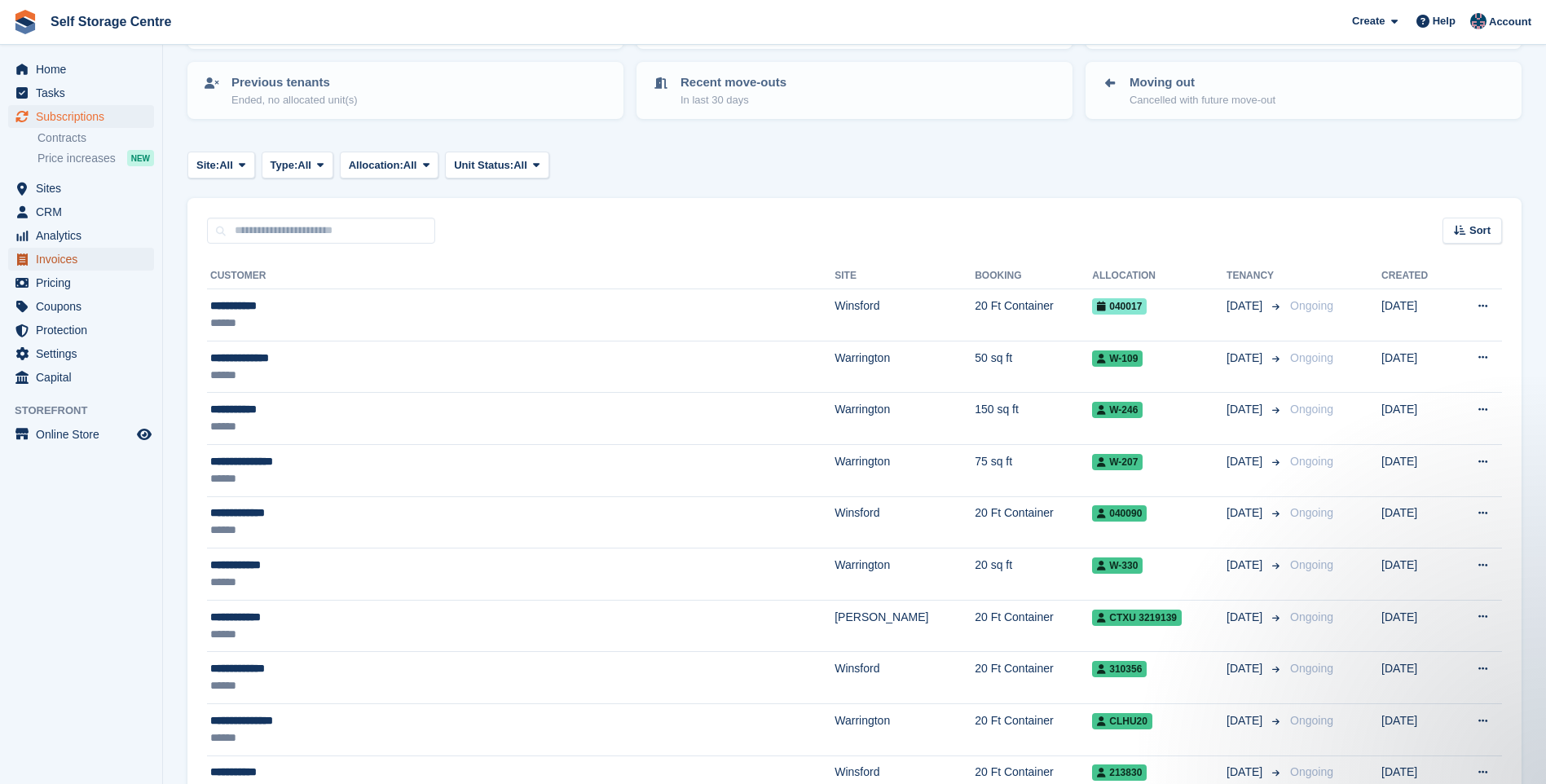
click at [52, 259] on span "Invoices" at bounding box center [84, 260] width 98 height 23
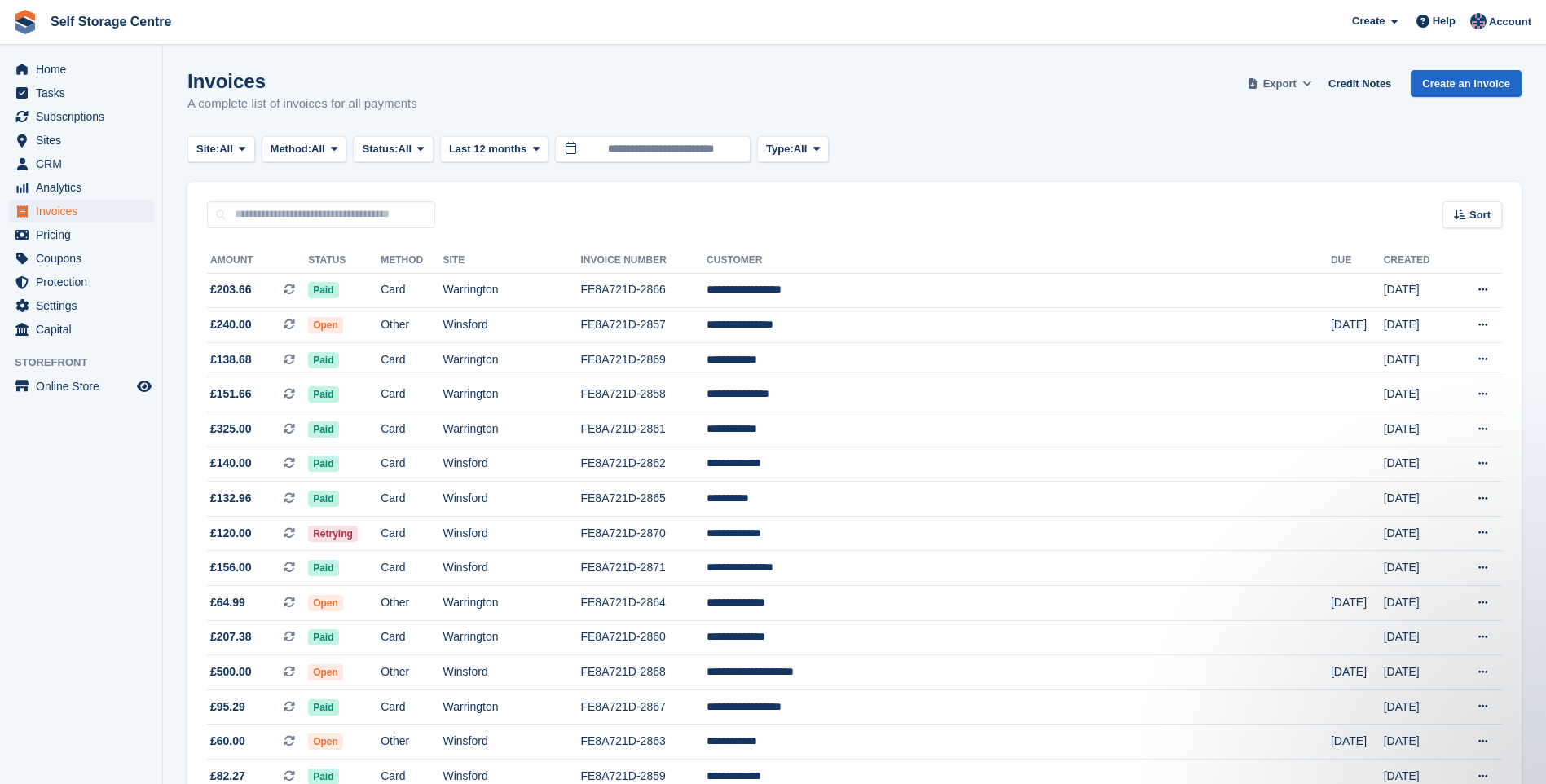
click at [1281, 82] on span "Export" at bounding box center [1279, 84] width 33 height 17
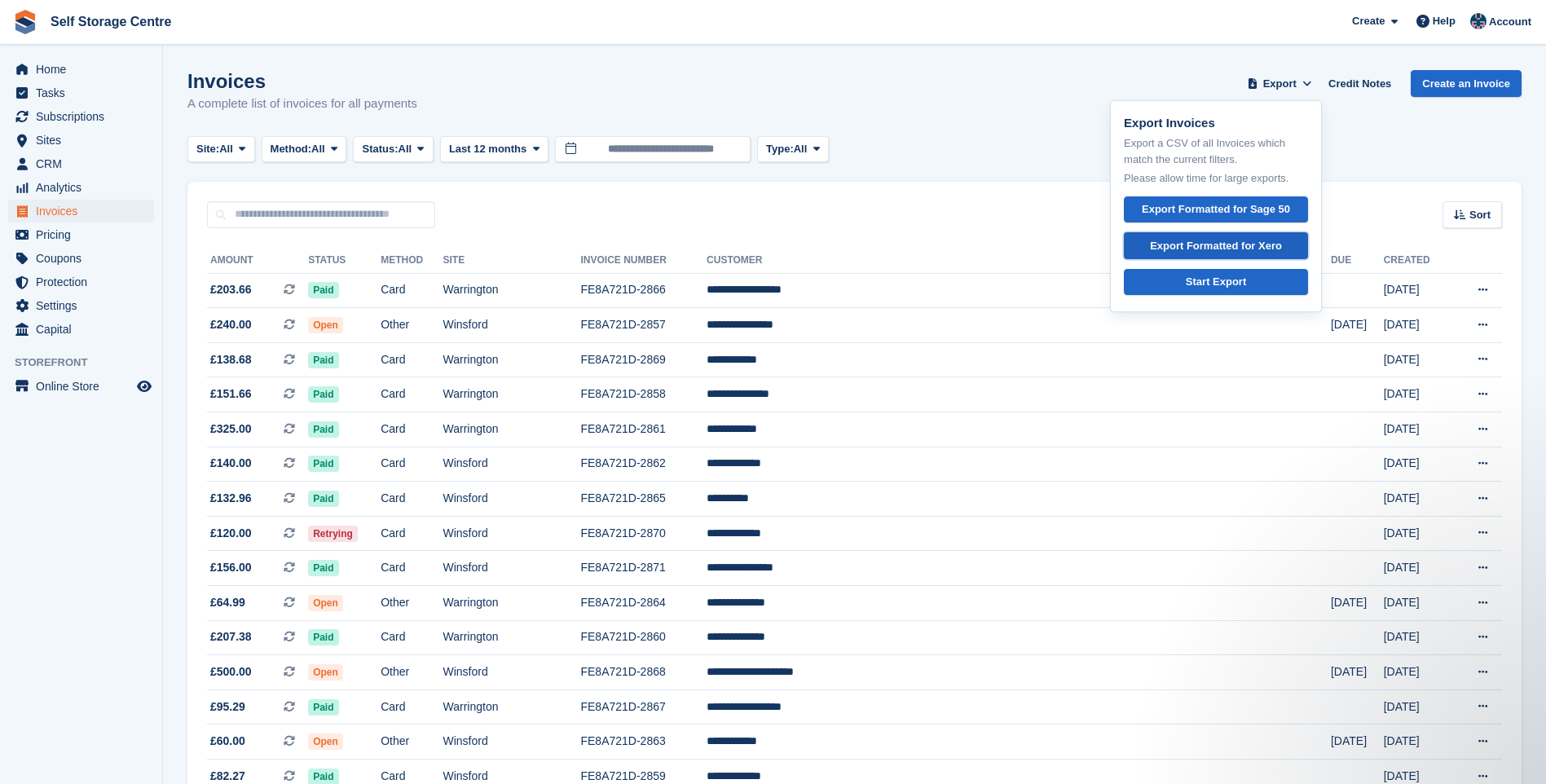
click at [1216, 243] on div "Export Formatted for Xero" at bounding box center [1216, 245] width 132 height 17
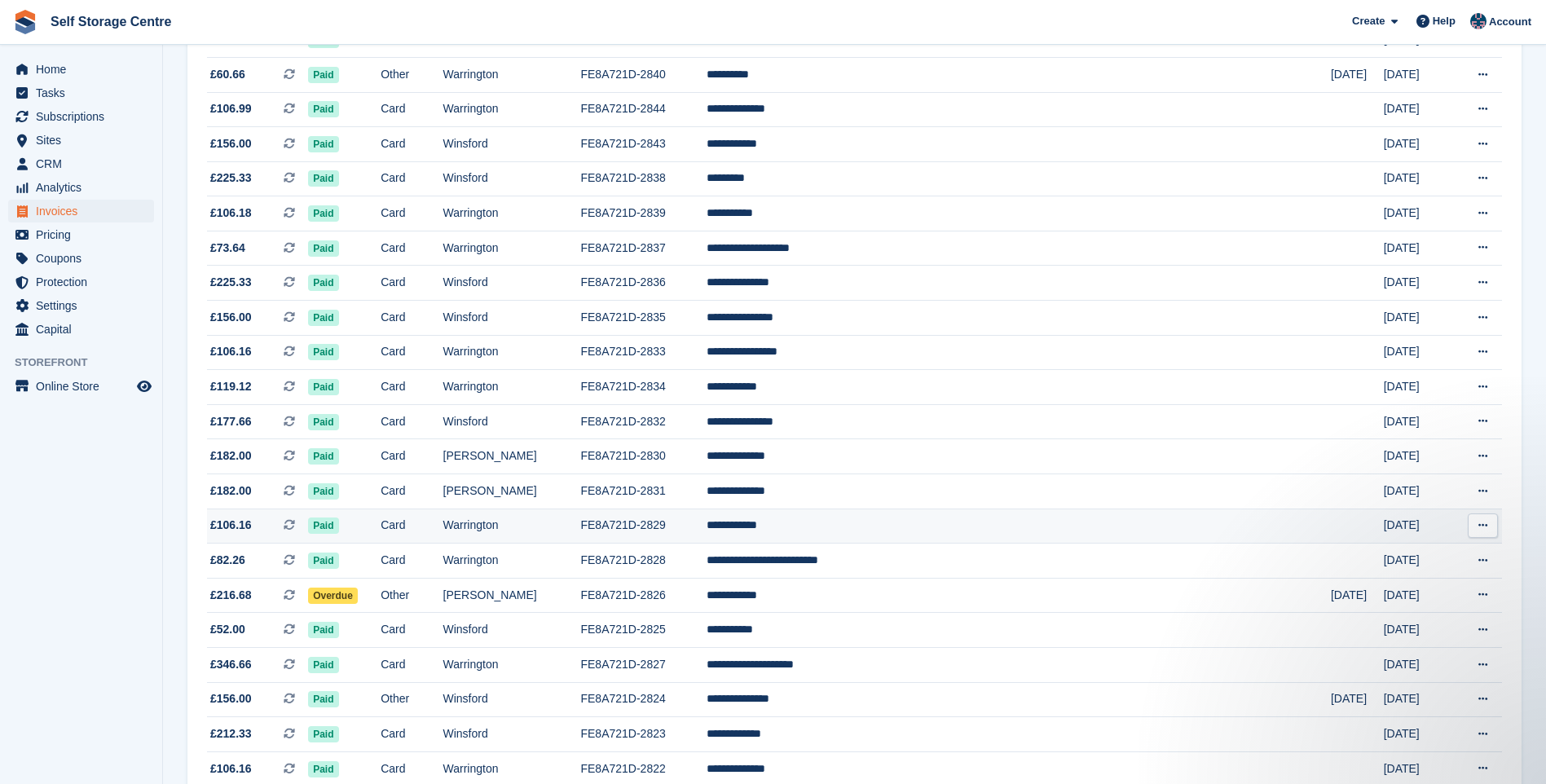
scroll to position [1304, 0]
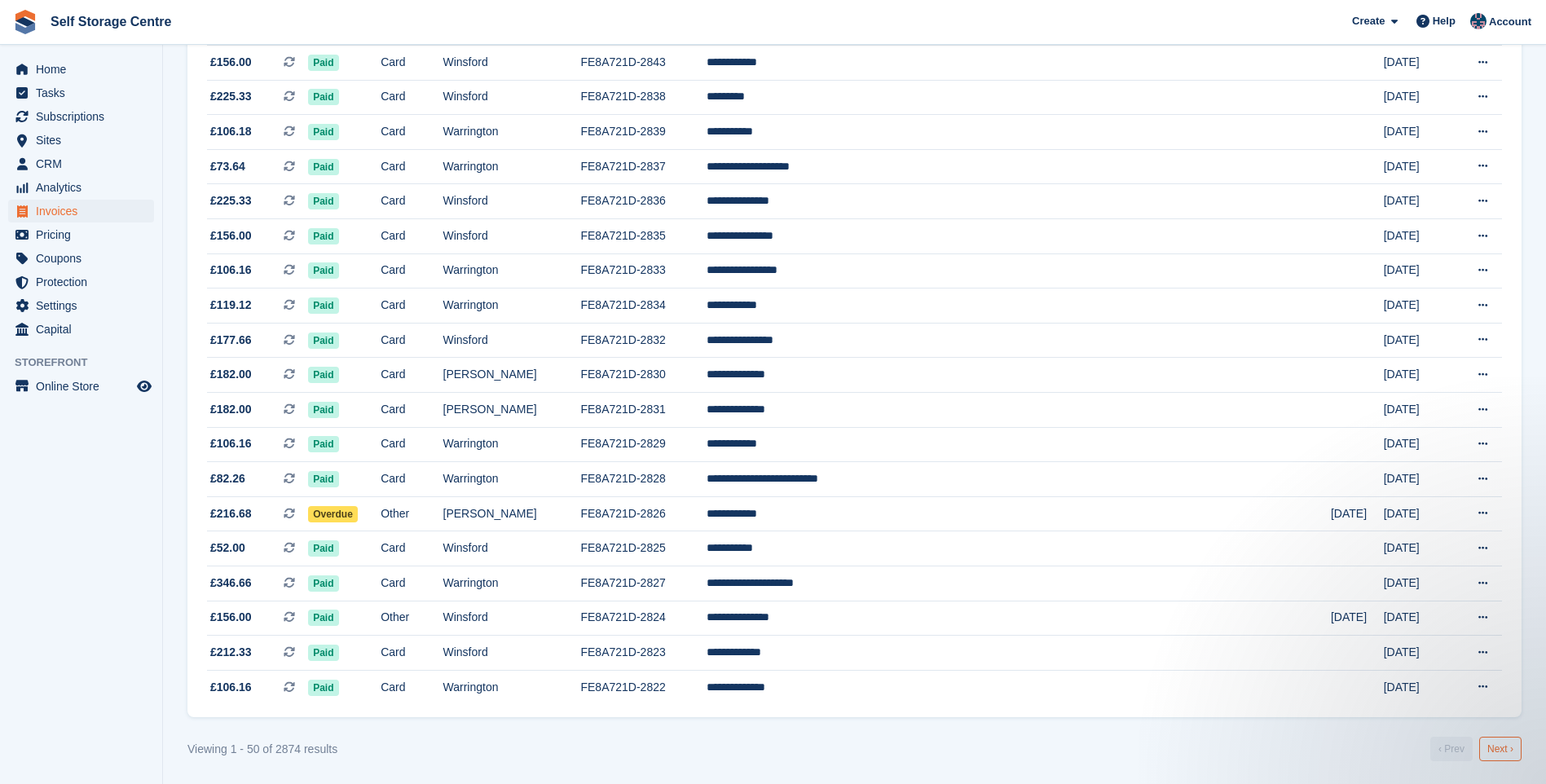
click at [1502, 754] on link "Next ›" at bounding box center [1500, 749] width 42 height 25
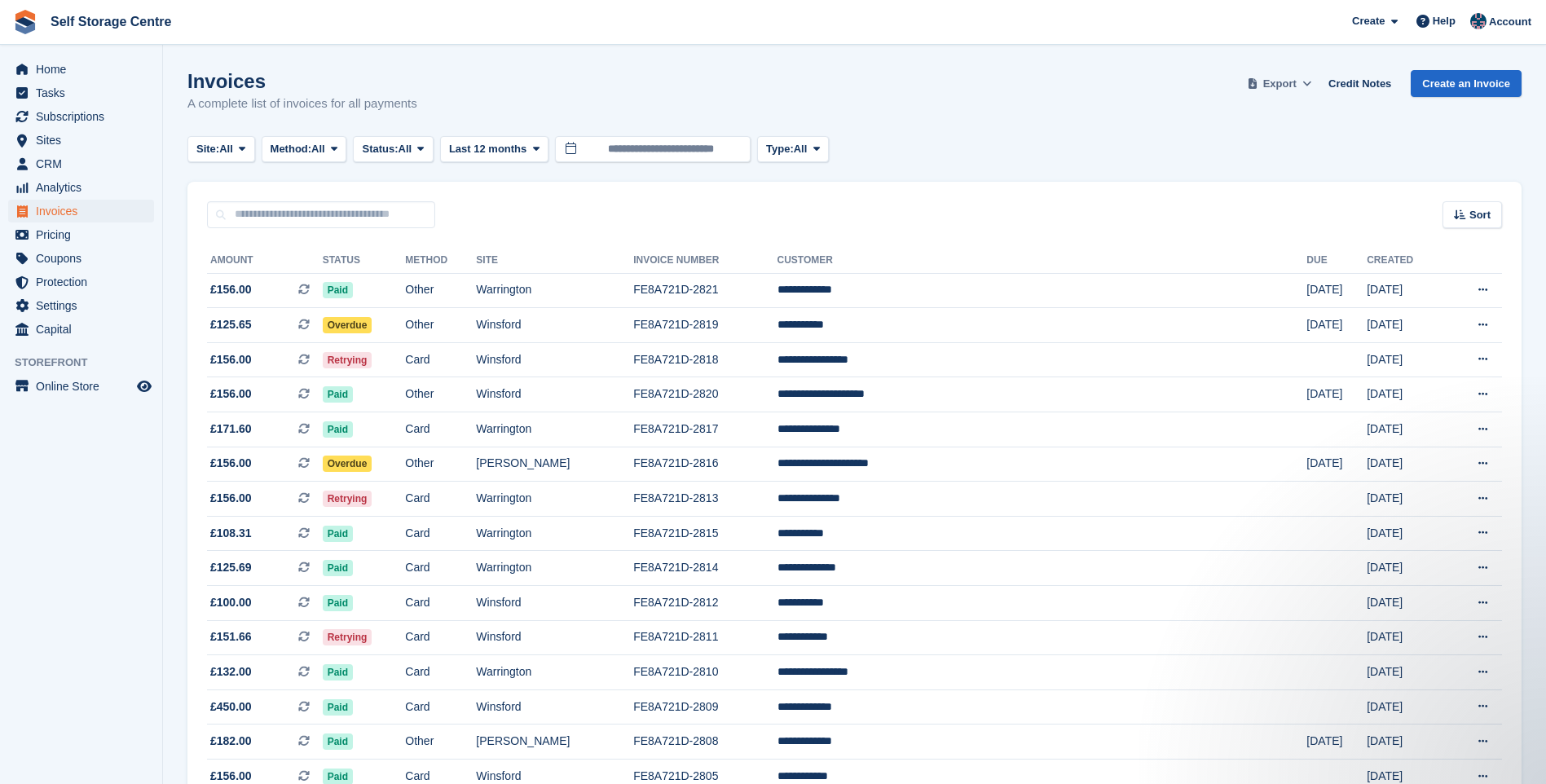
click at [1287, 79] on span "Export" at bounding box center [1279, 84] width 33 height 17
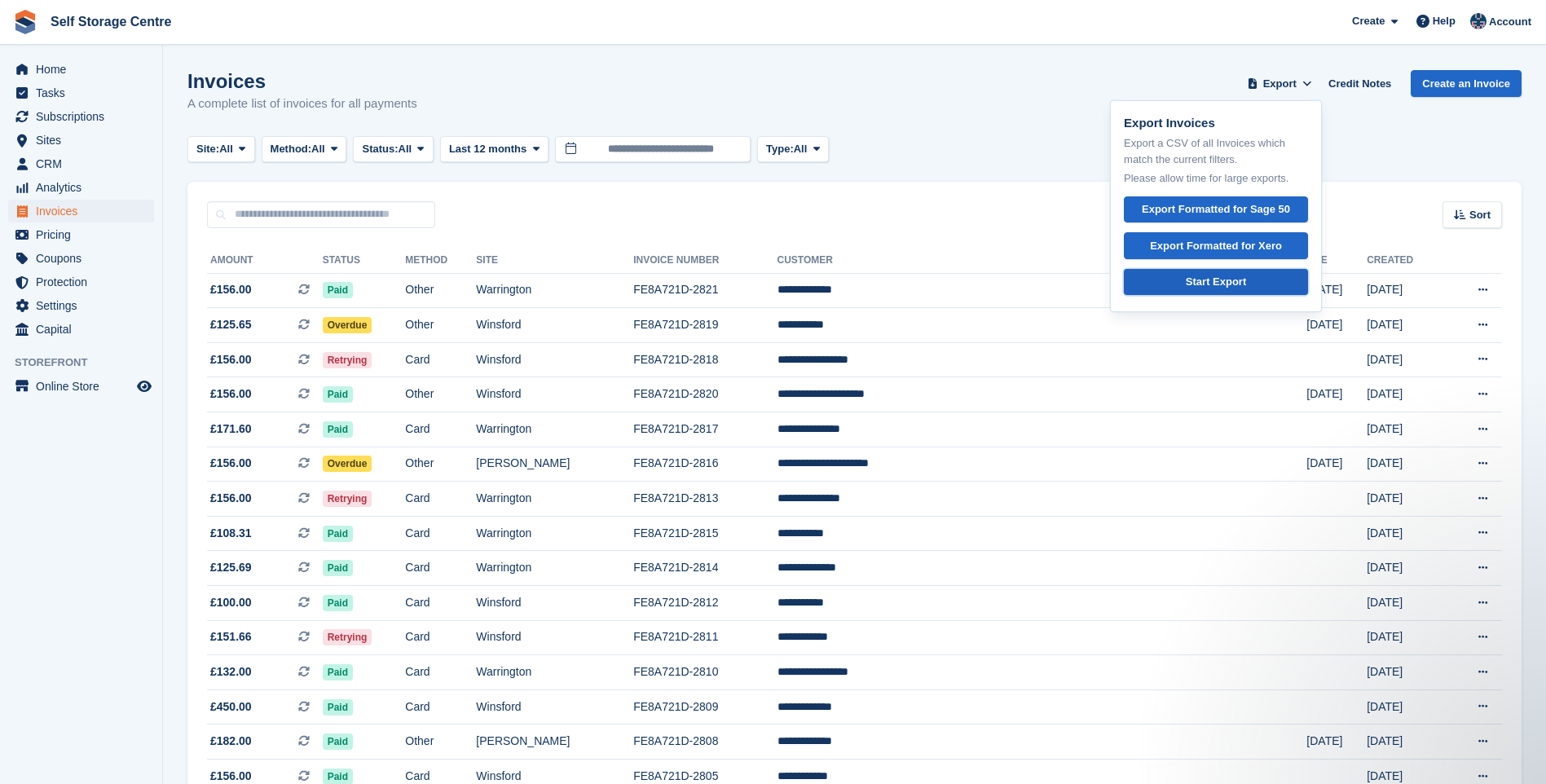
click at [1218, 277] on div "Start Export" at bounding box center [1215, 282] width 61 height 17
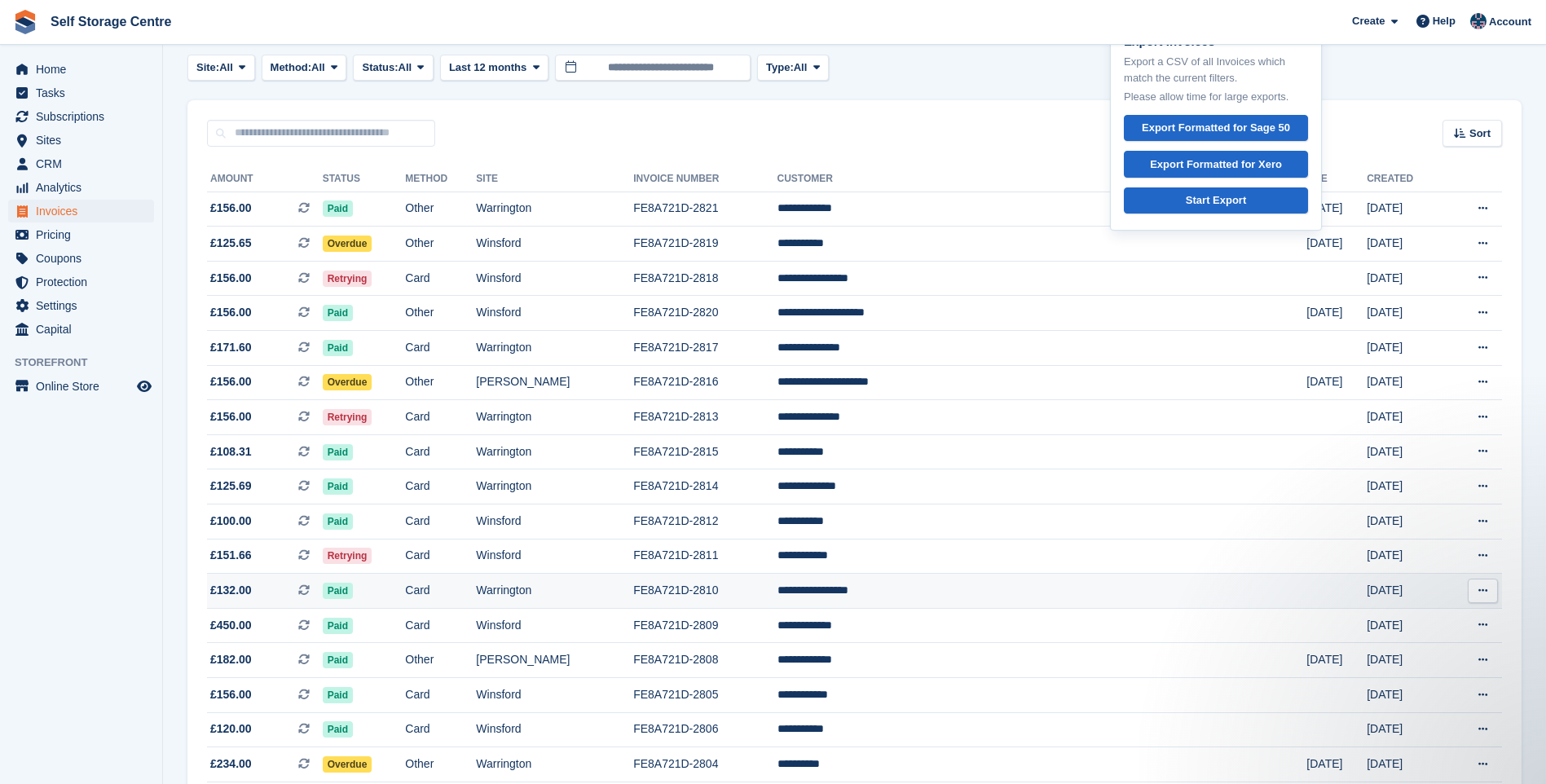
scroll to position [326, 0]
